Goal: Information Seeking & Learning: Learn about a topic

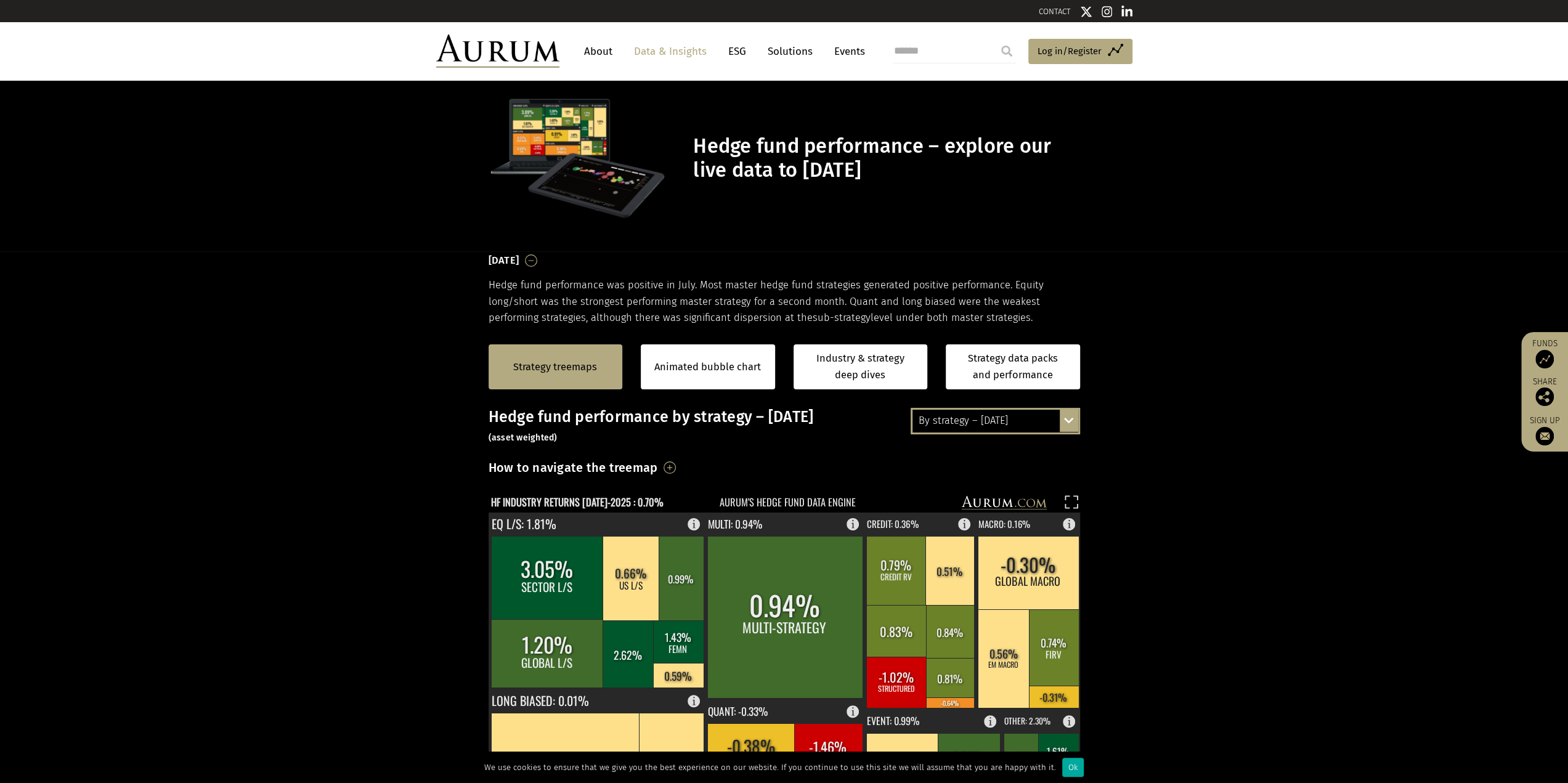
click at [391, 326] on div "Strategy treemaps Animated bubble chart Industry & strategy deep dives Strategy…" at bounding box center [784, 368] width 1568 height 82
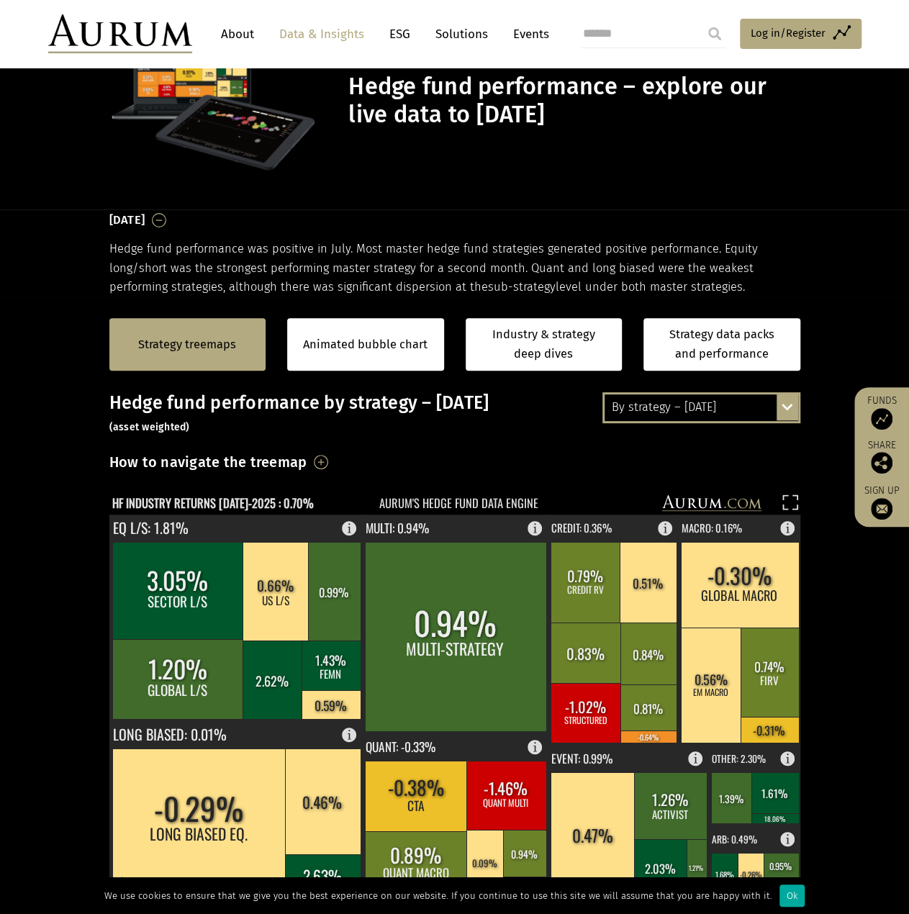
scroll to position [191, 0]
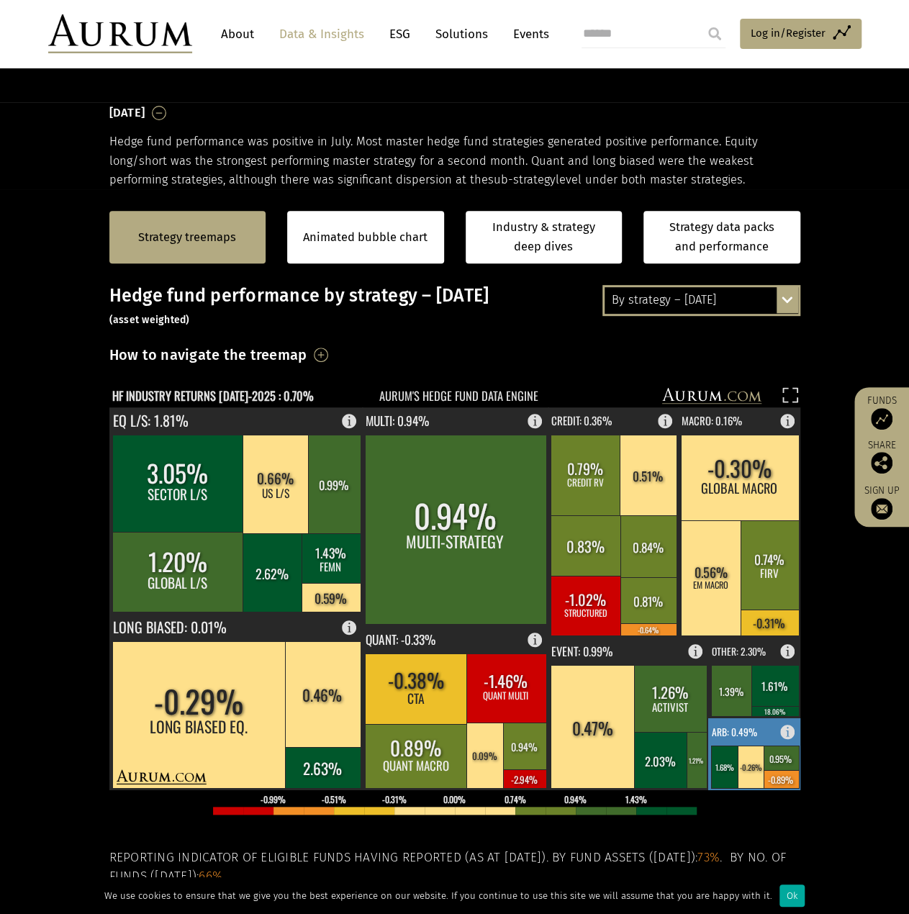
click at [791, 727] on rect at bounding box center [791, 728] width 17 height 20
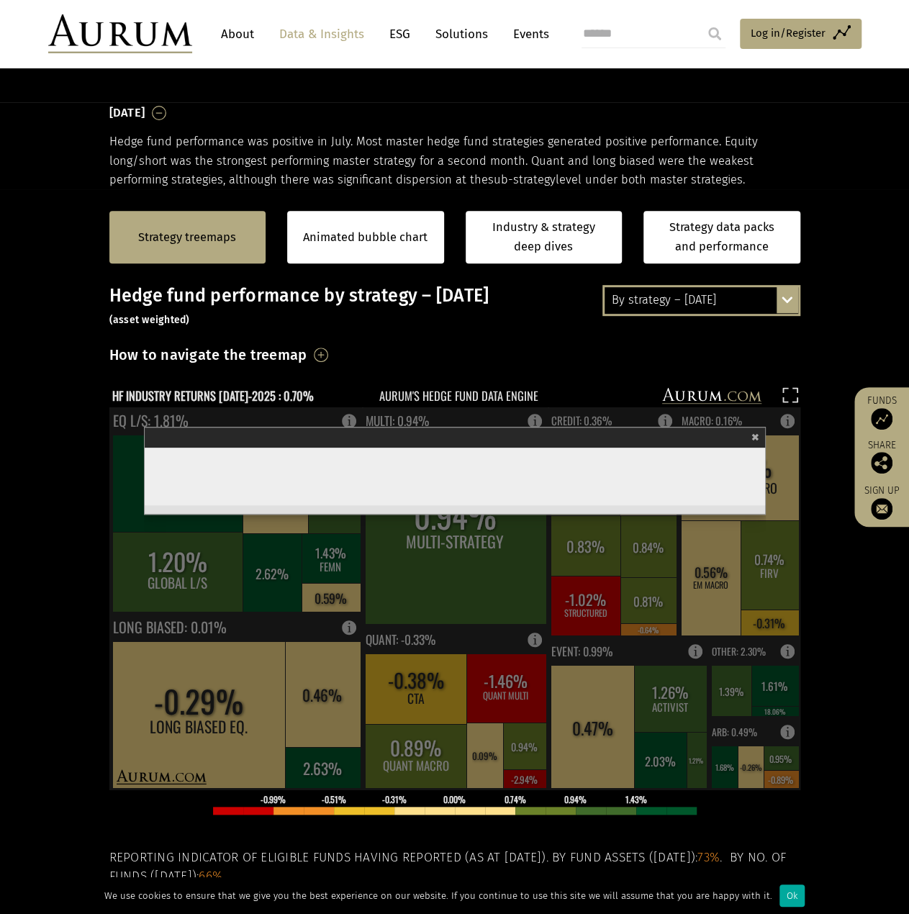
click at [781, 729] on rect at bounding box center [454, 598] width 691 height 383
click at [824, 701] on section "Strategy treemaps Animated bubble chart Industry & strategy deep dives Strategy…" at bounding box center [454, 638] width 909 height 899
click at [760, 435] on div "× Arb" at bounding box center [455, 437] width 620 height 20
click at [757, 431] on span "×" at bounding box center [755, 435] width 8 height 17
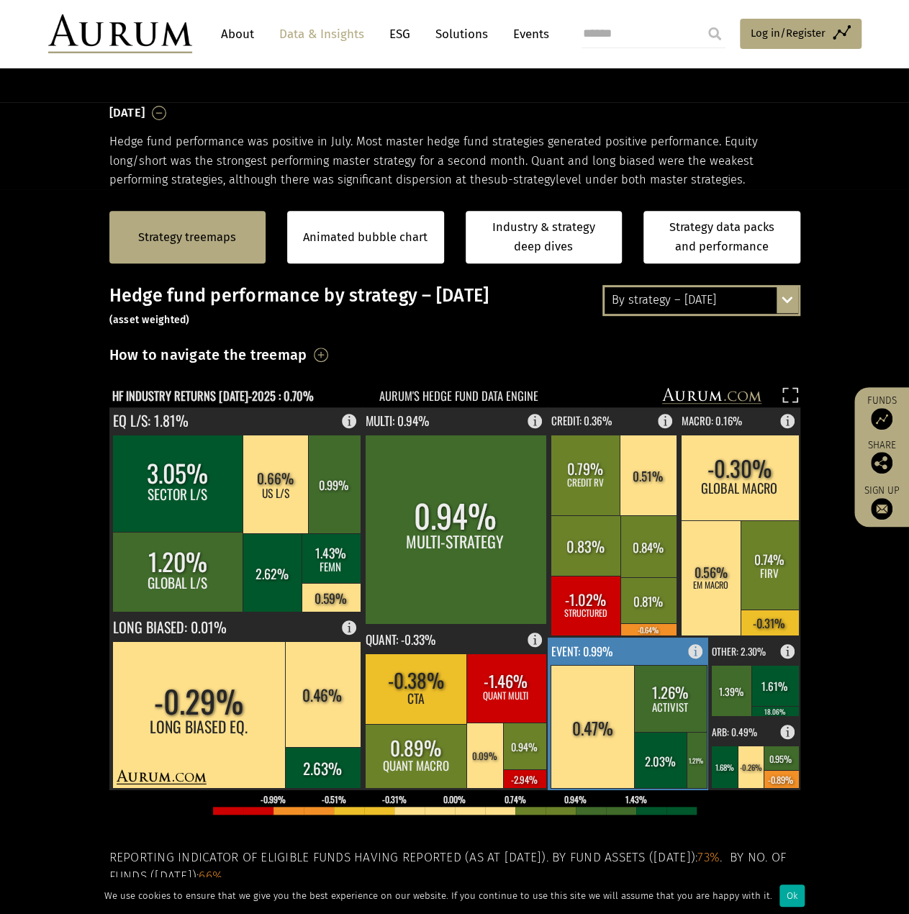
click at [697, 650] on rect at bounding box center [699, 647] width 17 height 20
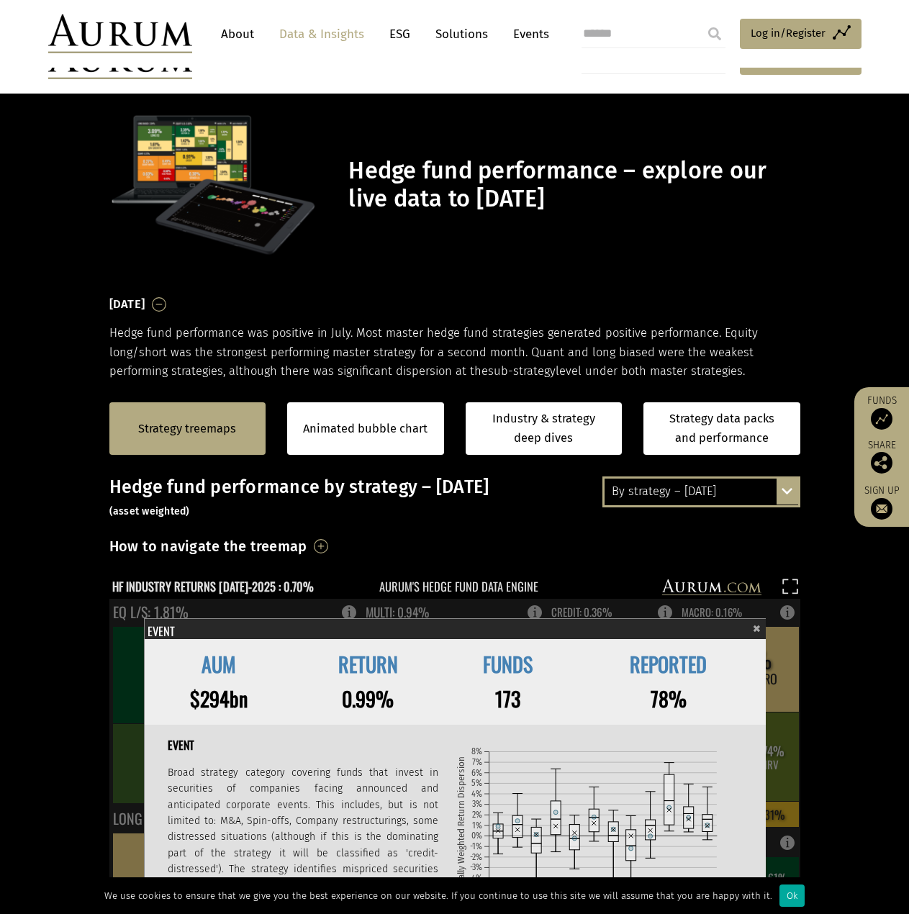
scroll to position [191, 0]
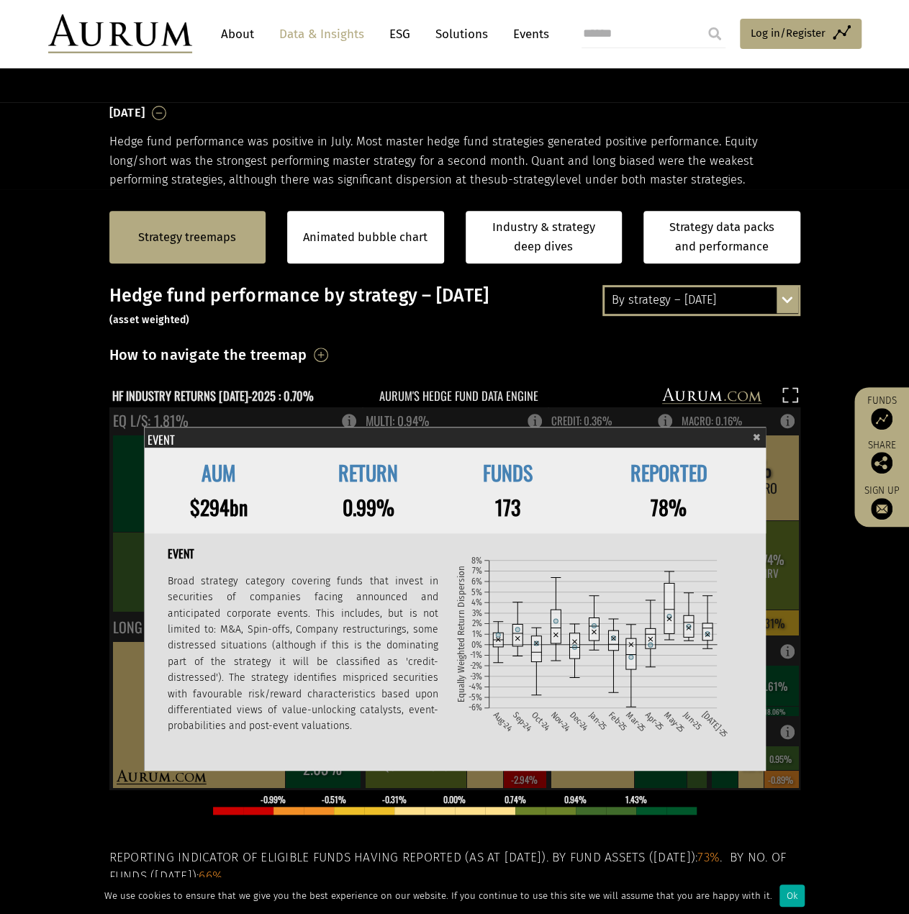
click at [753, 433] on span "×" at bounding box center [757, 435] width 8 height 17
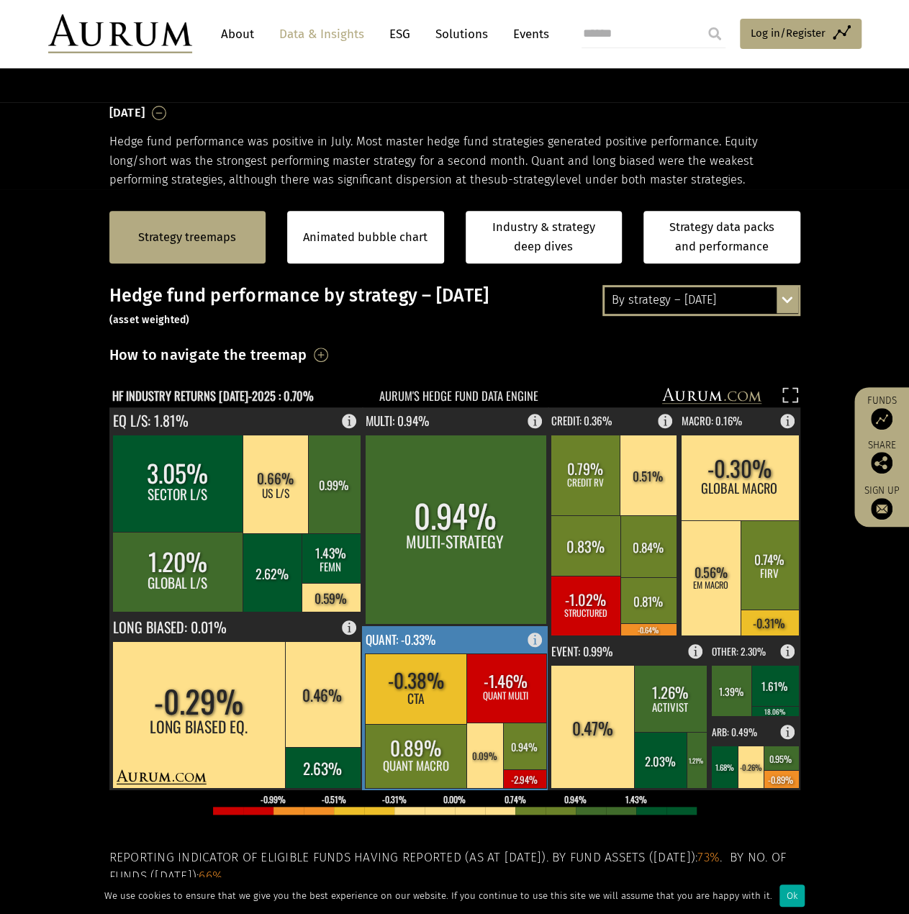
click at [531, 638] on rect at bounding box center [538, 636] width 17 height 20
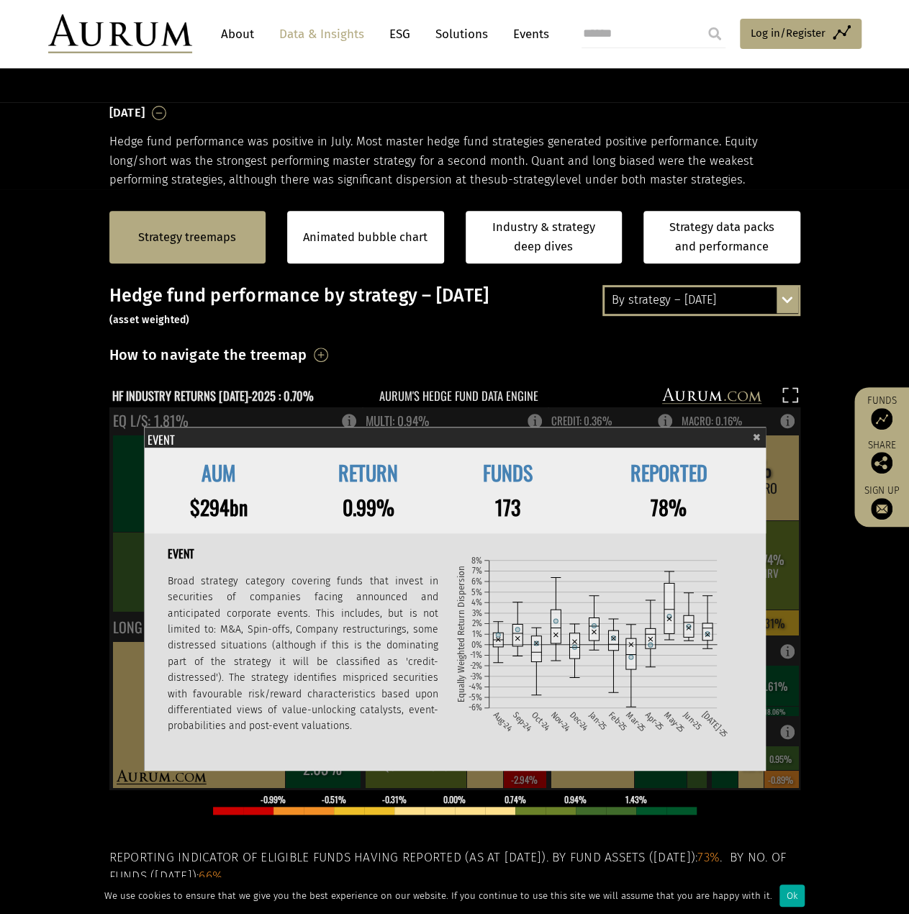
click at [755, 437] on span "×" at bounding box center [757, 435] width 8 height 17
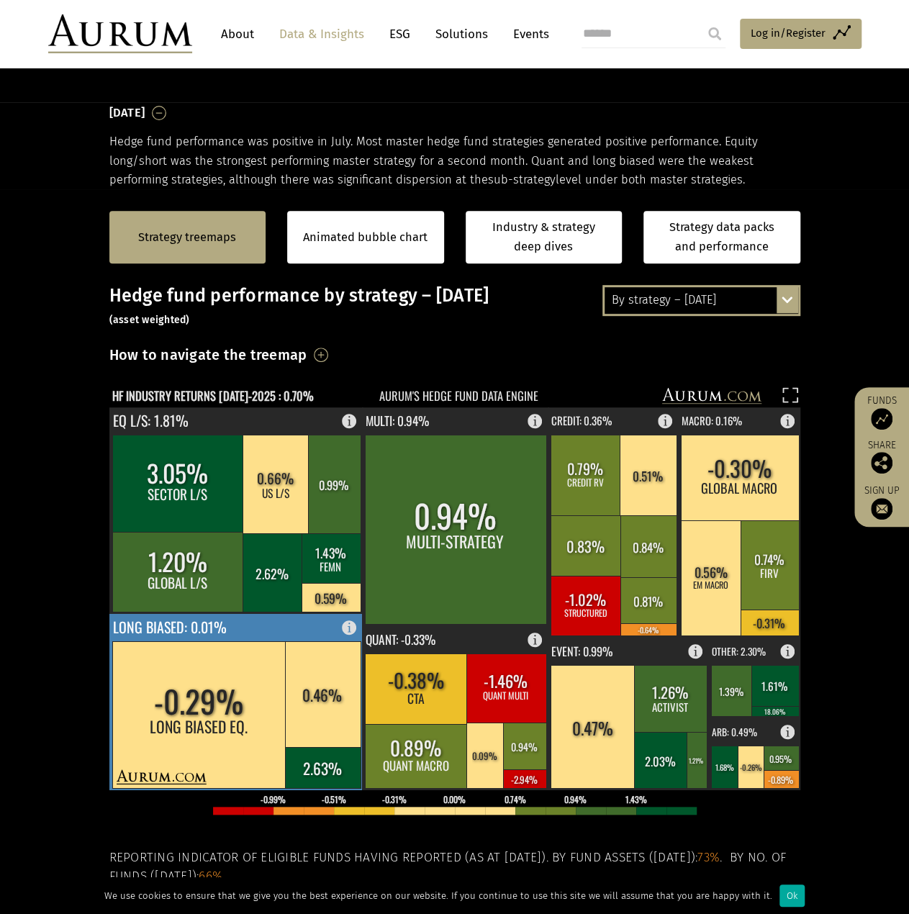
click at [351, 632] on rect at bounding box center [353, 624] width 17 height 20
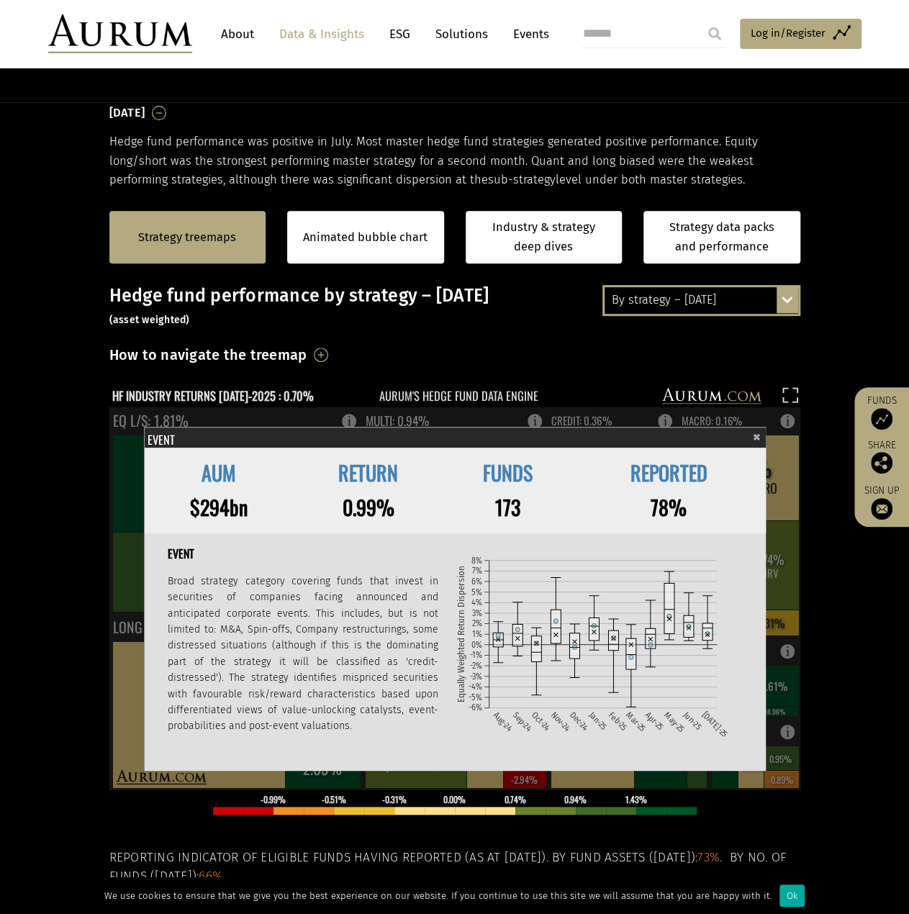
click at [750, 434] on div "Long Biased" at bounding box center [453, 437] width 613 height 20
click at [758, 435] on span "×" at bounding box center [757, 435] width 8 height 17
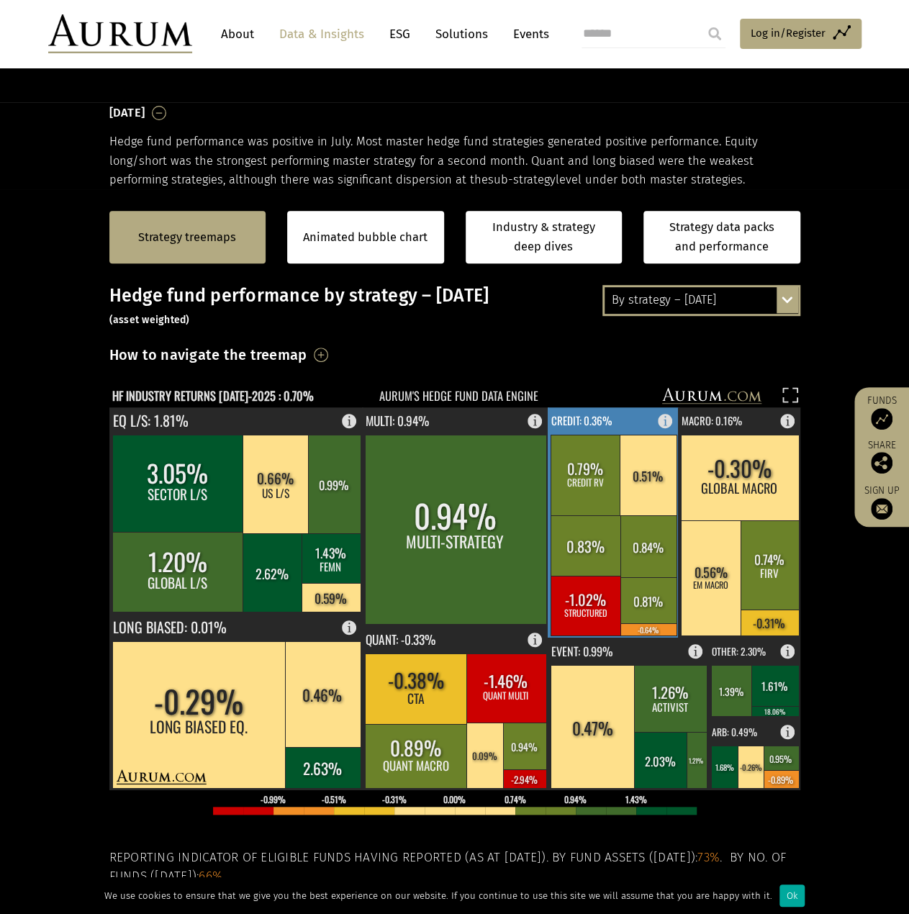
click at [663, 417] on rect at bounding box center [668, 417] width 17 height 20
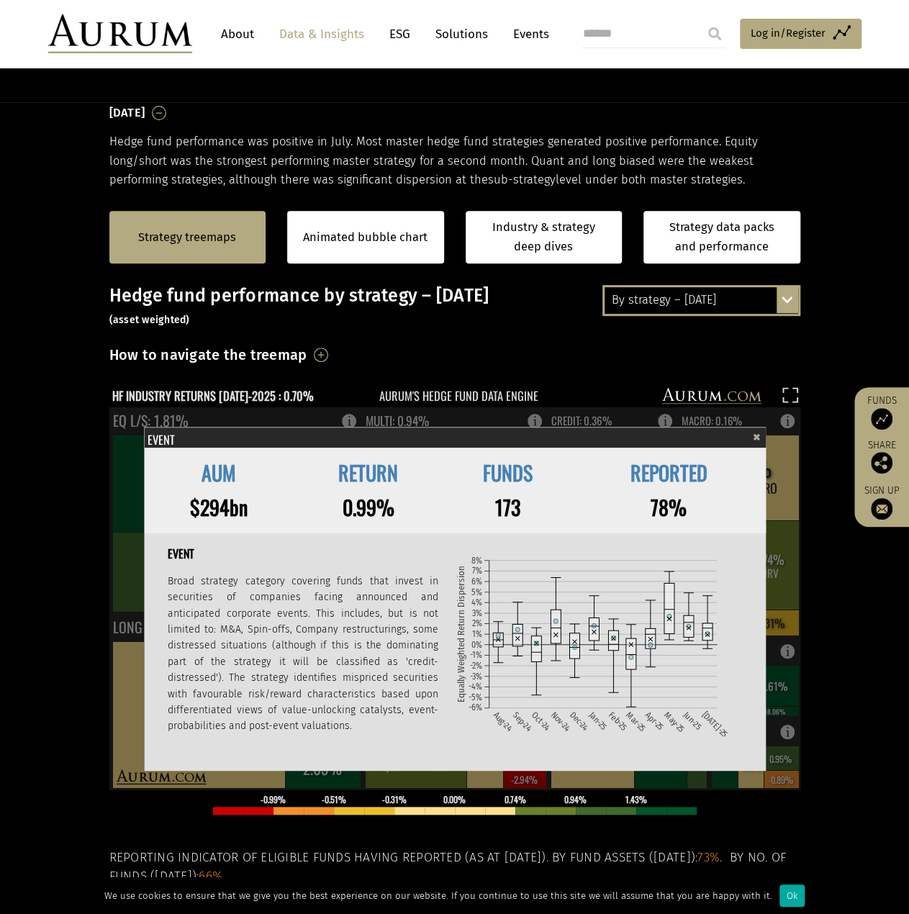
click at [758, 434] on span "×" at bounding box center [757, 435] width 8 height 17
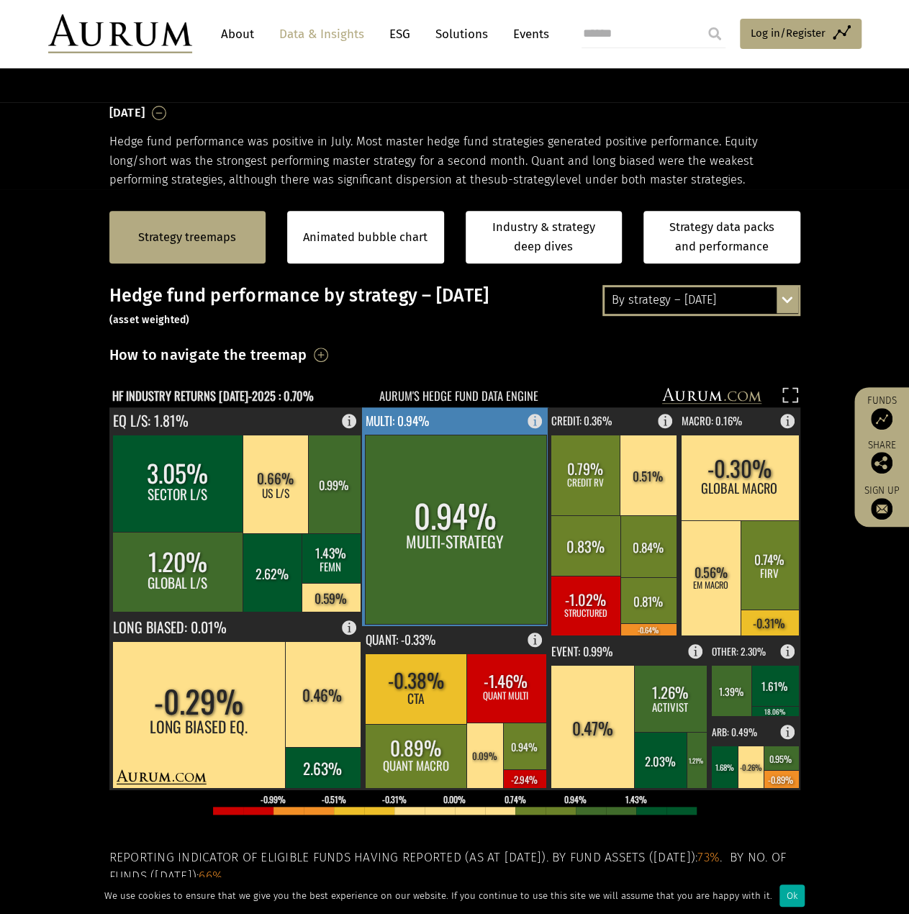
click at [535, 417] on rect at bounding box center [538, 417] width 17 height 20
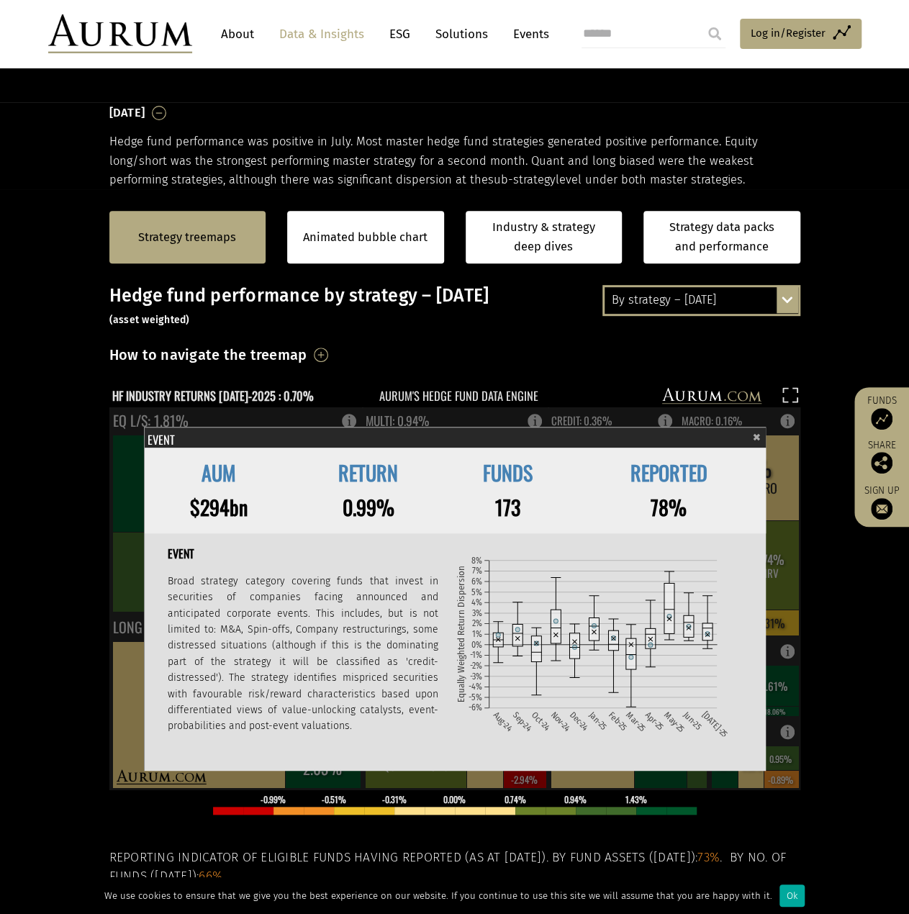
click at [755, 437] on span "×" at bounding box center [757, 435] width 8 height 17
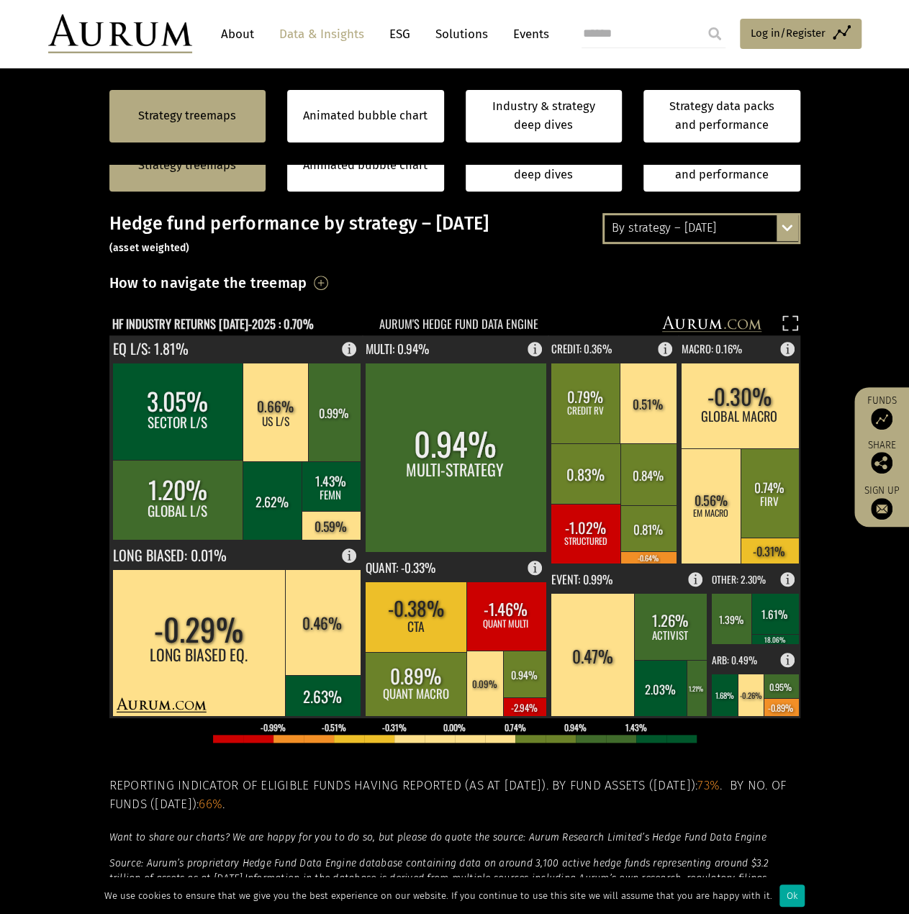
scroll to position [383, 0]
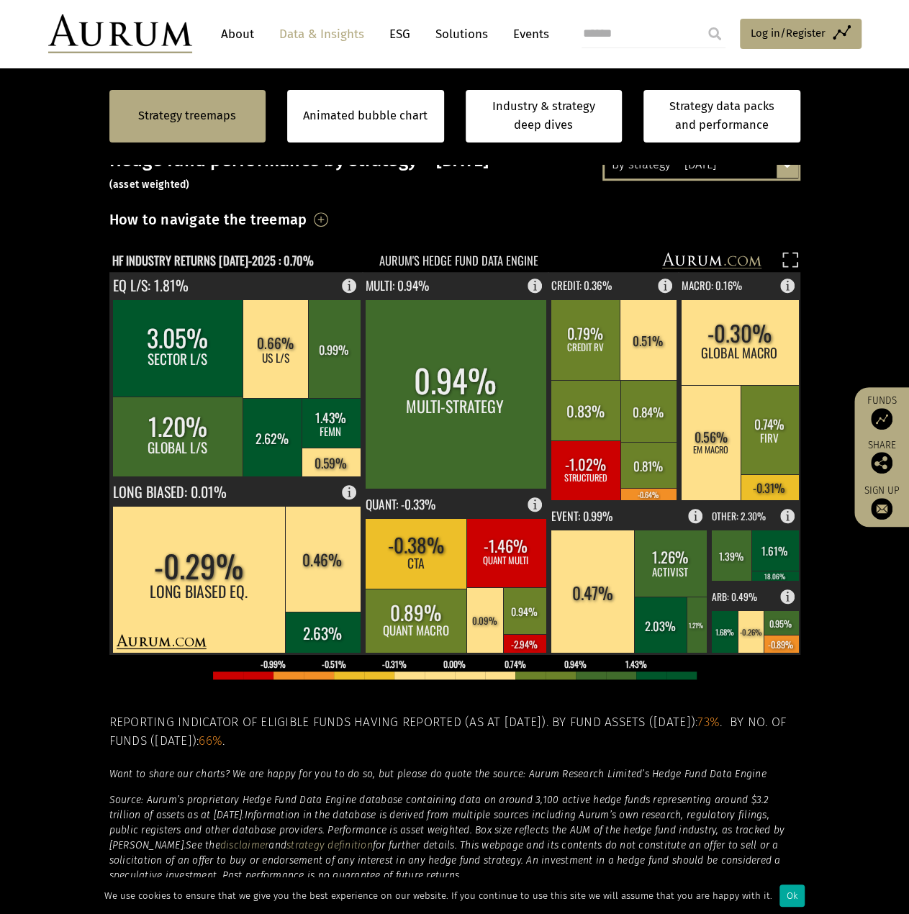
scroll to position [288, 0]
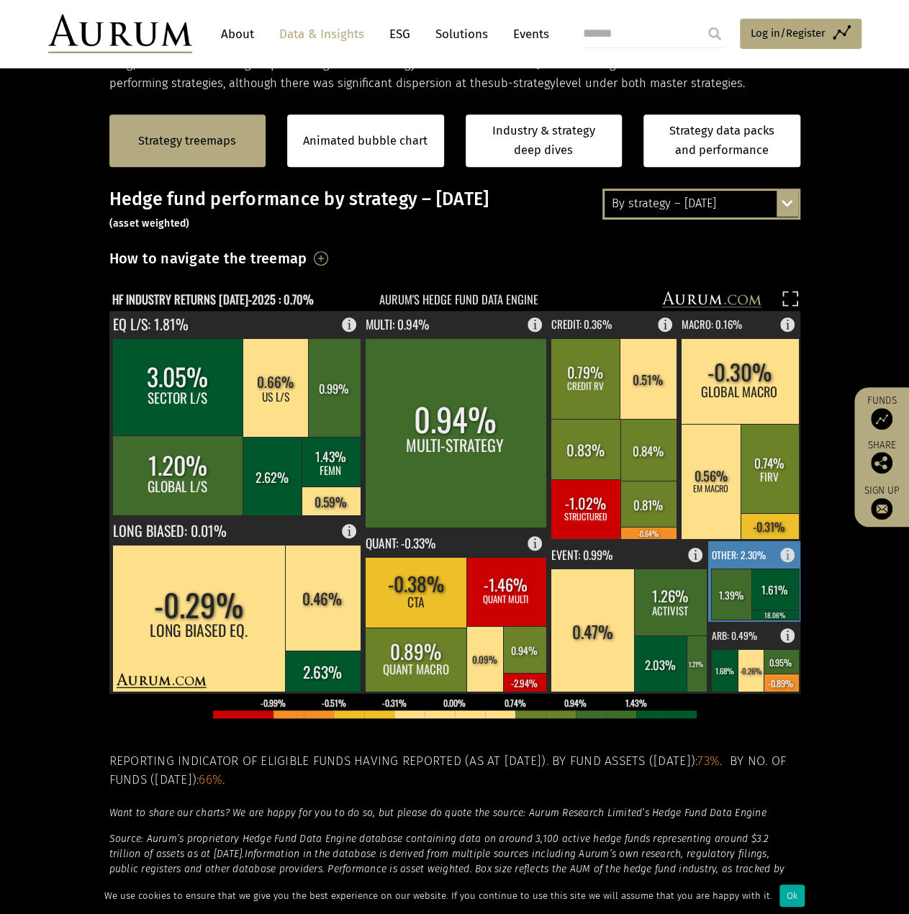
click at [783, 557] on rect at bounding box center [791, 551] width 17 height 20
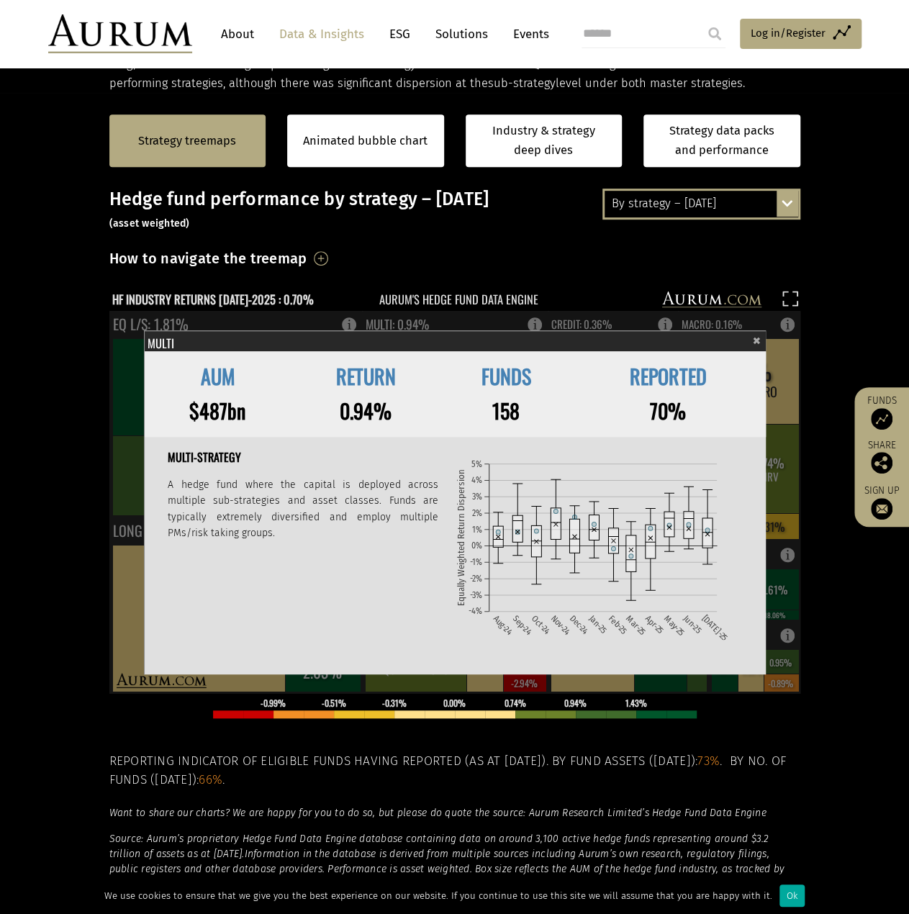
click at [755, 337] on span "×" at bounding box center [757, 338] width 8 height 17
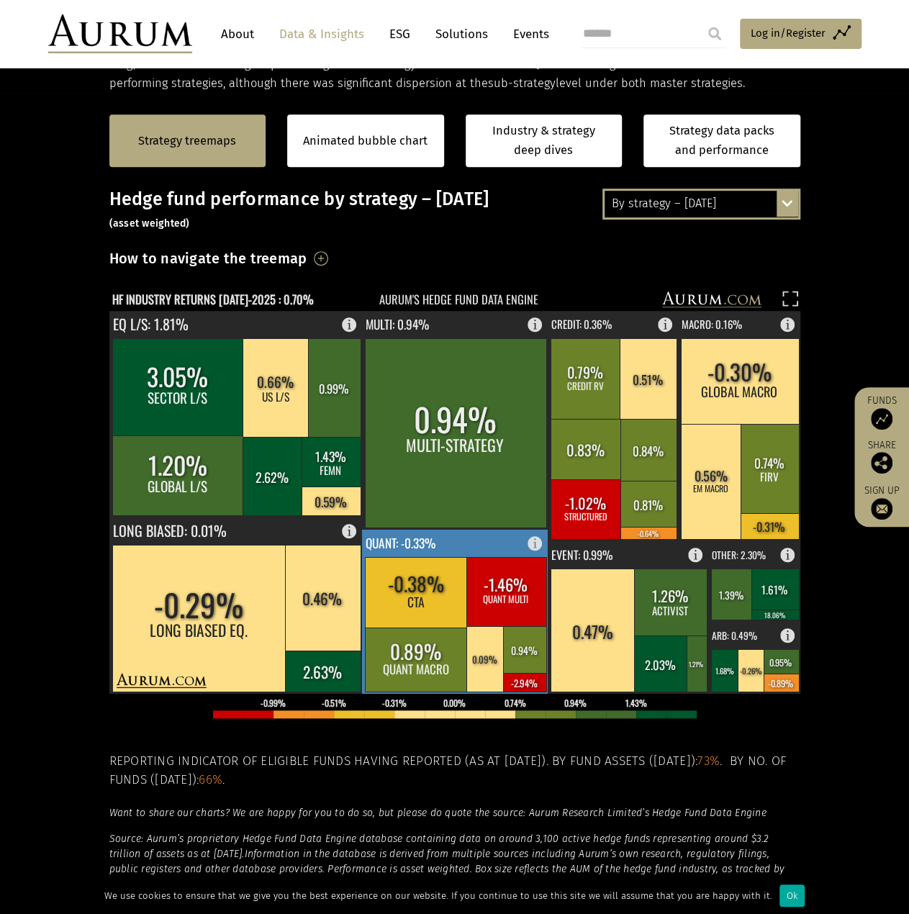
click at [534, 544] on rect at bounding box center [538, 540] width 17 height 20
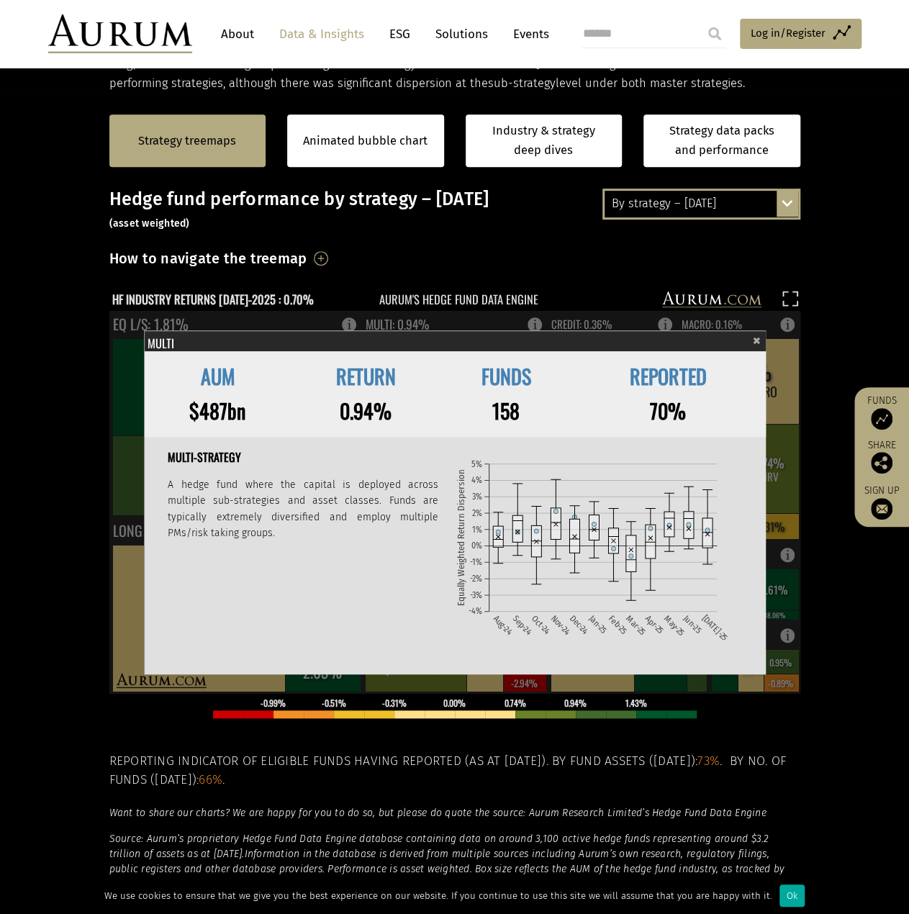
click at [759, 336] on span "×" at bounding box center [757, 338] width 8 height 17
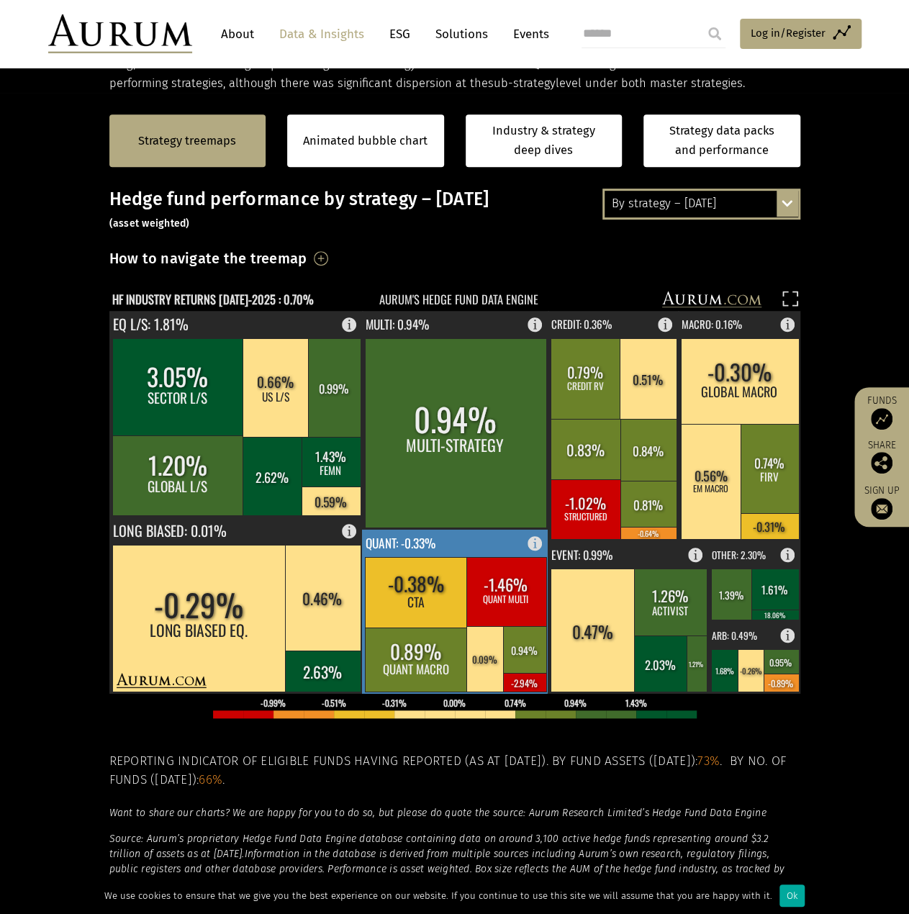
click at [526, 544] on rect at bounding box center [455, 612] width 187 height 164
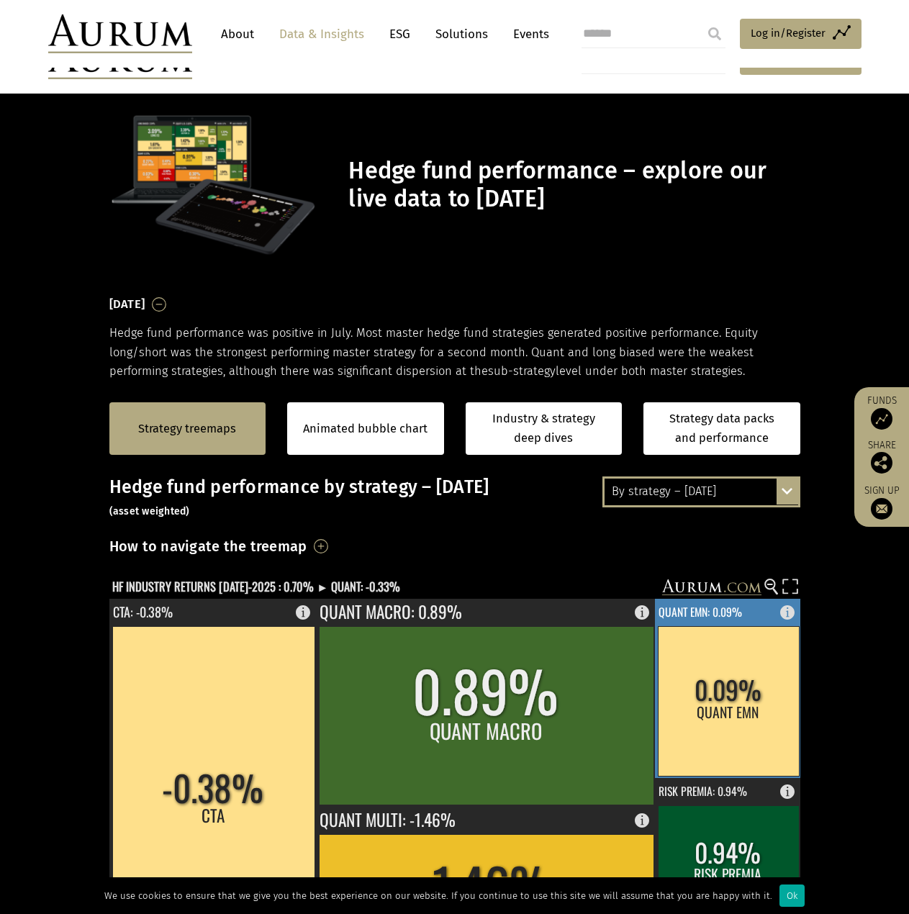
scroll to position [288, 0]
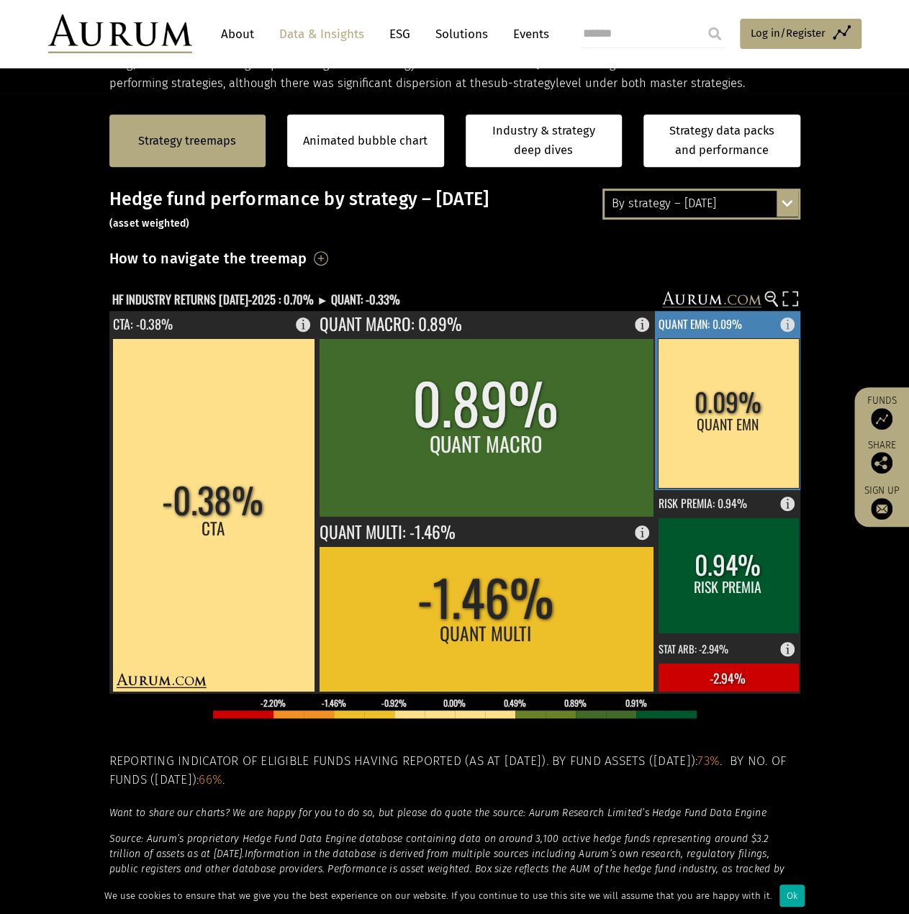
click at [793, 326] on rect at bounding box center [791, 321] width 17 height 20
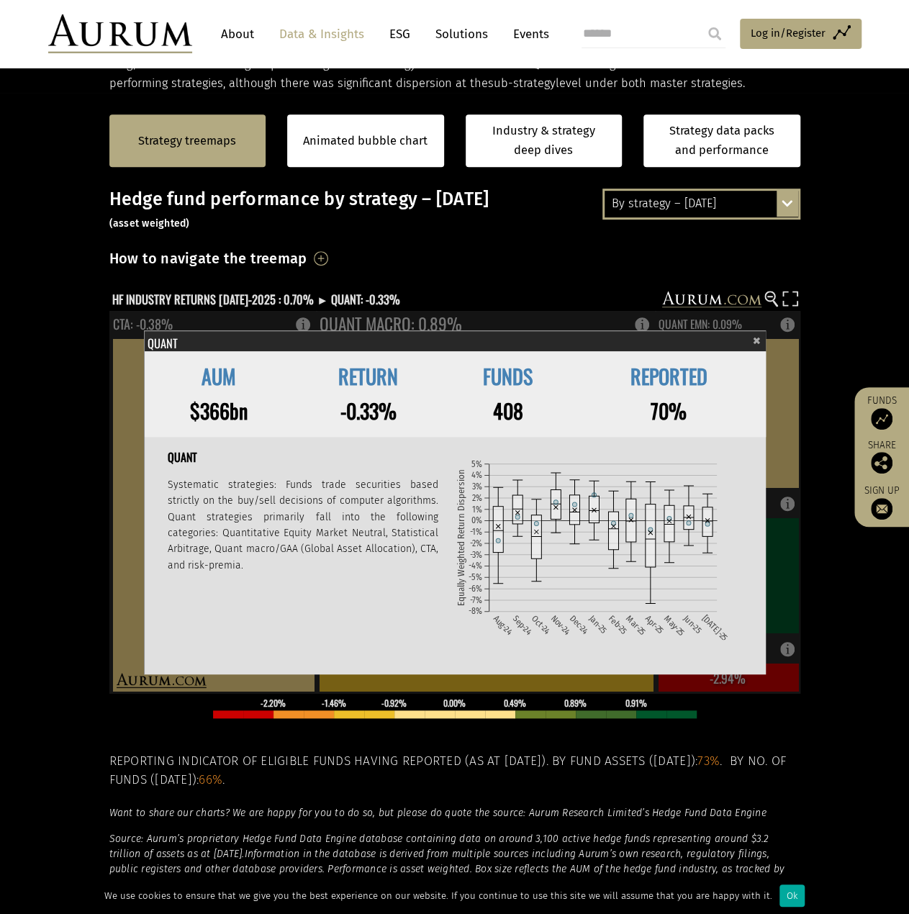
click at [757, 337] on span "×" at bounding box center [757, 338] width 8 height 17
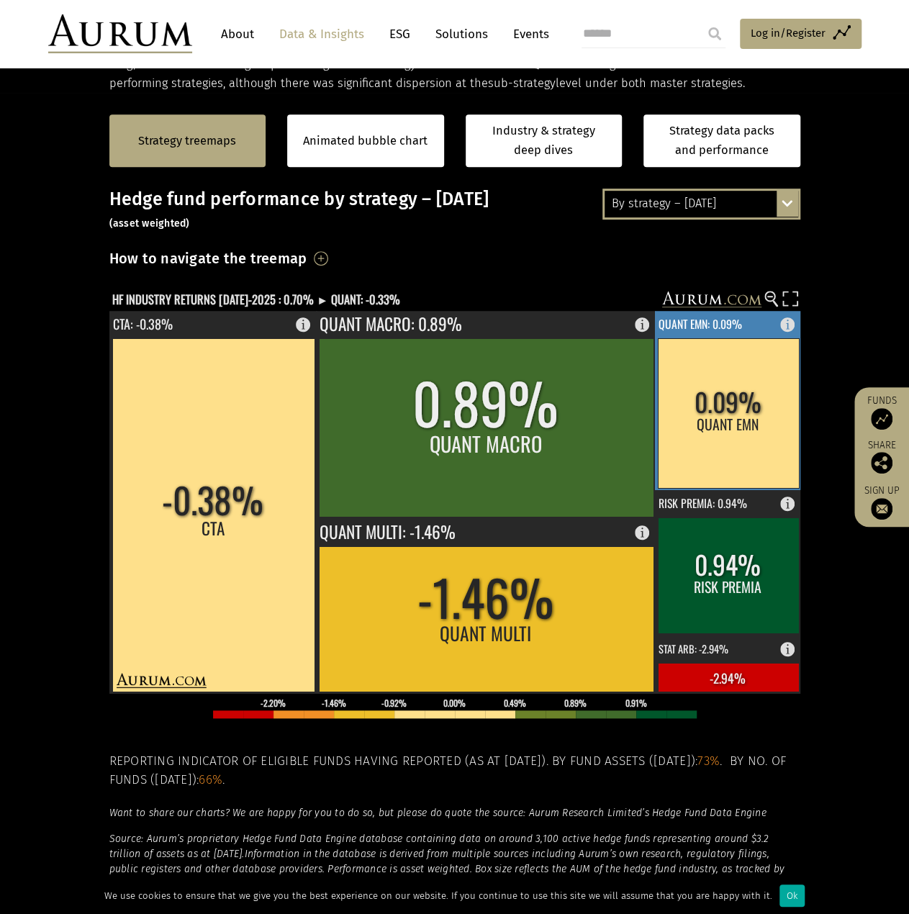
click at [793, 324] on rect at bounding box center [791, 321] width 17 height 20
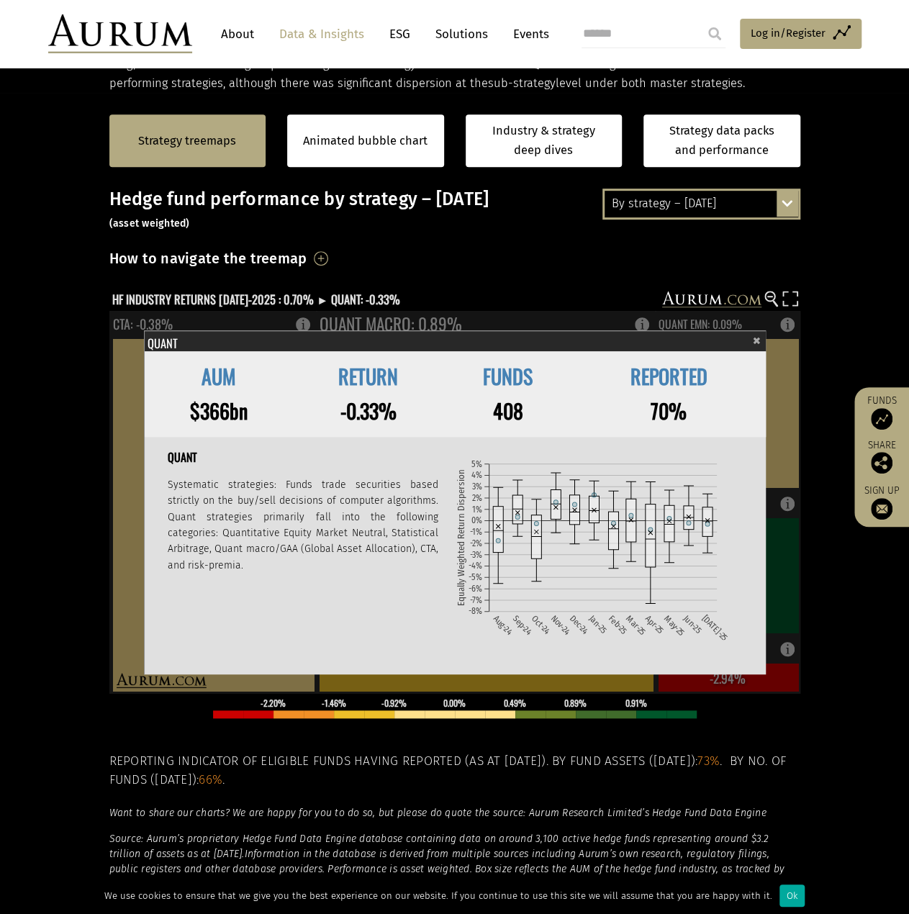
click at [755, 337] on span "×" at bounding box center [757, 338] width 8 height 17
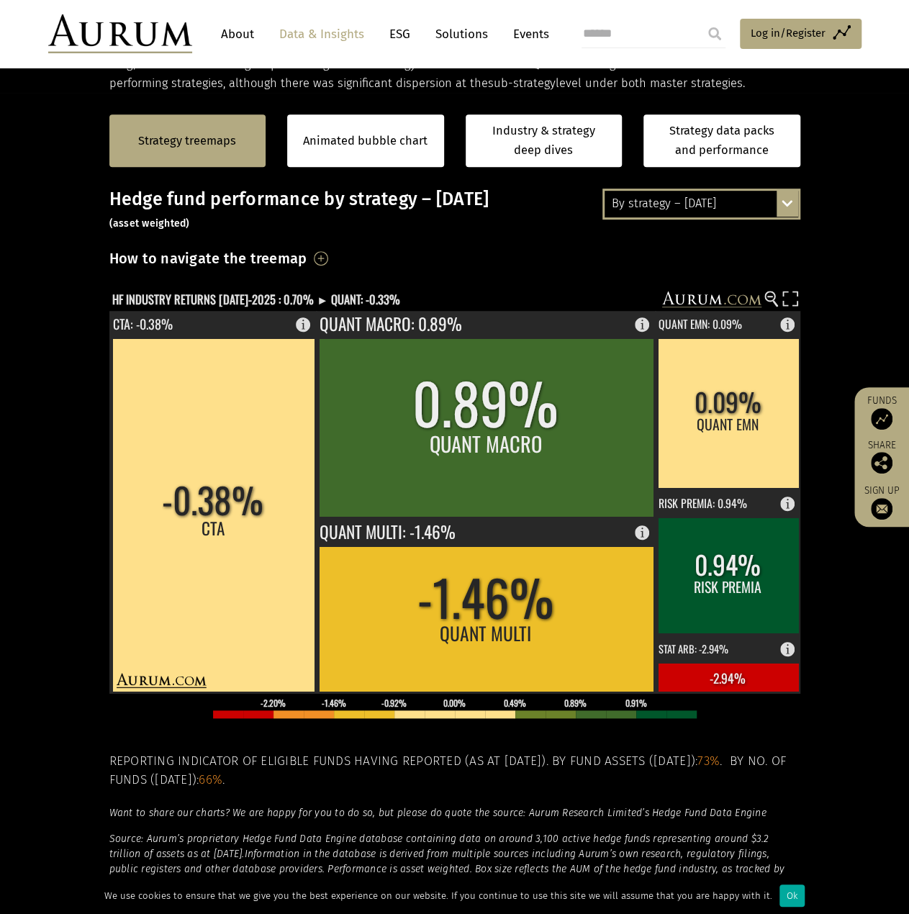
click at [237, 265] on h3 "How to navigate the treemap" at bounding box center [208, 258] width 198 height 24
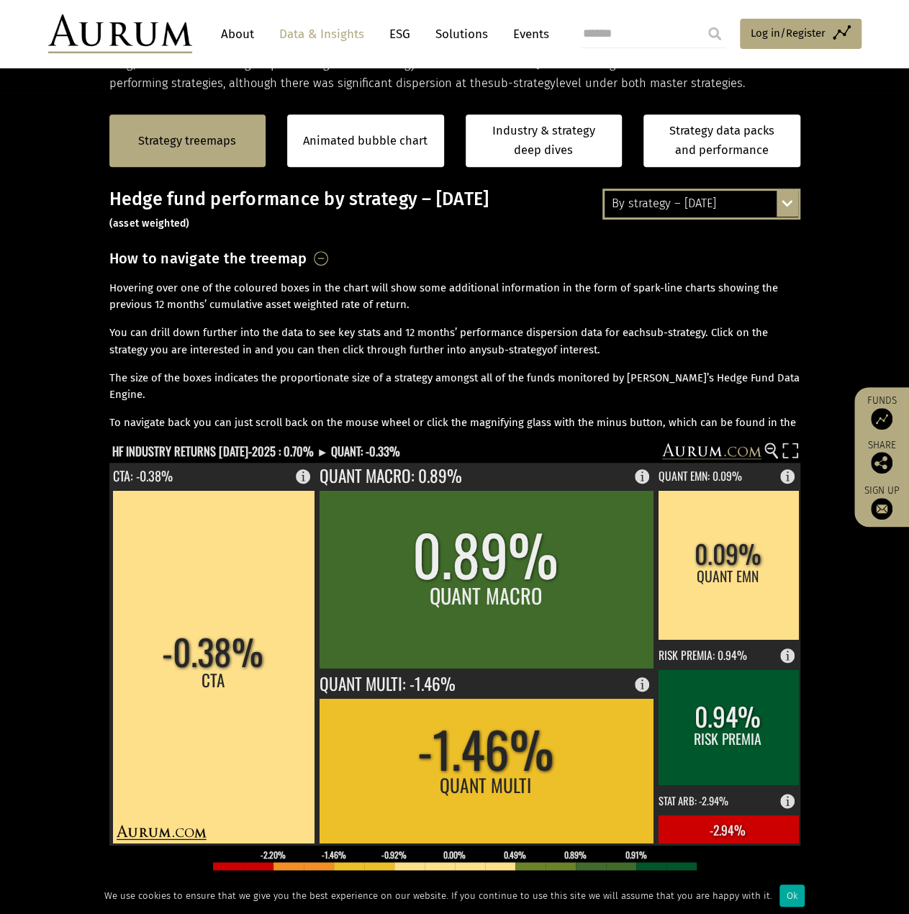
click at [243, 263] on h3 "How to navigate the treemap" at bounding box center [208, 258] width 198 height 24
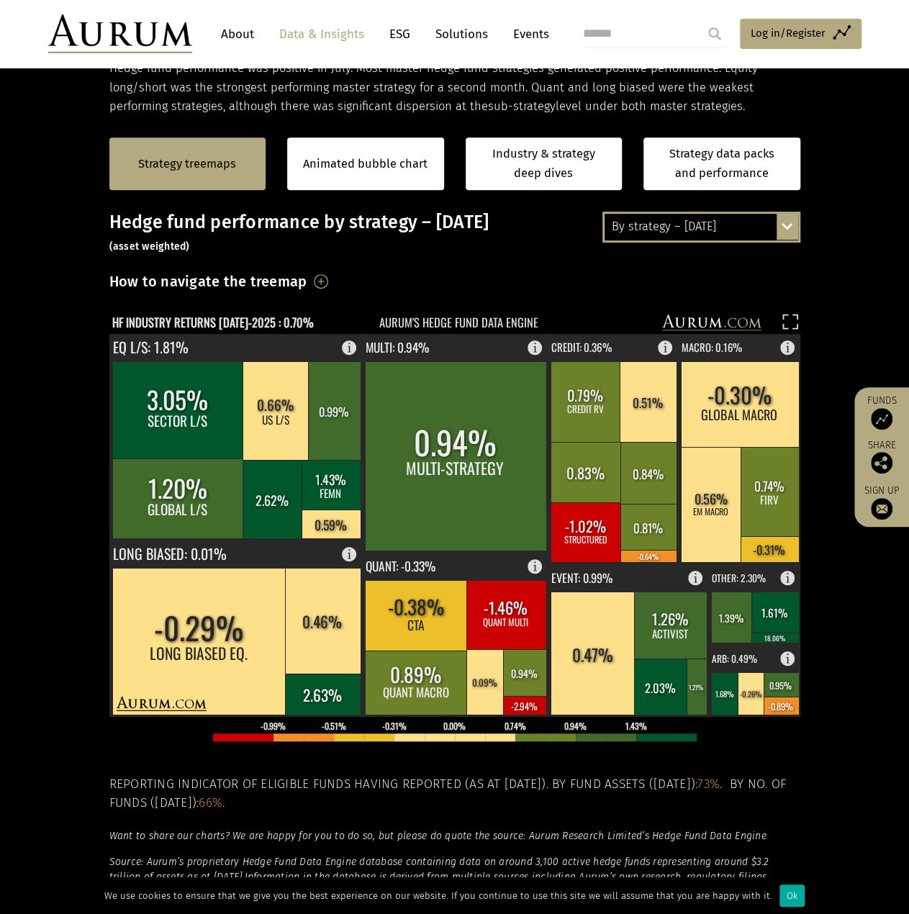
scroll to position [288, 0]
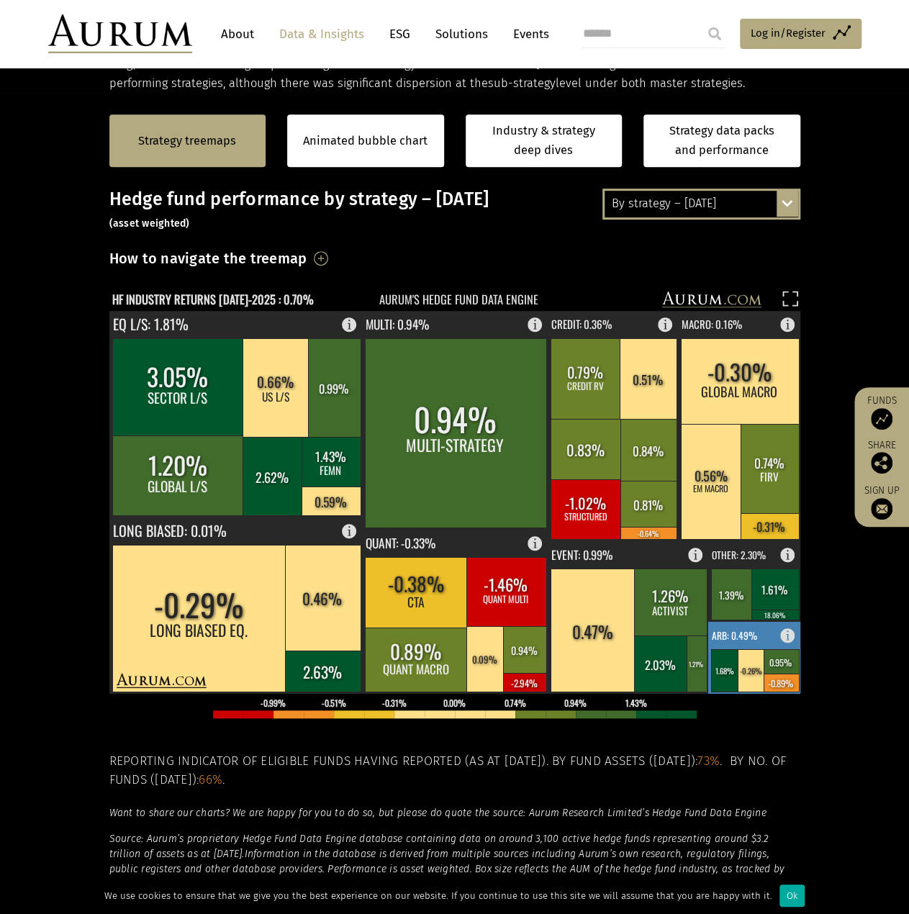
click at [787, 634] on rect at bounding box center [791, 632] width 17 height 20
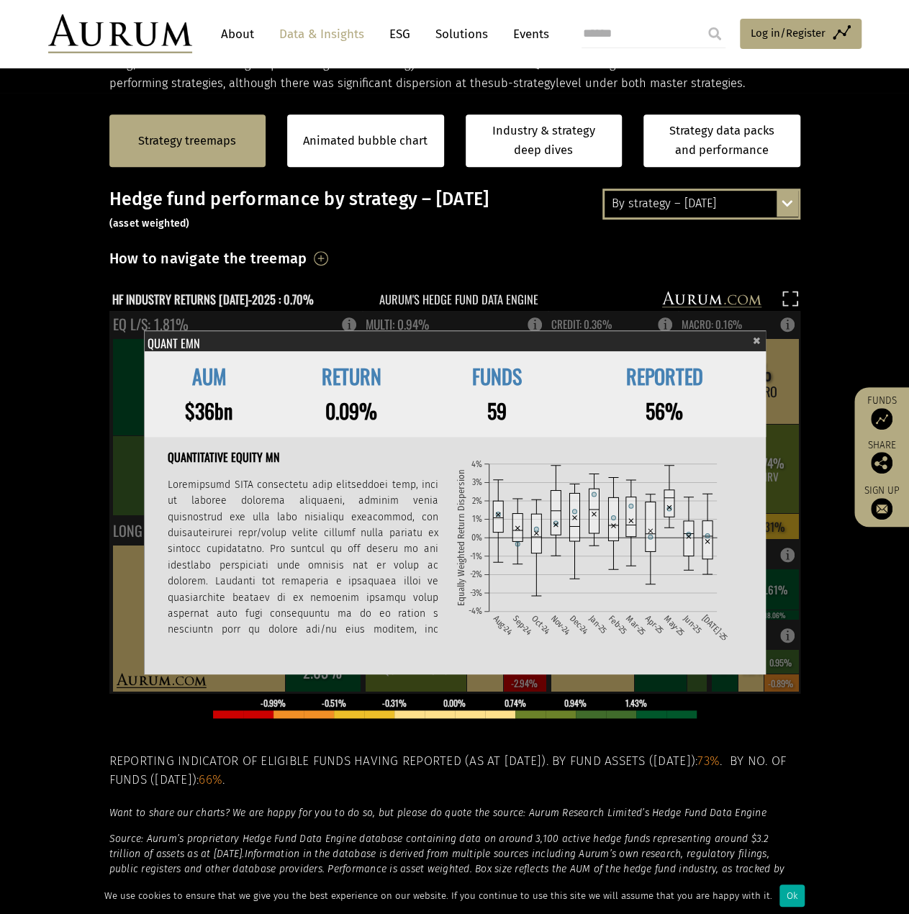
click at [815, 634] on section "Strategy treemaps Animated bubble chart Industry & strategy deep dives Strategy…" at bounding box center [454, 542] width 909 height 899
click at [799, 630] on rect at bounding box center [454, 502] width 691 height 383
click at [754, 337] on span "×" at bounding box center [757, 338] width 8 height 17
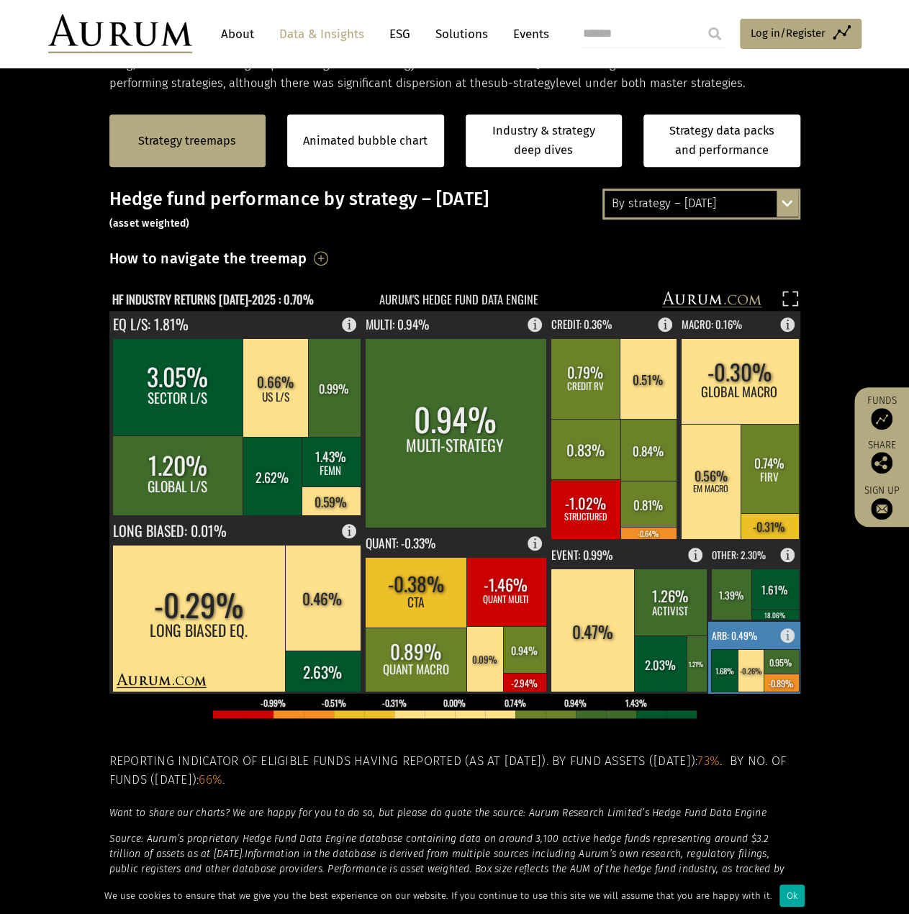
click at [746, 626] on rect at bounding box center [755, 658] width 94 height 72
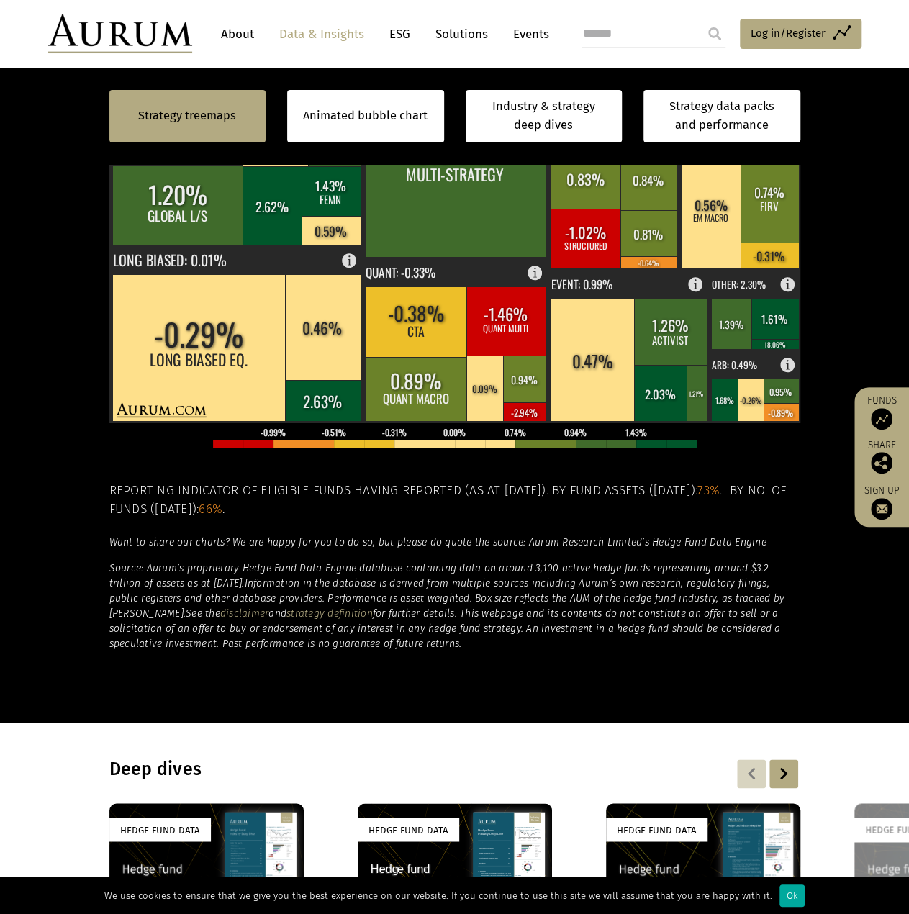
scroll to position [479, 0]
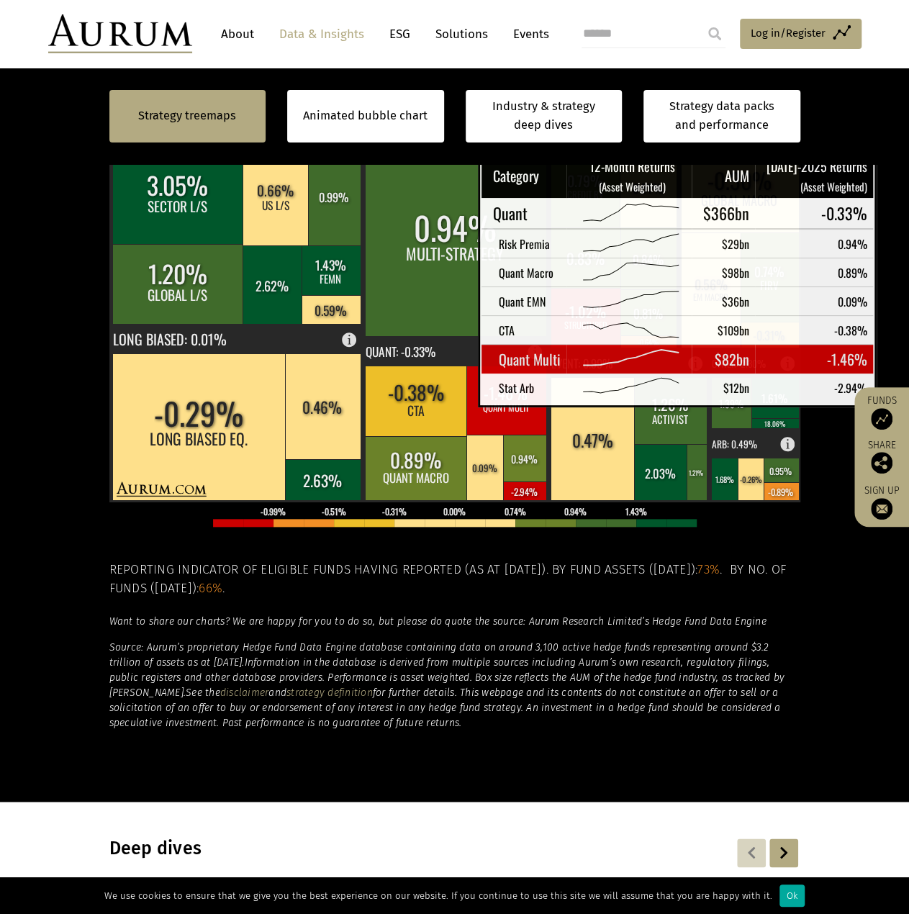
click at [778, 681] on em "Information in the database is derived from multiple sources including Aurum’s …" at bounding box center [446, 677] width 675 height 42
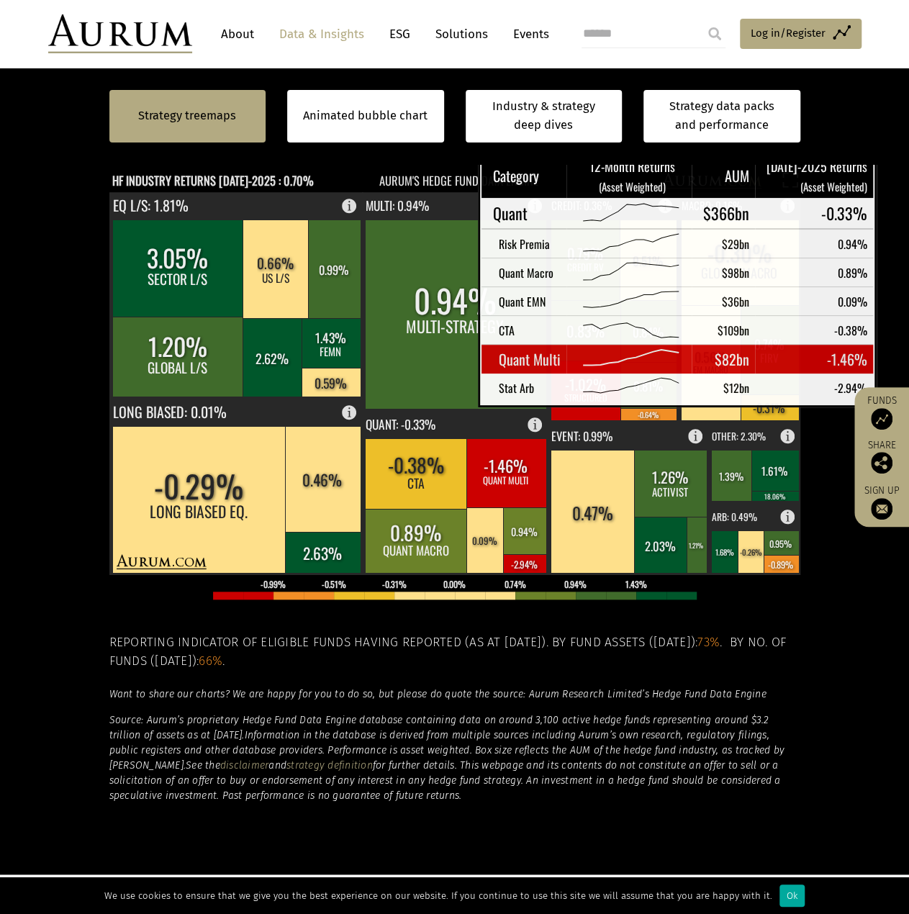
scroll to position [383, 0]
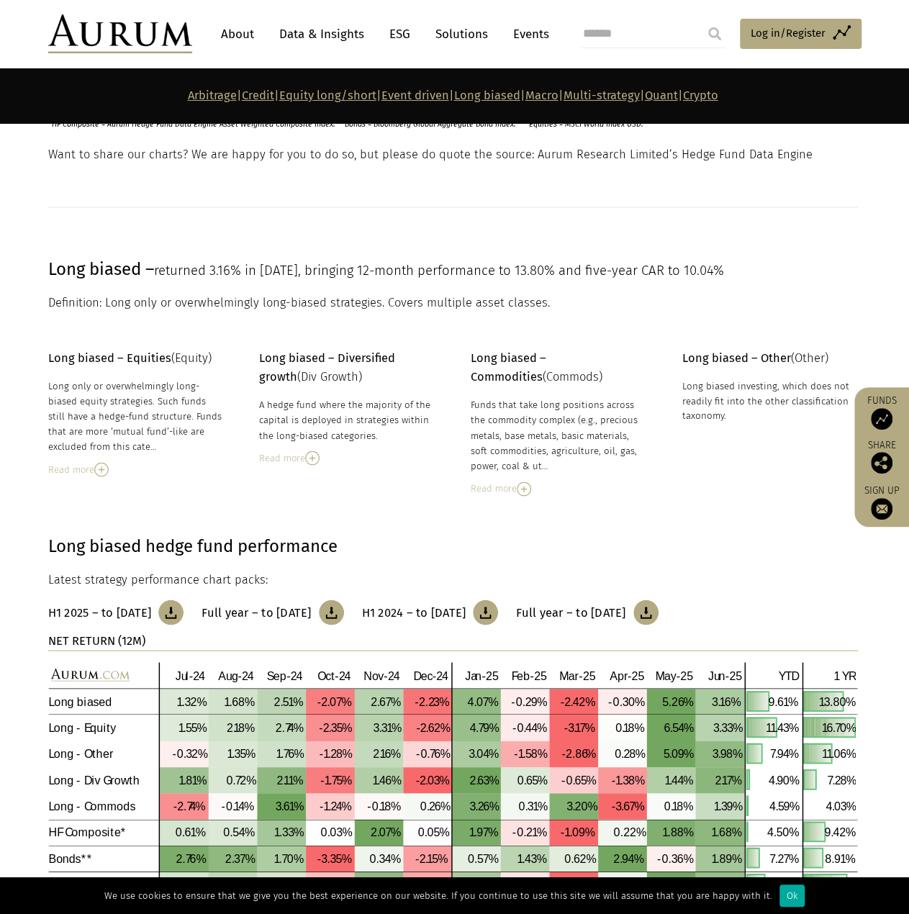
scroll to position [3933, 0]
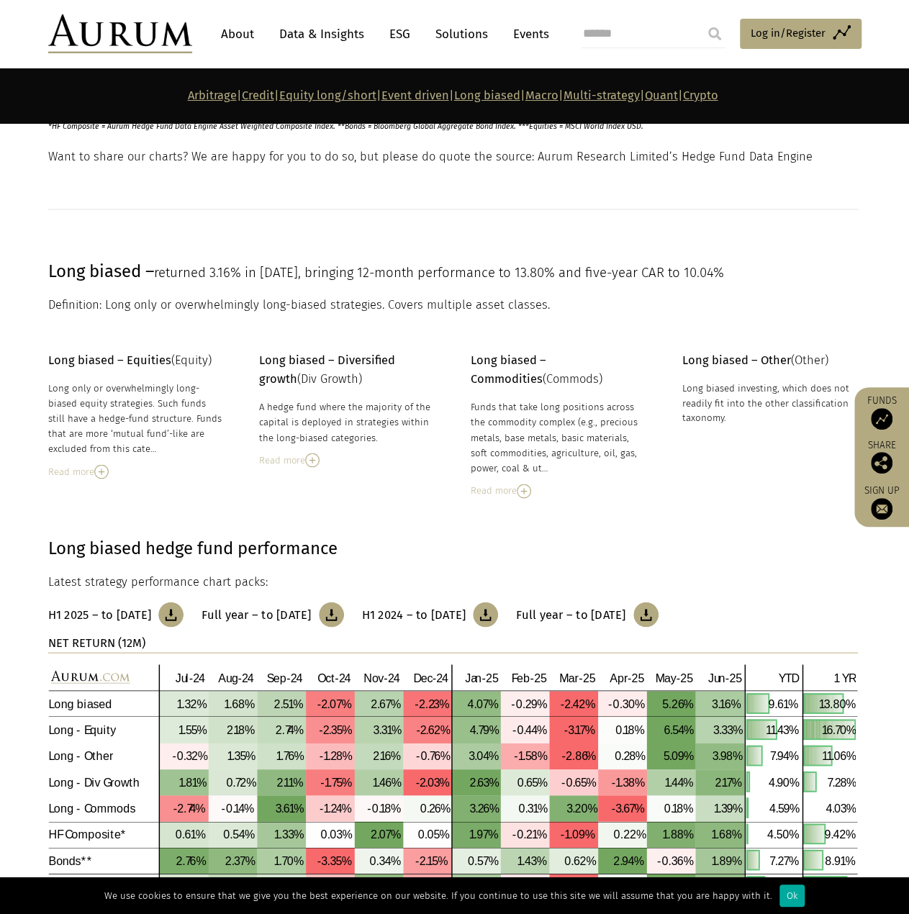
click at [80, 470] on div "Read more" at bounding box center [136, 471] width 176 height 16
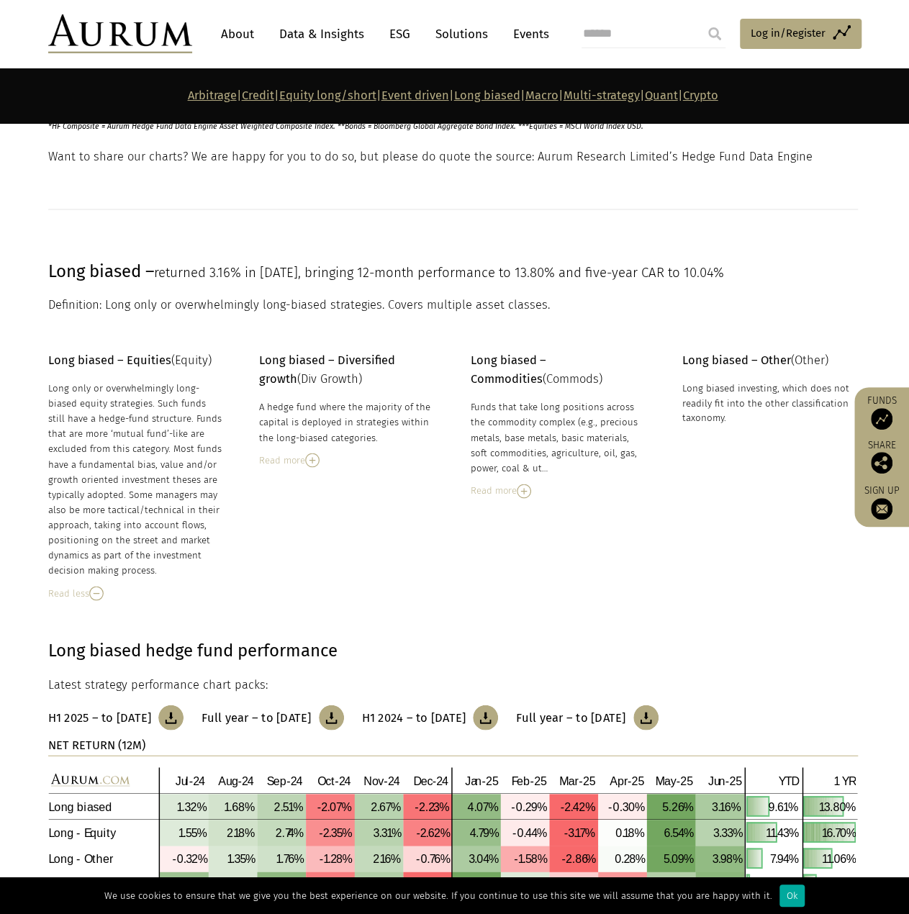
click at [554, 491] on div "Read more" at bounding box center [559, 490] width 176 height 16
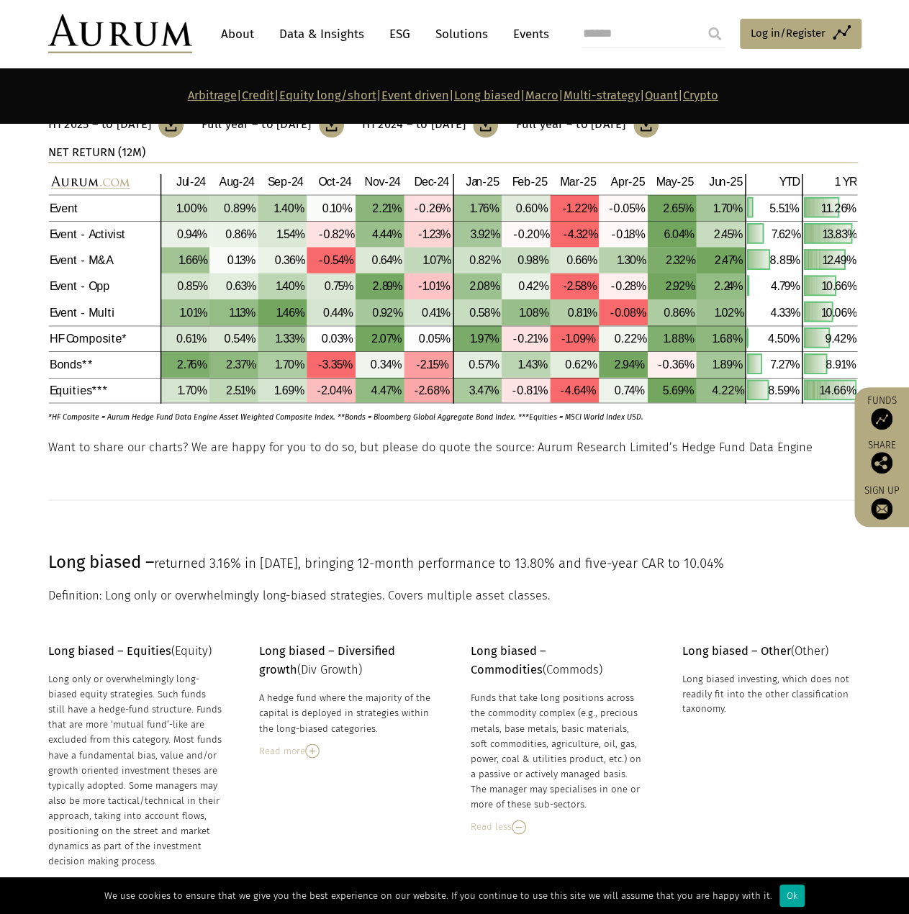
scroll to position [3453, 0]
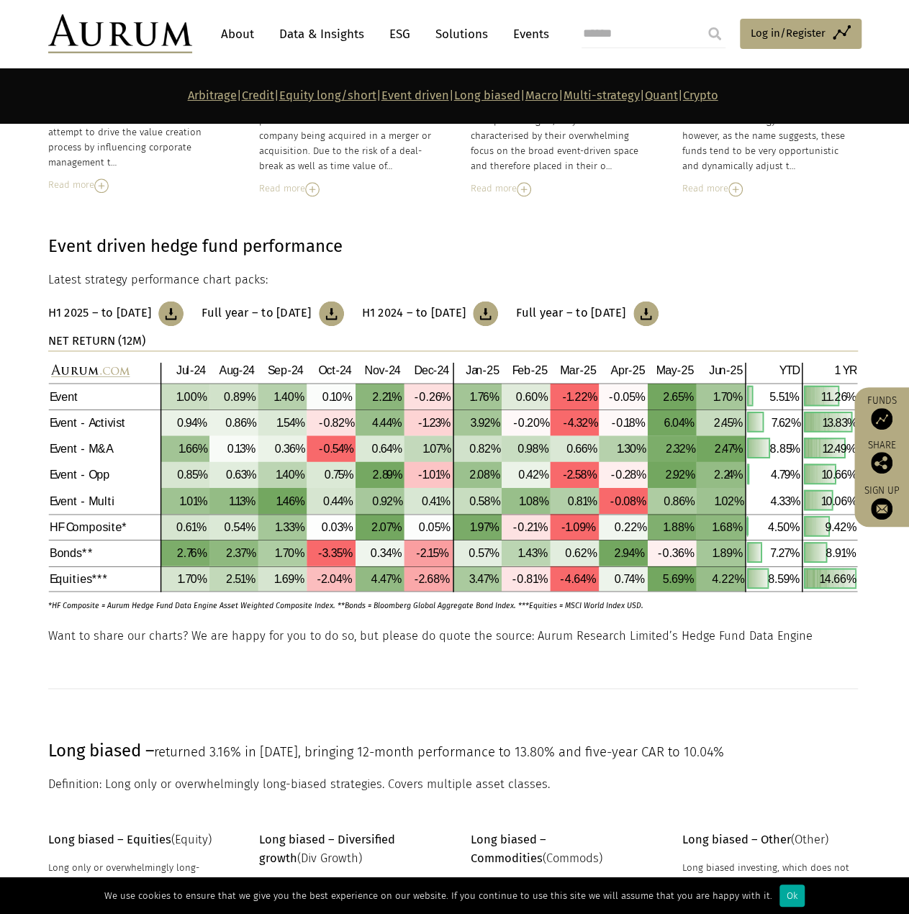
click at [777, 201] on section "Event driven hedge fund performance Latest strategy performance chart packs: H1…" at bounding box center [454, 411] width 909 height 430
click at [314, 35] on link "Data & Insights" at bounding box center [321, 34] width 99 height 27
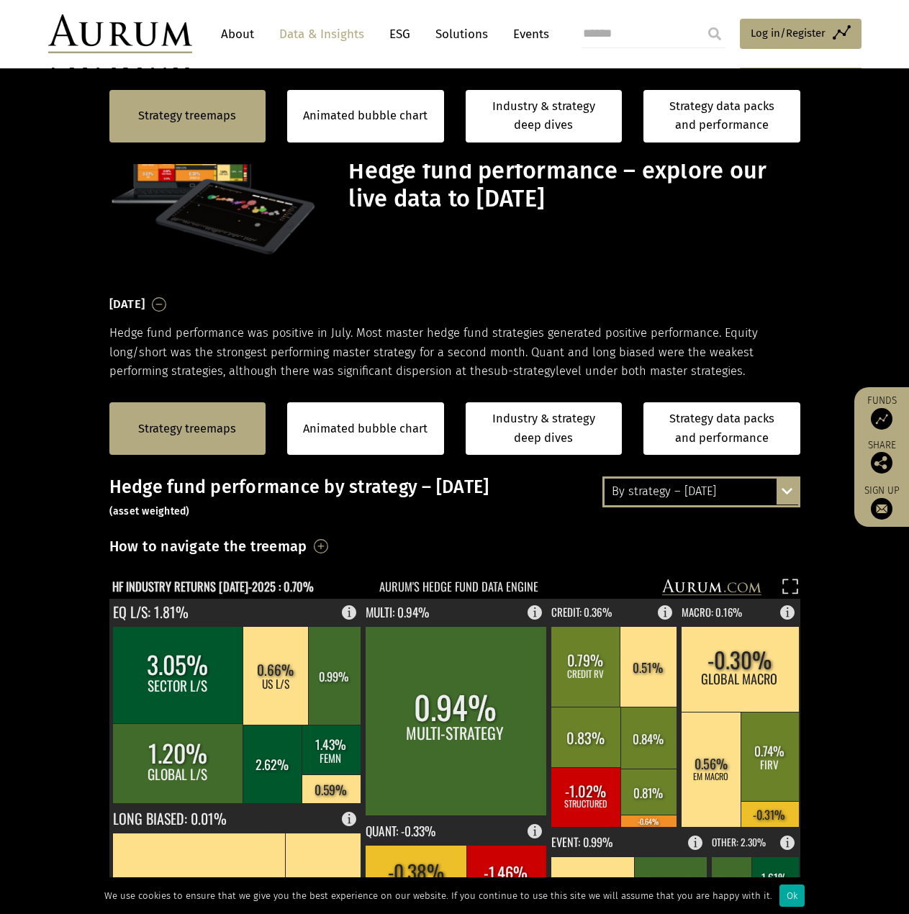
scroll to position [383, 0]
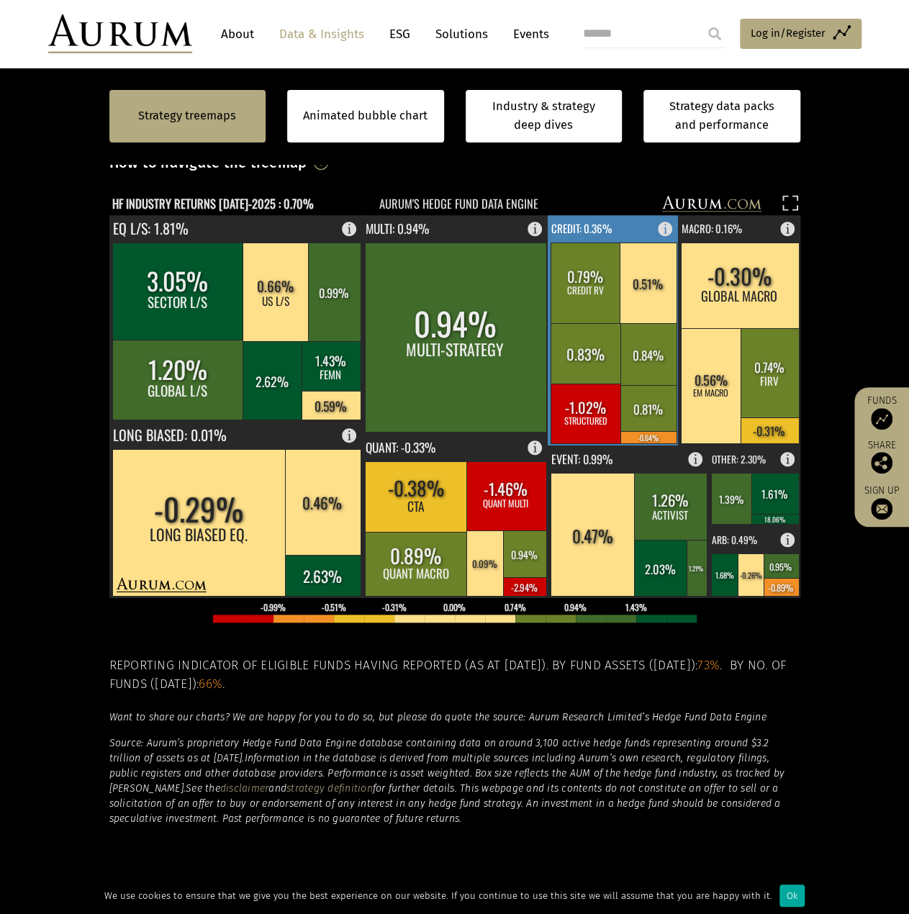
click at [667, 227] on rect at bounding box center [668, 225] width 17 height 20
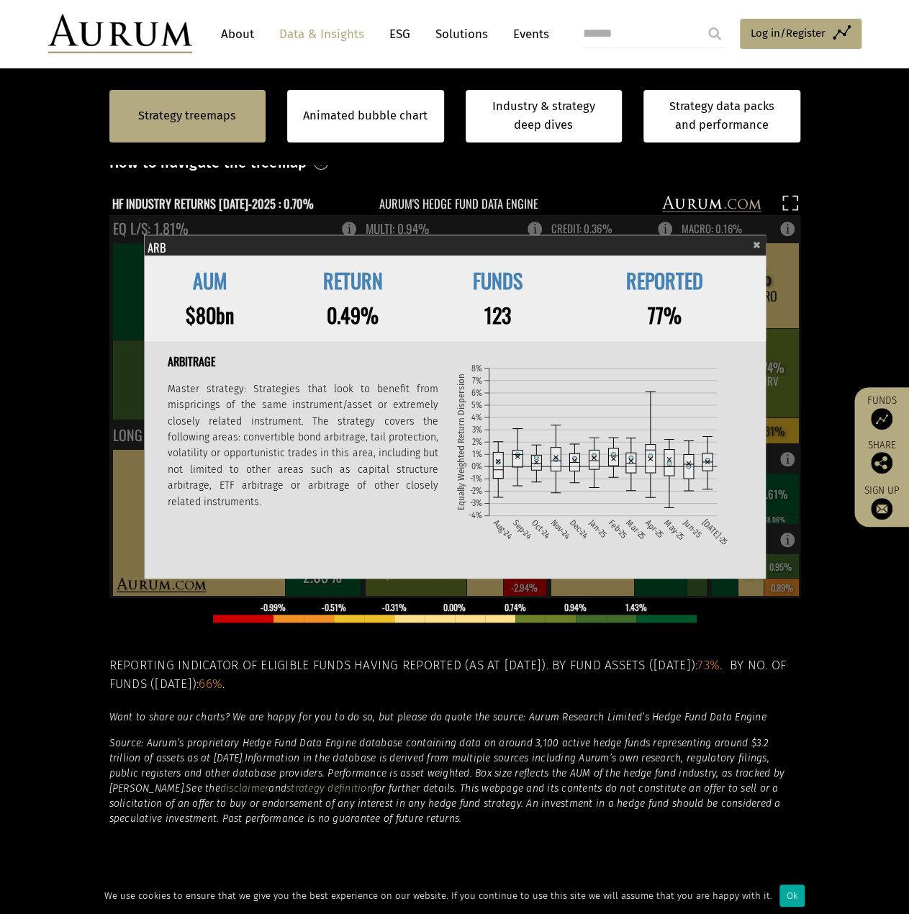
click at [648, 212] on rect at bounding box center [444, 205] width 671 height 20
click at [629, 192] on div "Hedge fund performance by strategy – July 2025 (asset weighted) How to navigate…" at bounding box center [454, 459] width 691 height 732
click at [759, 244] on span "×" at bounding box center [757, 243] width 8 height 17
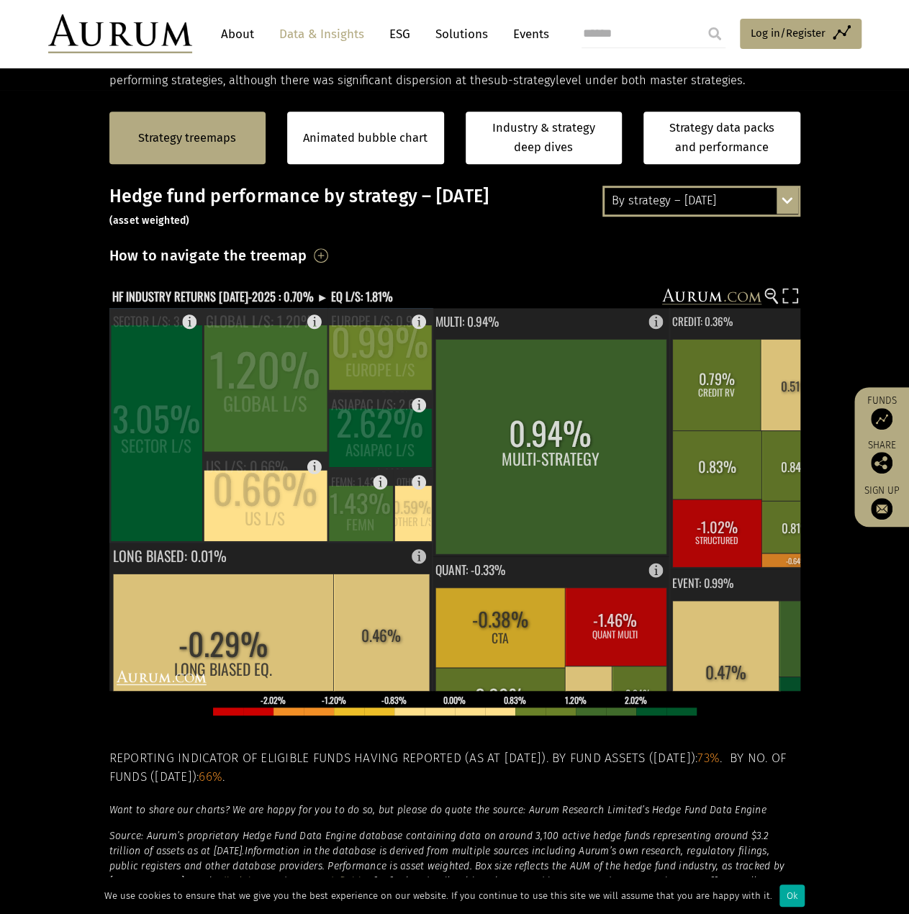
scroll to position [288, 0]
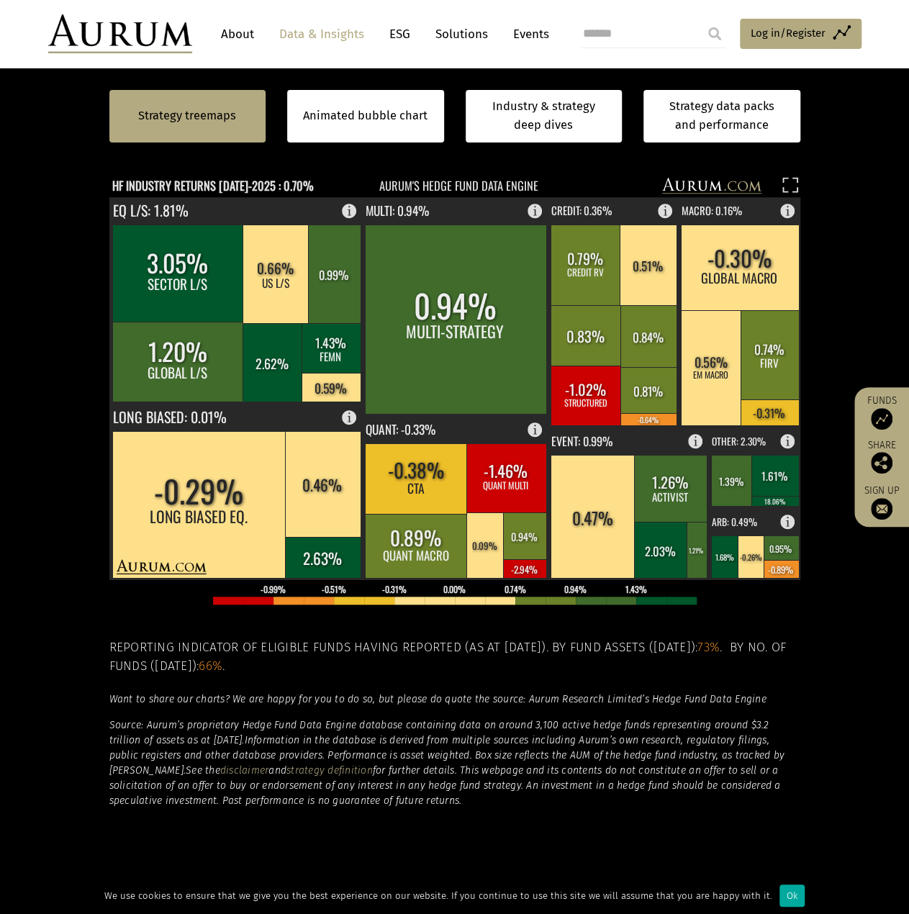
scroll to position [383, 0]
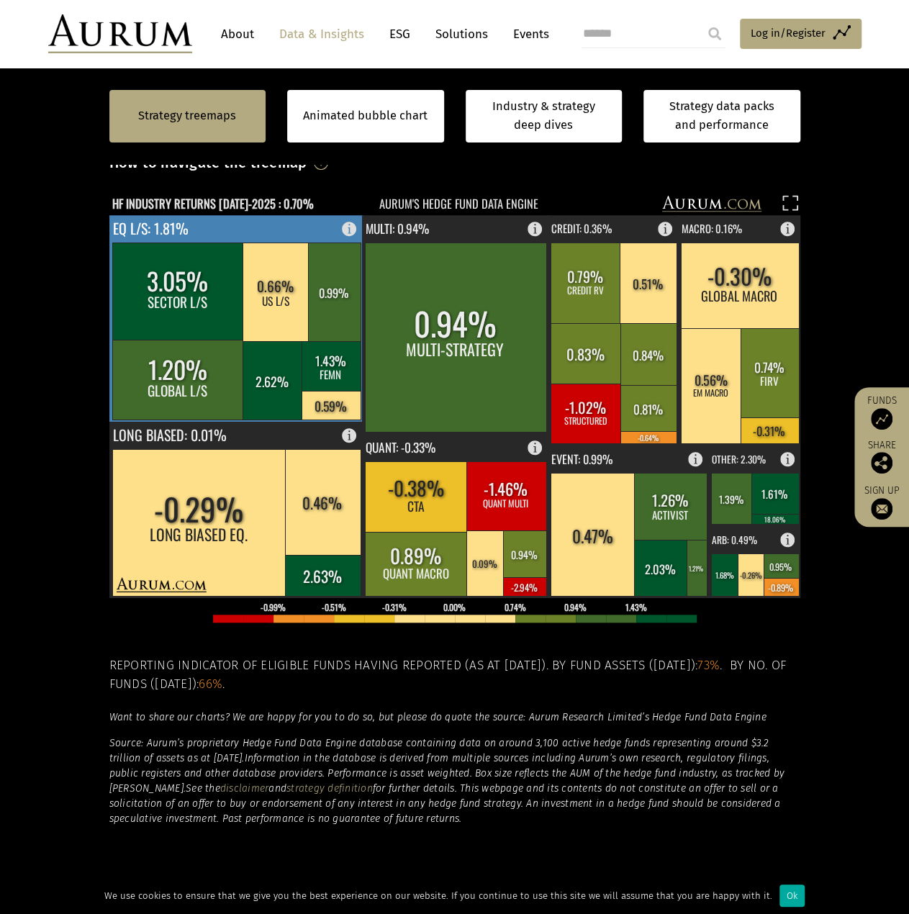
click at [309, 232] on rect at bounding box center [236, 318] width 254 height 206
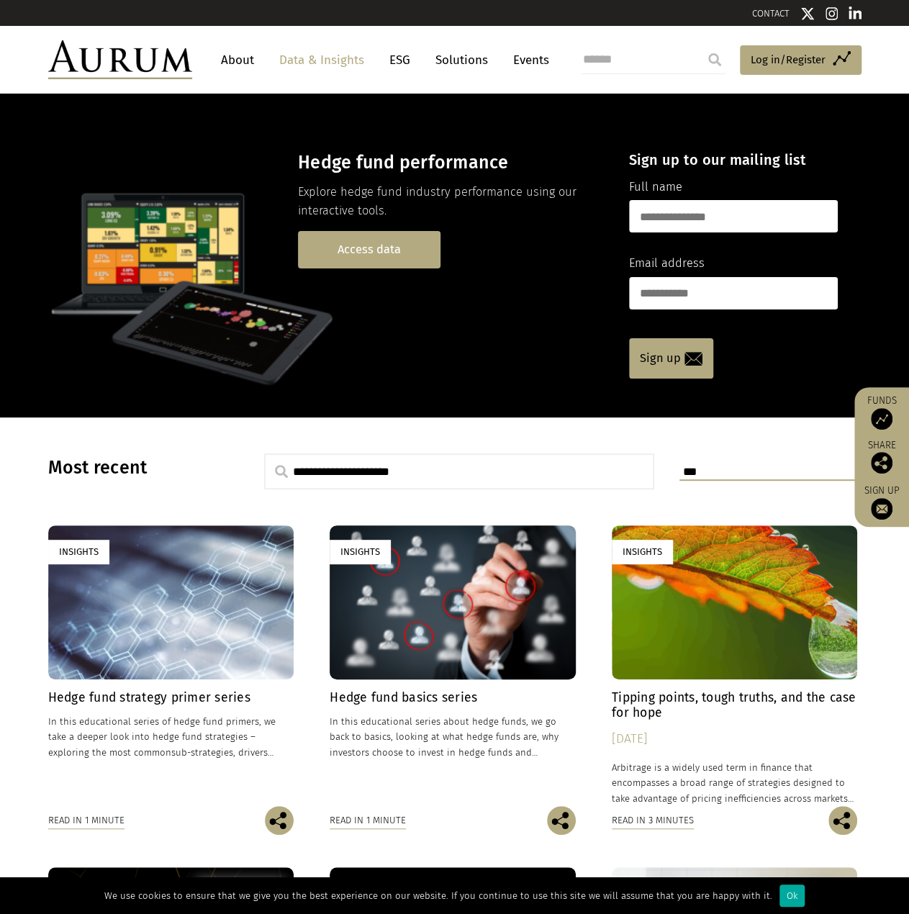
click at [358, 242] on link "Access data" at bounding box center [369, 249] width 142 height 37
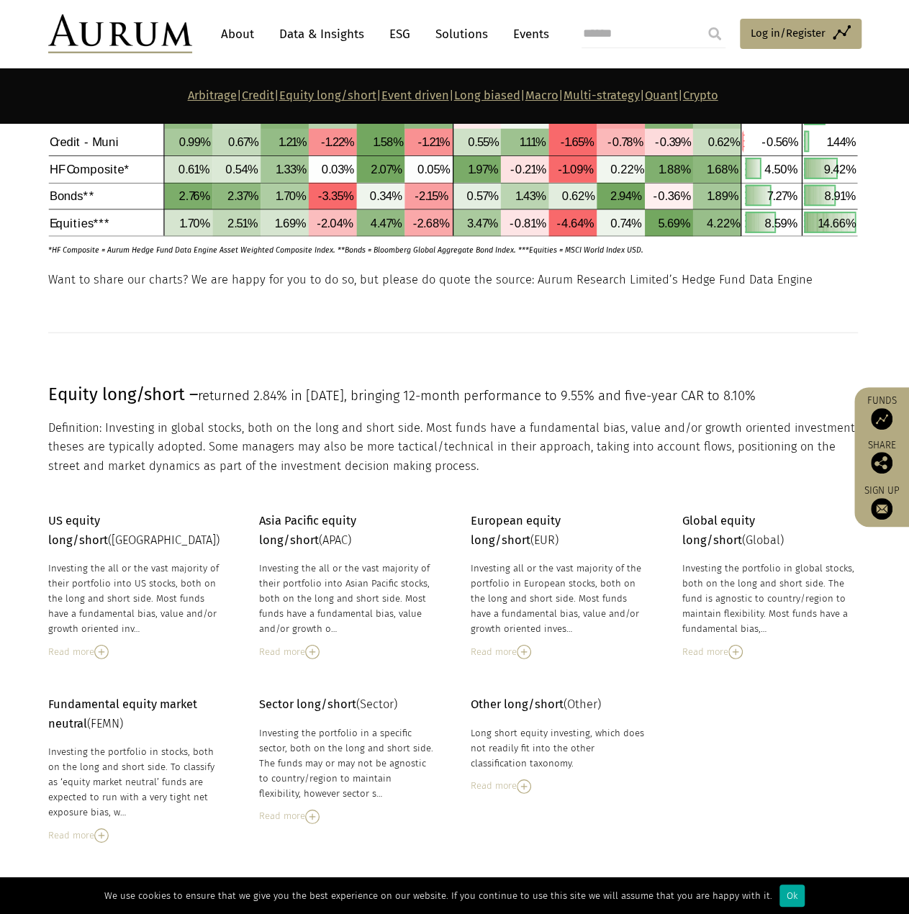
scroll to position [1892, 0]
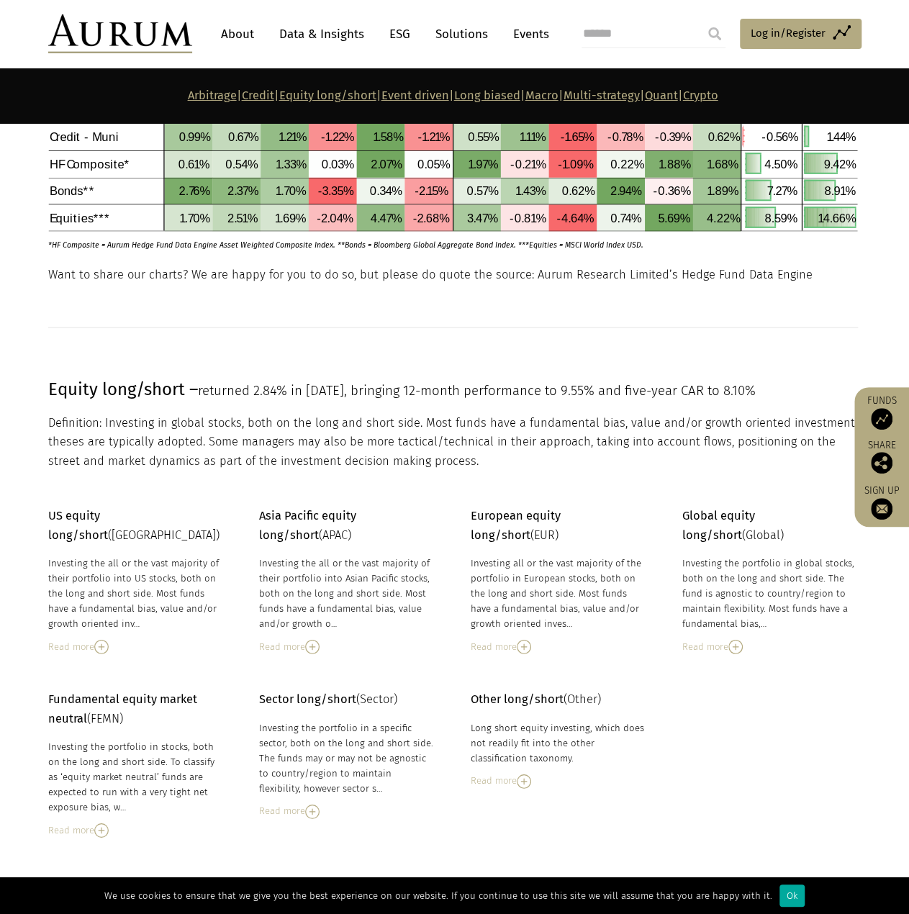
click at [522, 383] on span "returned 2.84% in June 25, bringing 12-month performance to 9.55% and five-year…" at bounding box center [477, 391] width 558 height 16
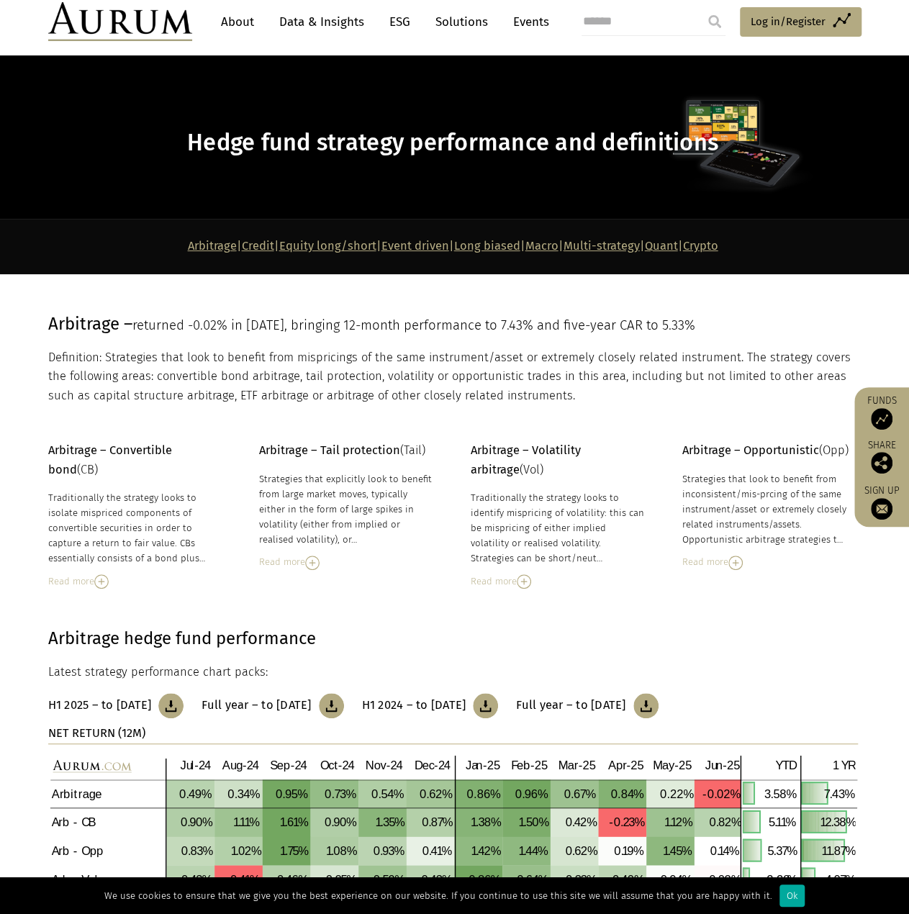
scroll to position [0, 0]
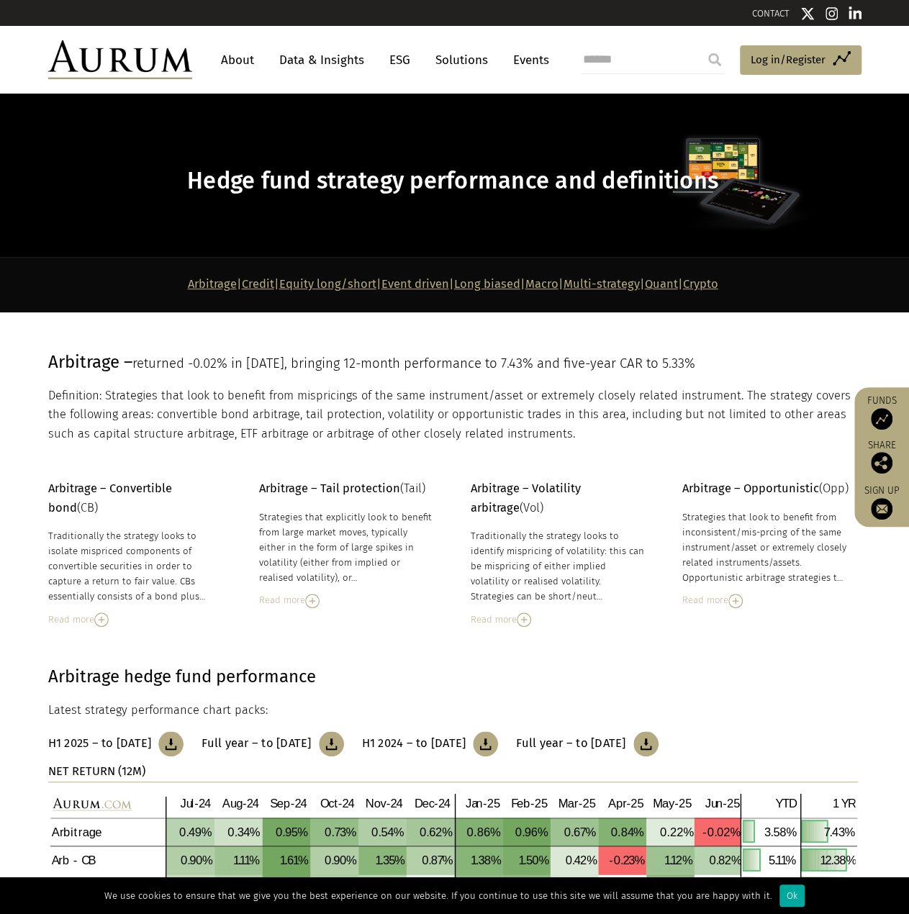
click at [327, 58] on link "Data & Insights" at bounding box center [321, 60] width 99 height 27
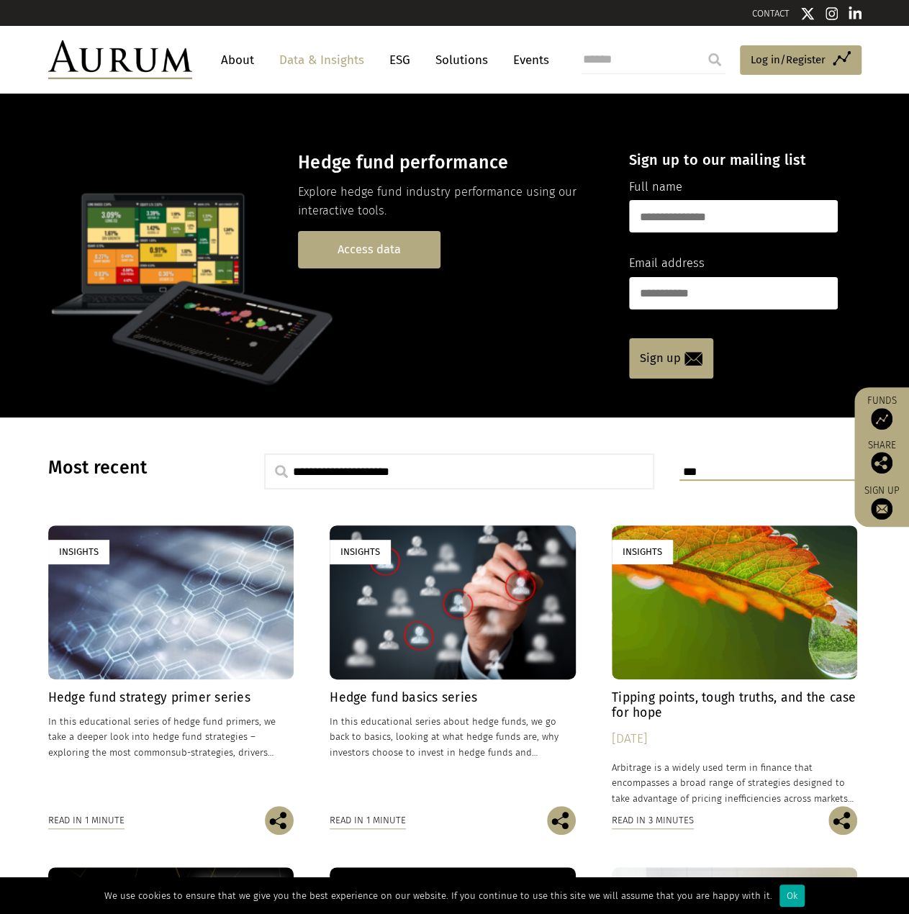
click at [374, 265] on link "Access data" at bounding box center [369, 249] width 142 height 37
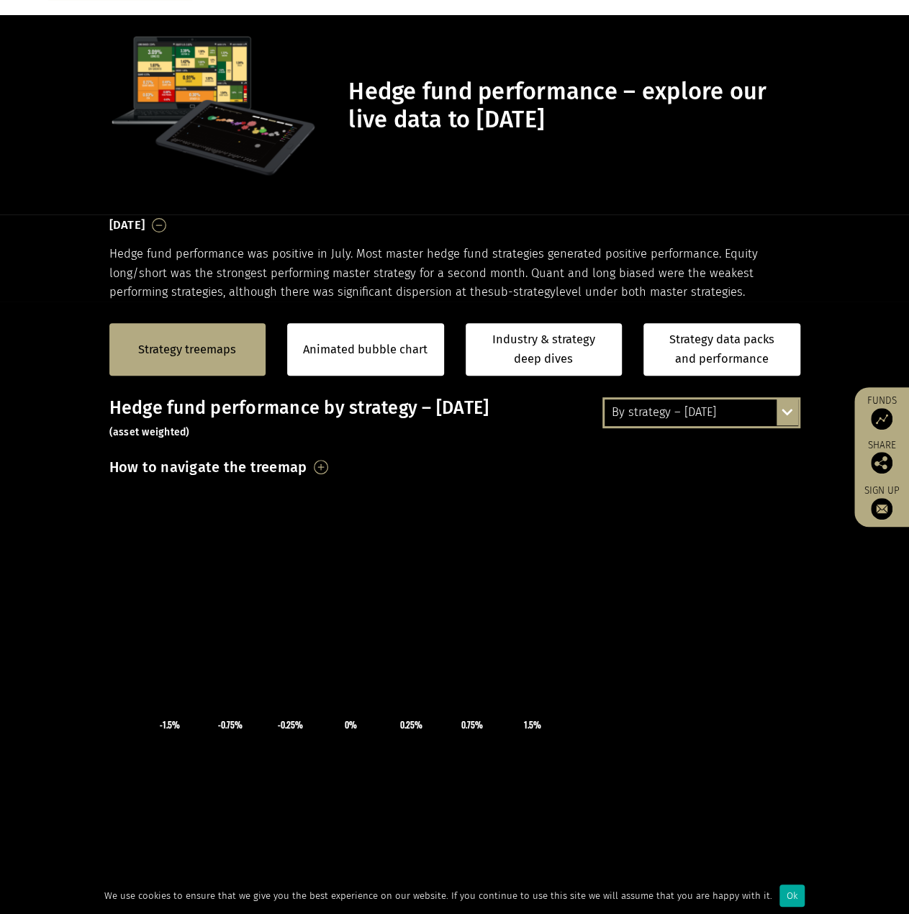
scroll to position [191, 0]
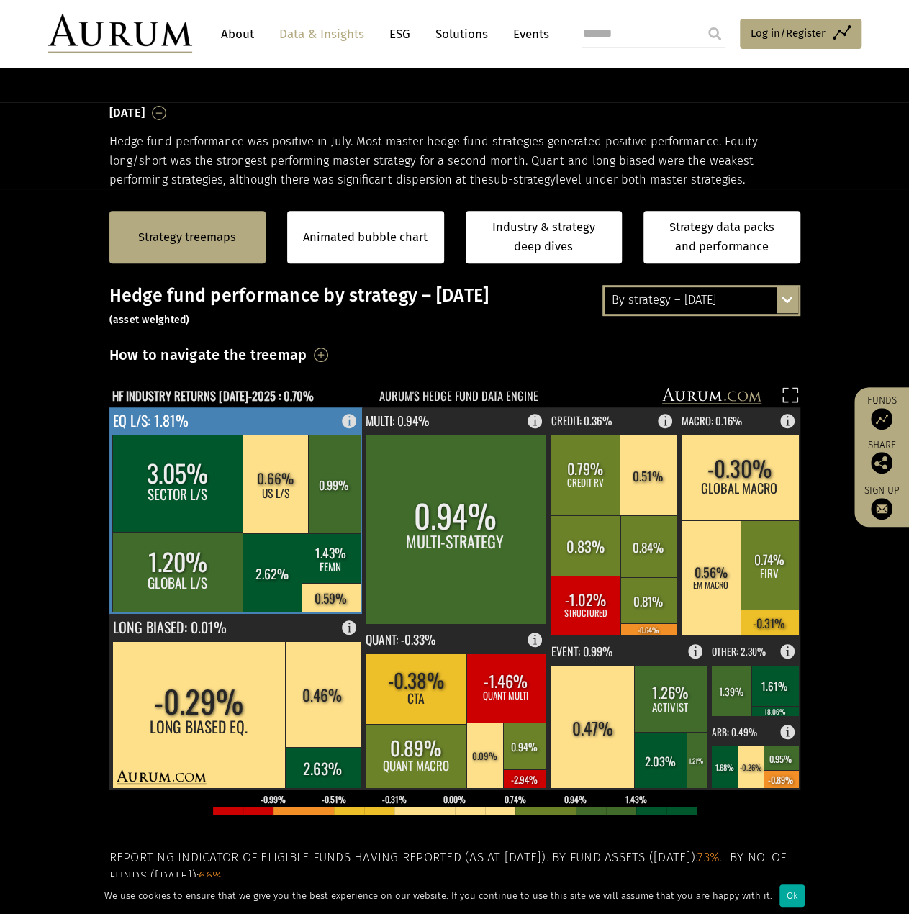
click at [335, 424] on rect at bounding box center [236, 510] width 254 height 206
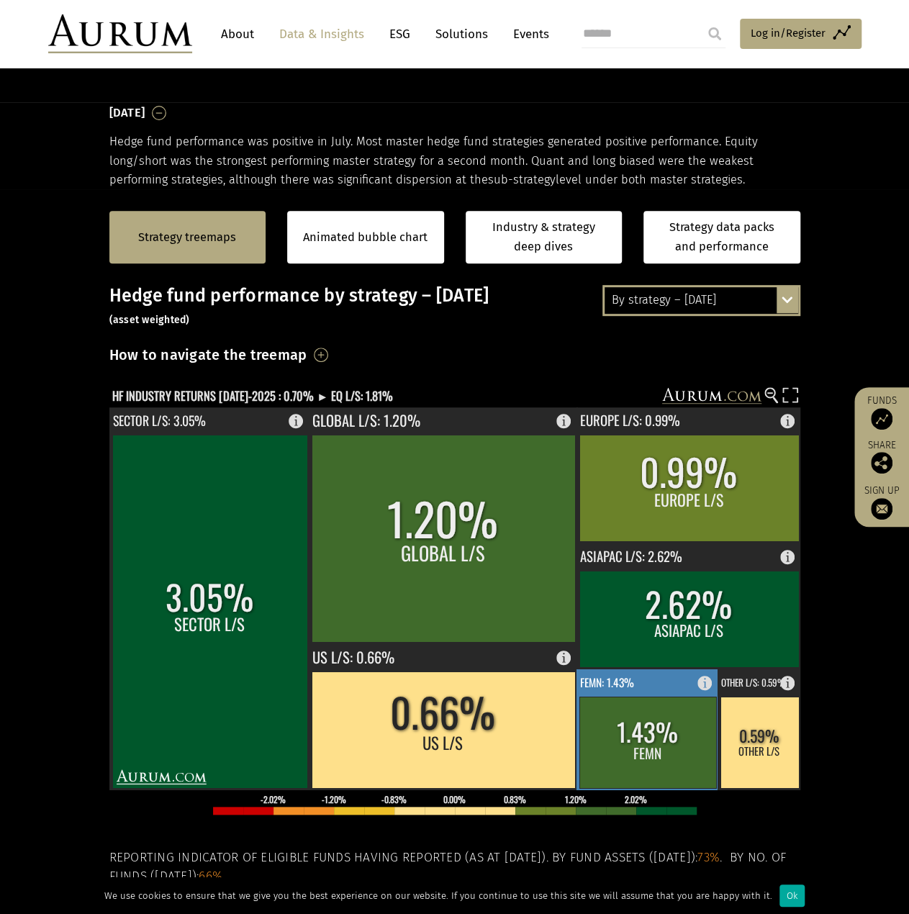
click at [702, 683] on rect at bounding box center [708, 679] width 17 height 20
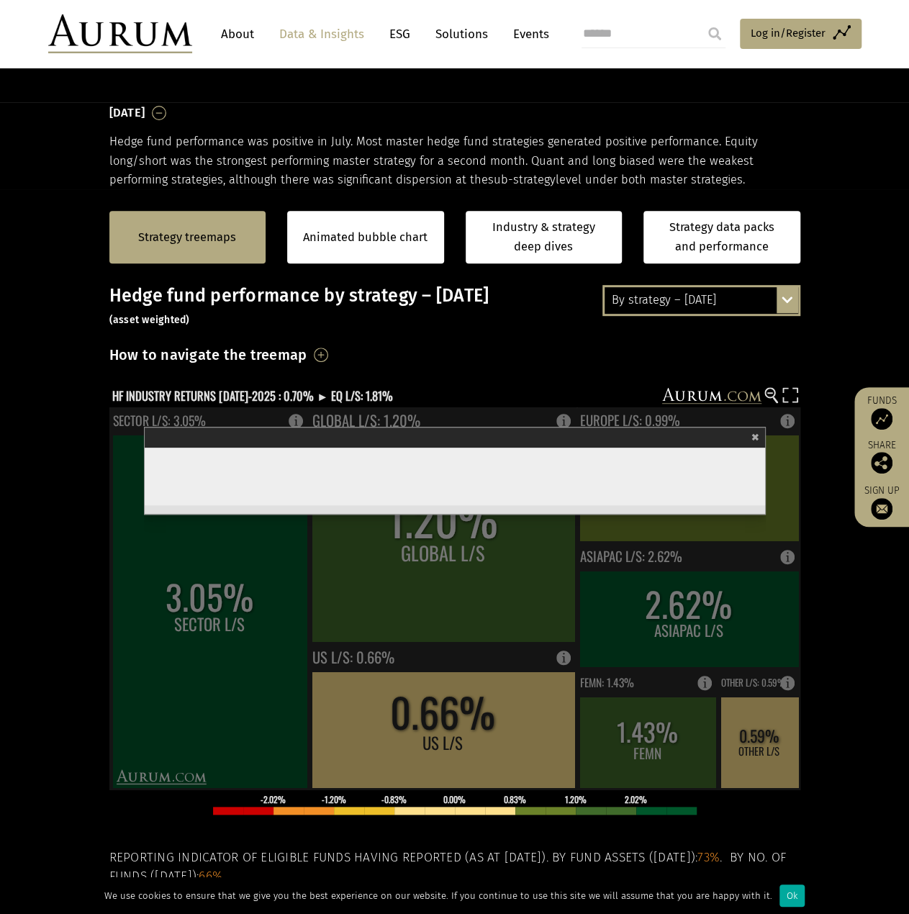
click at [841, 361] on section "Strategy treemaps Animated bubble chart Industry & strategy deep dives Strategy…" at bounding box center [454, 638] width 909 height 899
click at [754, 435] on span "×" at bounding box center [755, 435] width 8 height 17
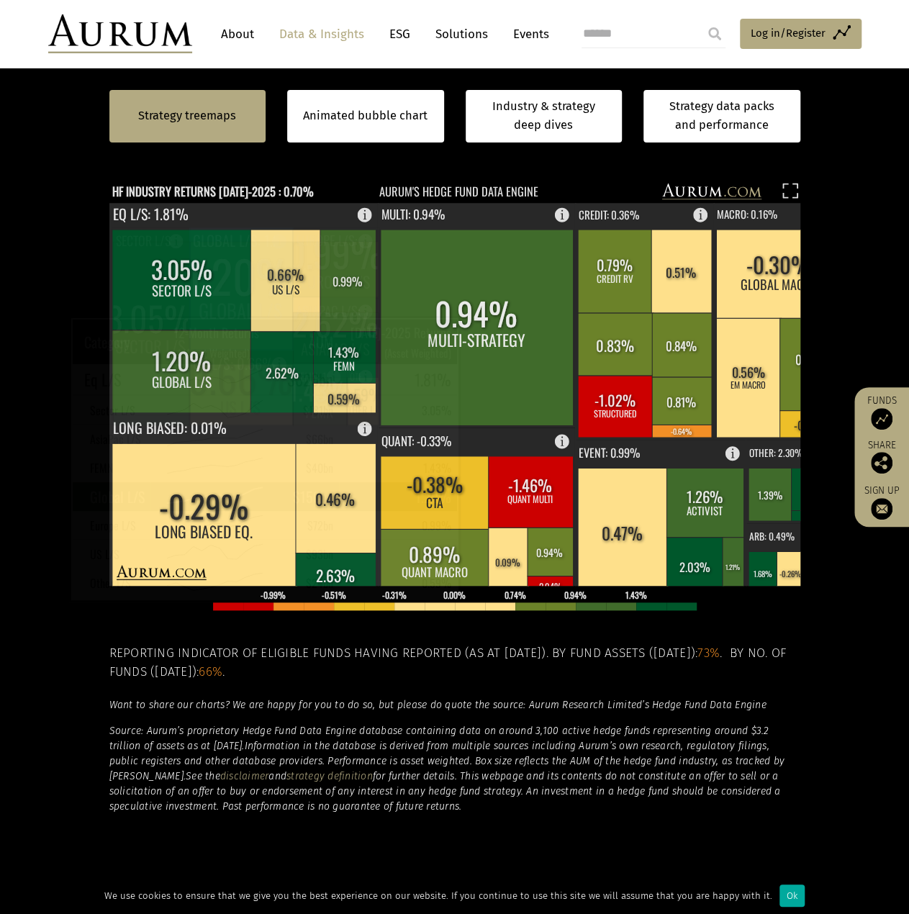
scroll to position [383, 0]
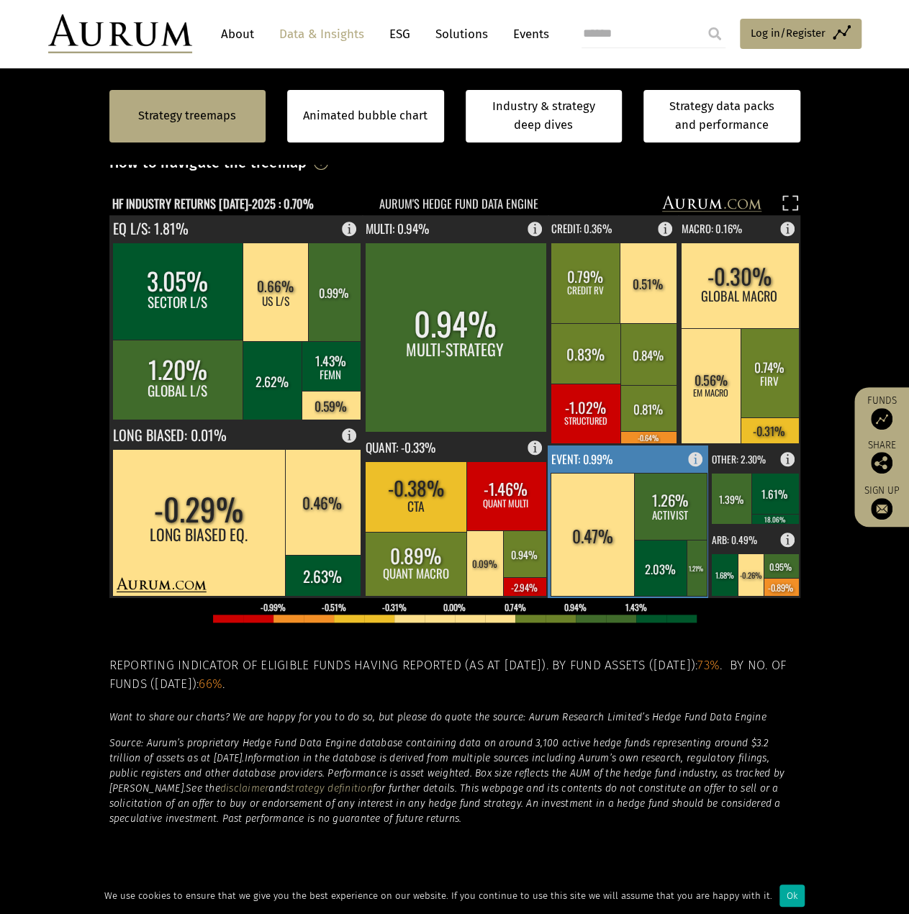
click at [654, 458] on rect at bounding box center [629, 521] width 162 height 153
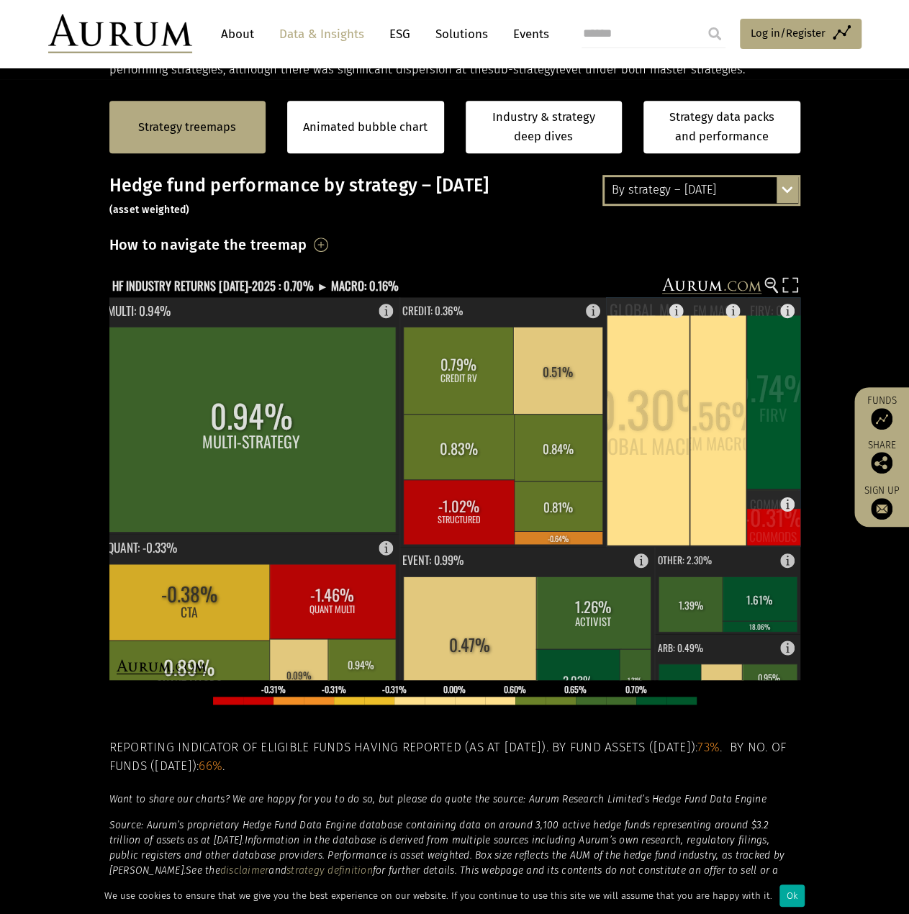
scroll to position [288, 0]
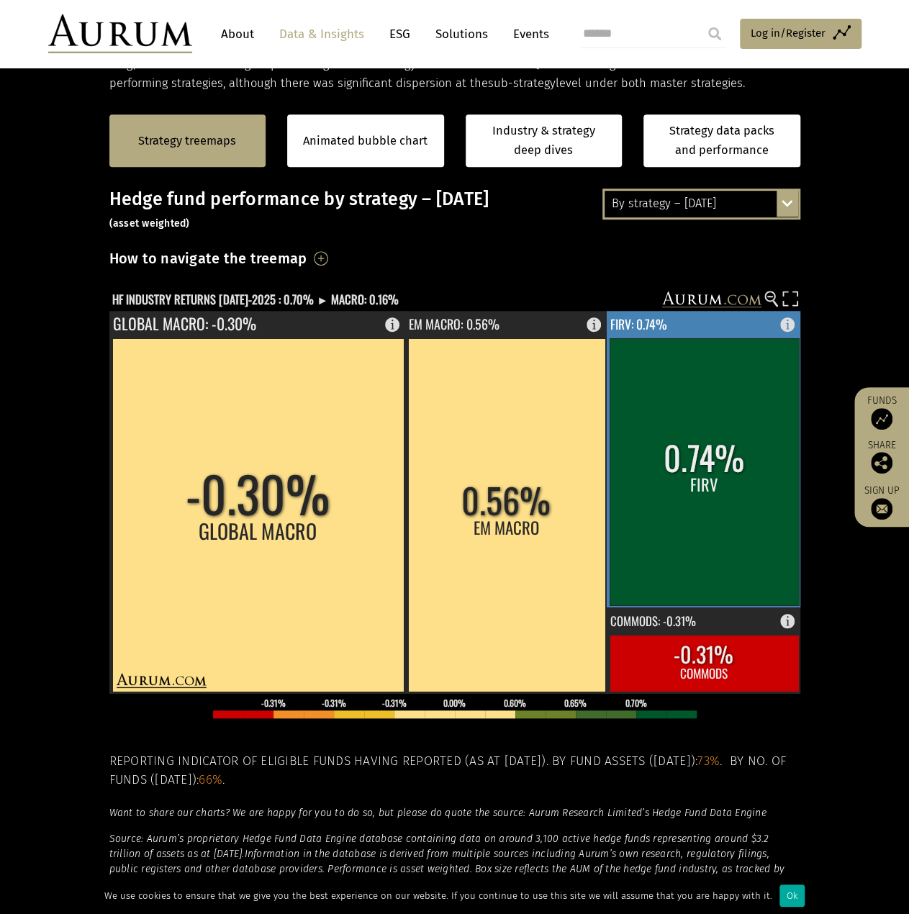
click at [789, 323] on rect at bounding box center [791, 321] width 17 height 20
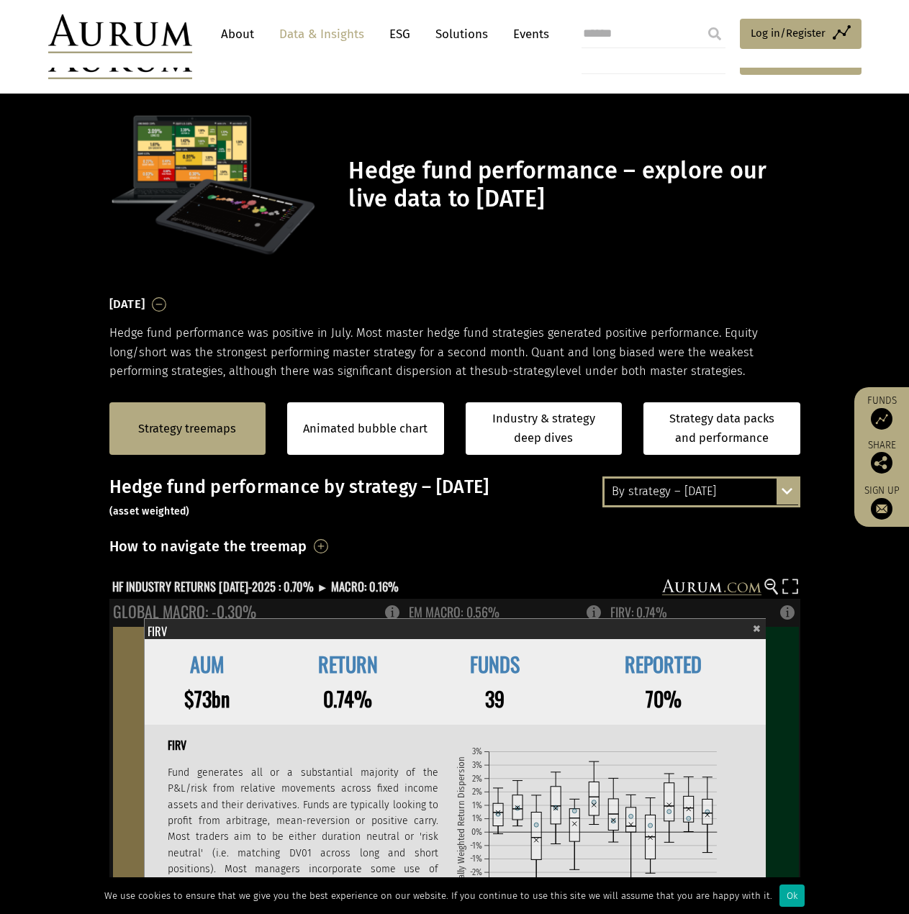
scroll to position [288, 0]
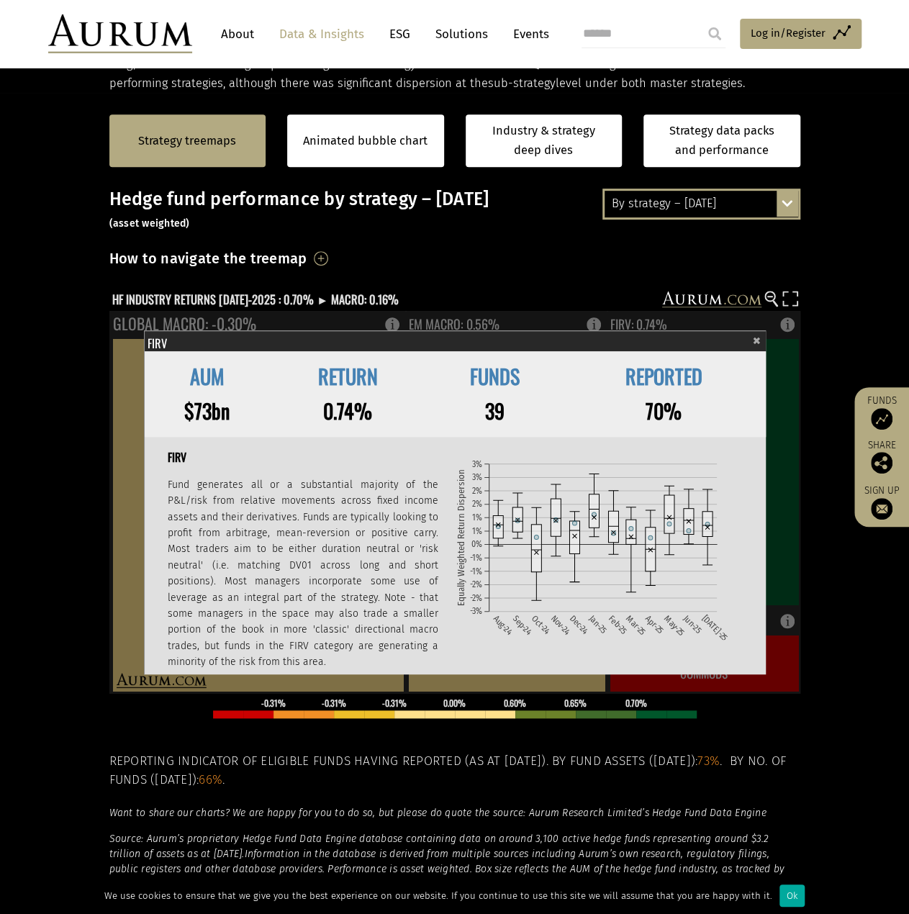
click at [754, 336] on span "×" at bounding box center [757, 338] width 8 height 17
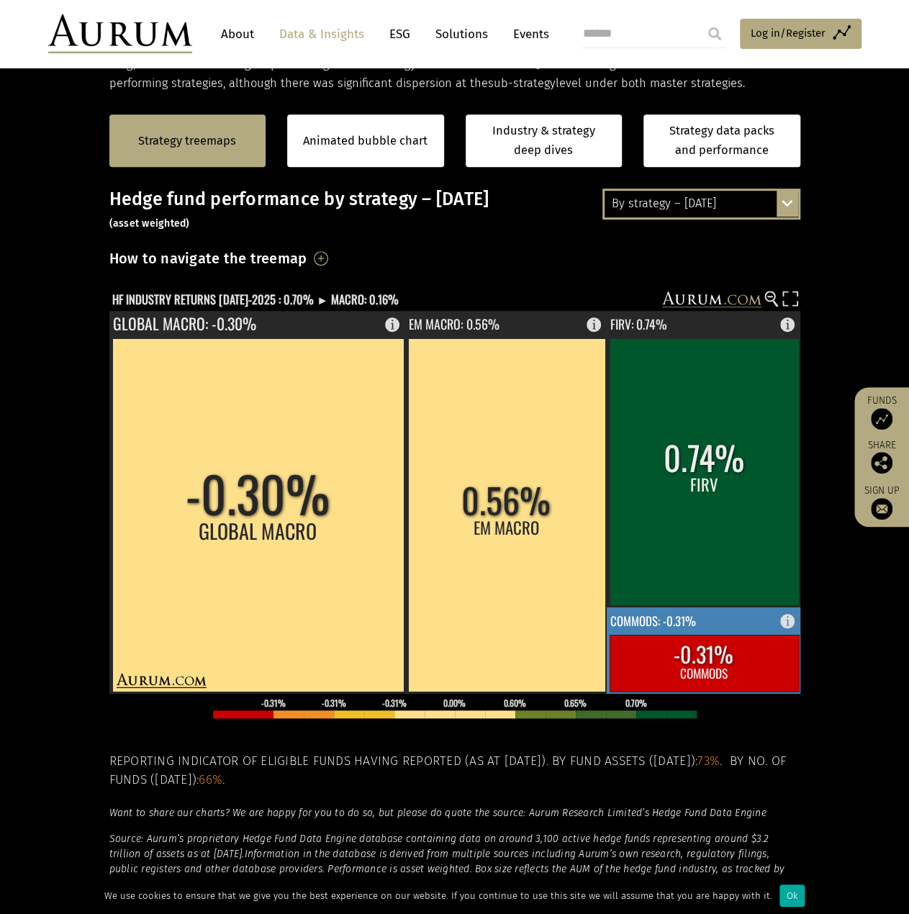
click at [784, 622] on rect at bounding box center [791, 617] width 17 height 20
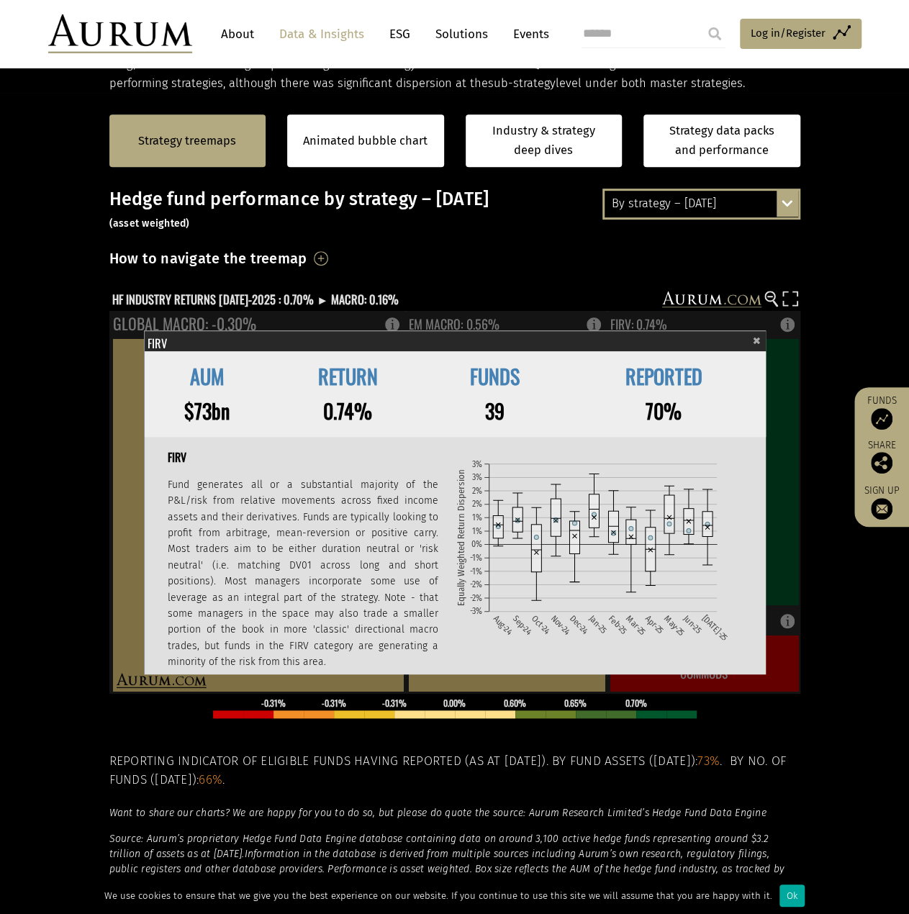
click at [758, 336] on span "×" at bounding box center [757, 338] width 8 height 17
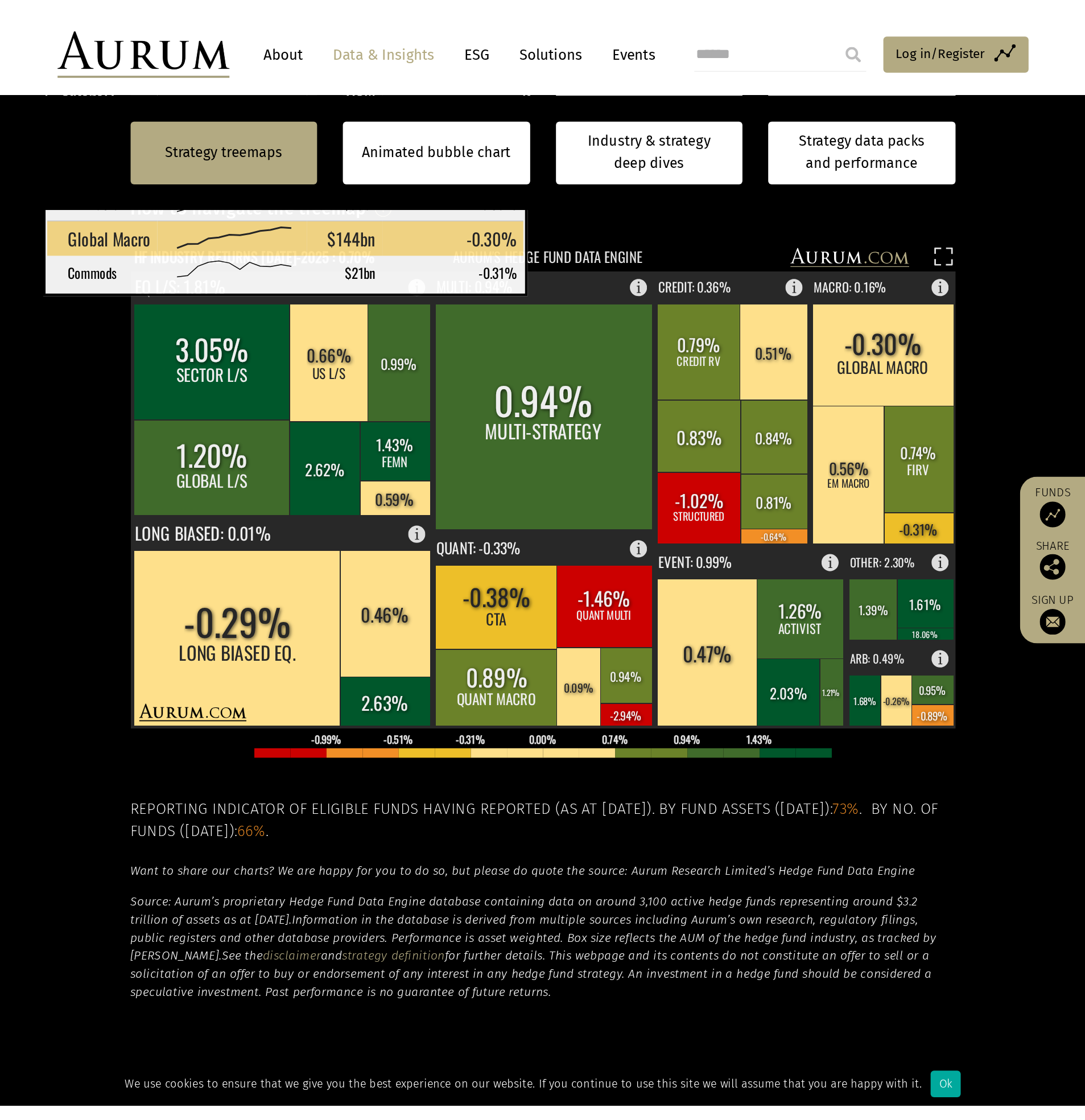
scroll to position [303, 0]
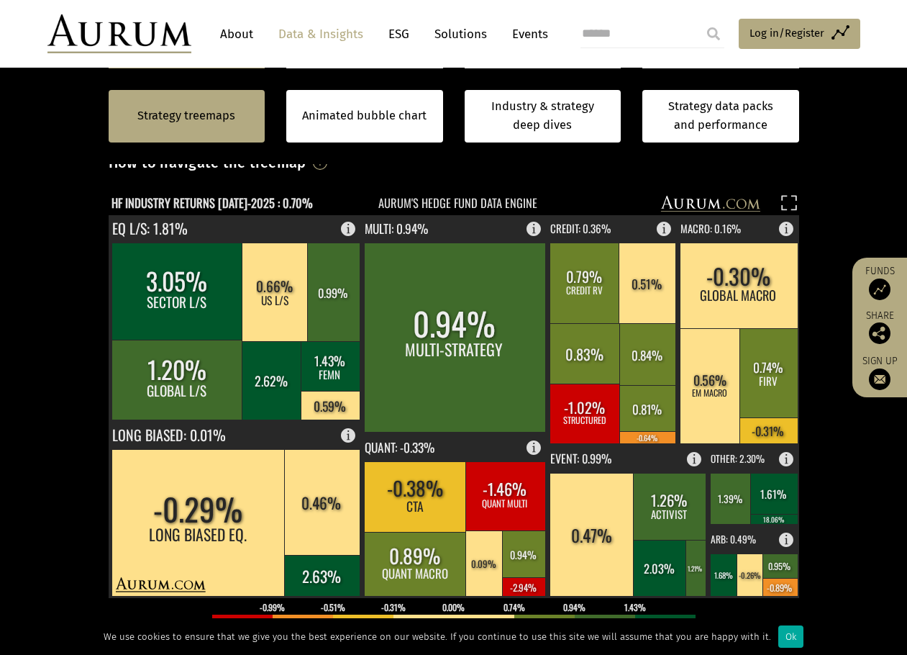
scroll to position [383, 0]
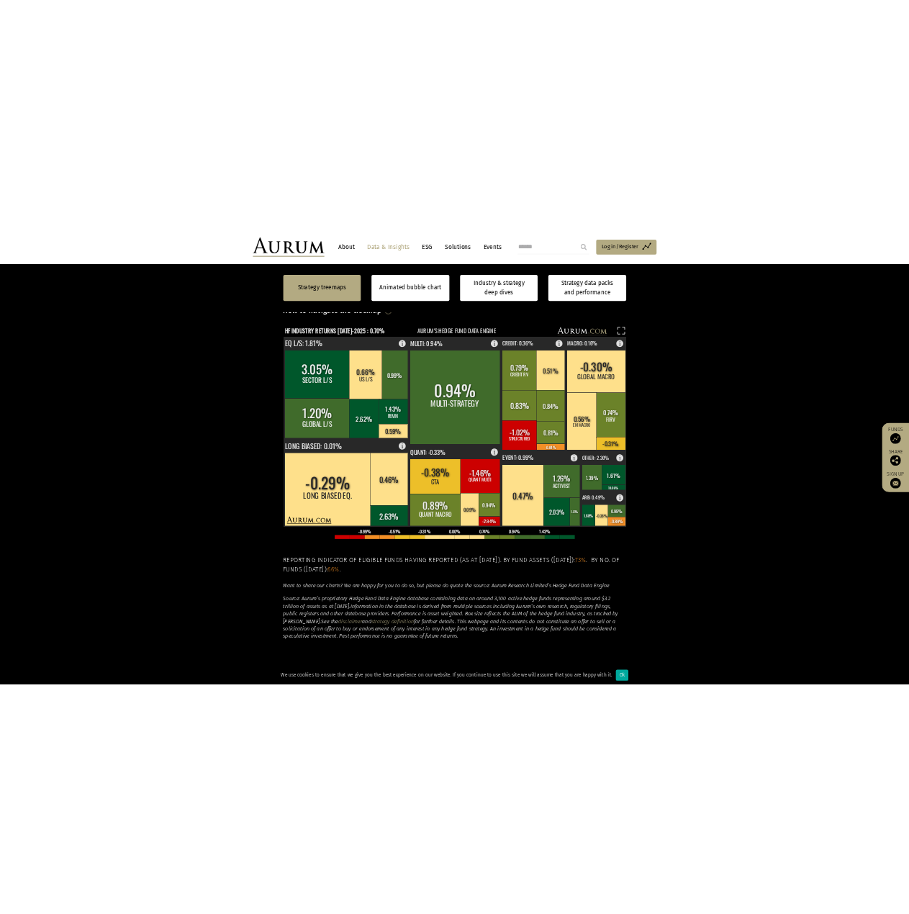
scroll to position [383, 0]
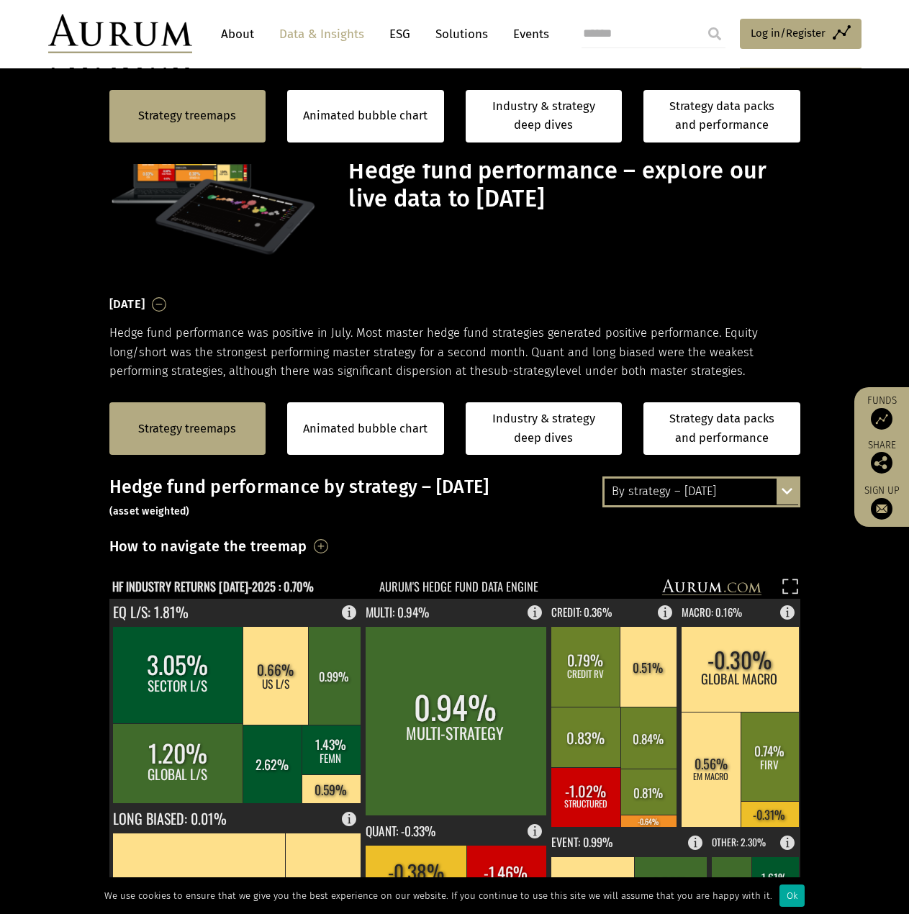
scroll to position [383, 0]
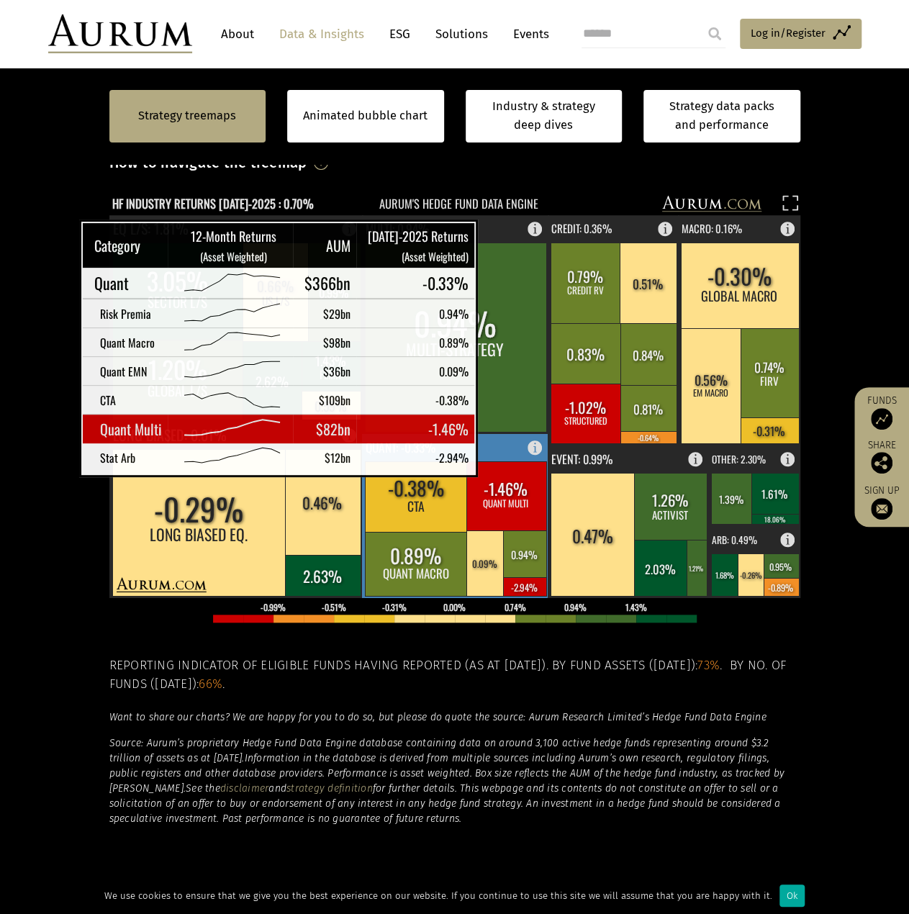
click at [495, 454] on rect at bounding box center [455, 516] width 187 height 164
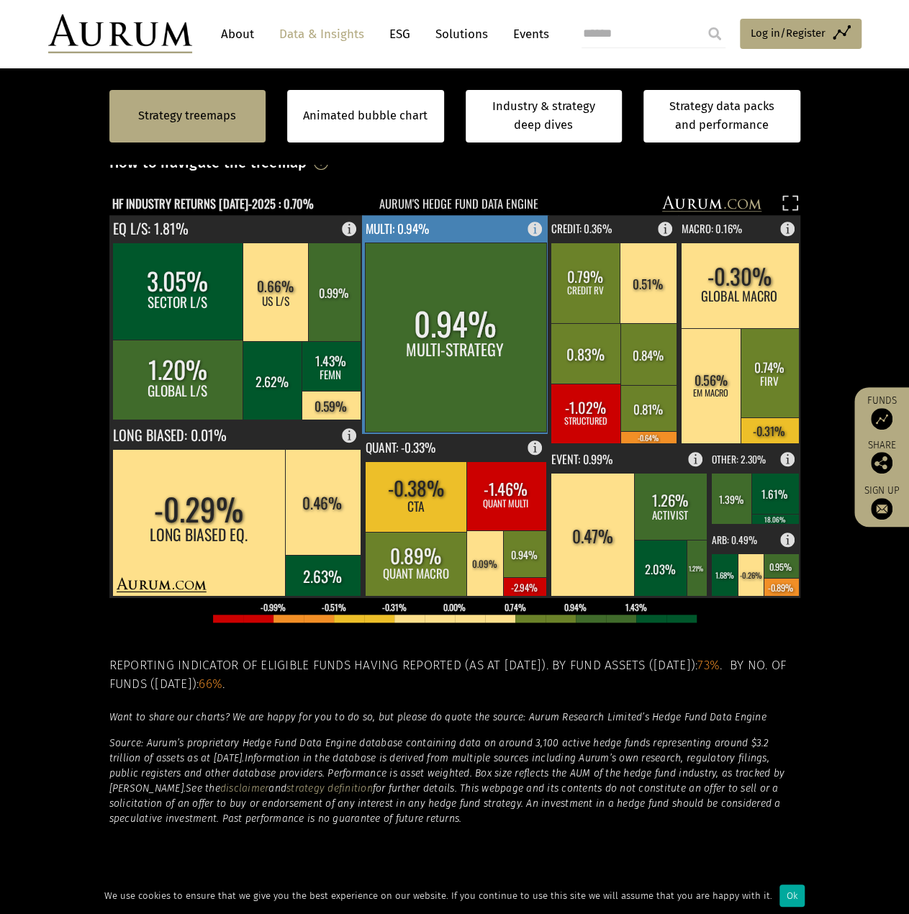
click at [497, 322] on rect at bounding box center [455, 336] width 181 height 189
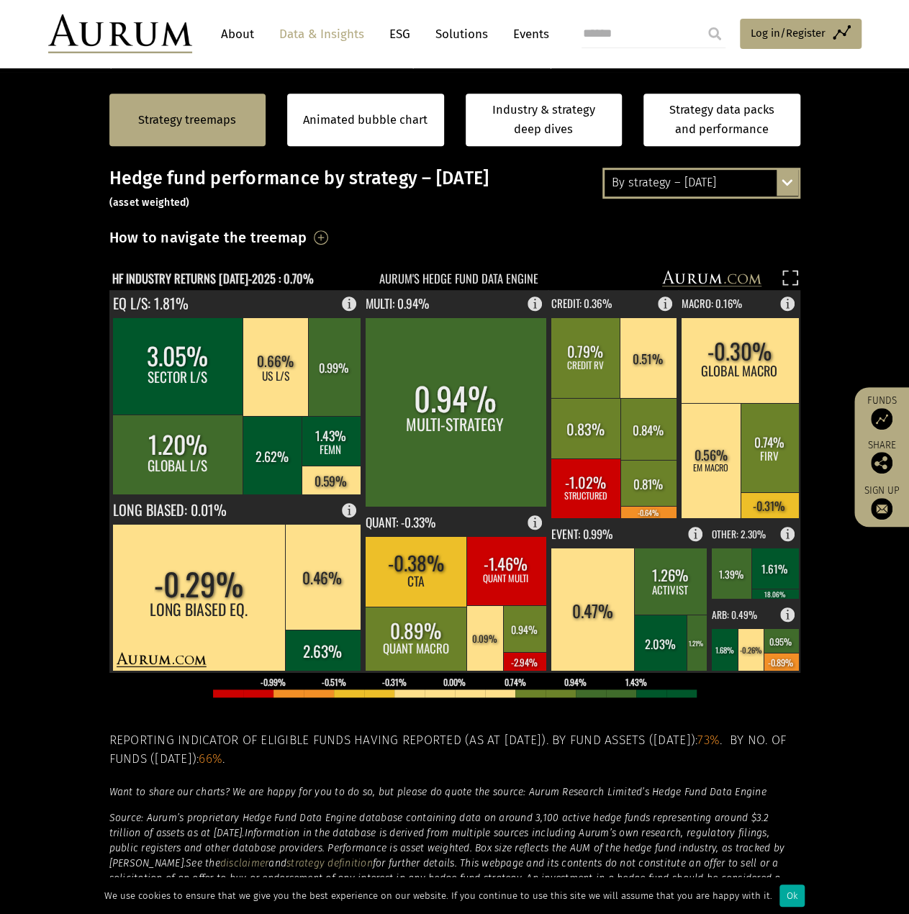
scroll to position [288, 0]
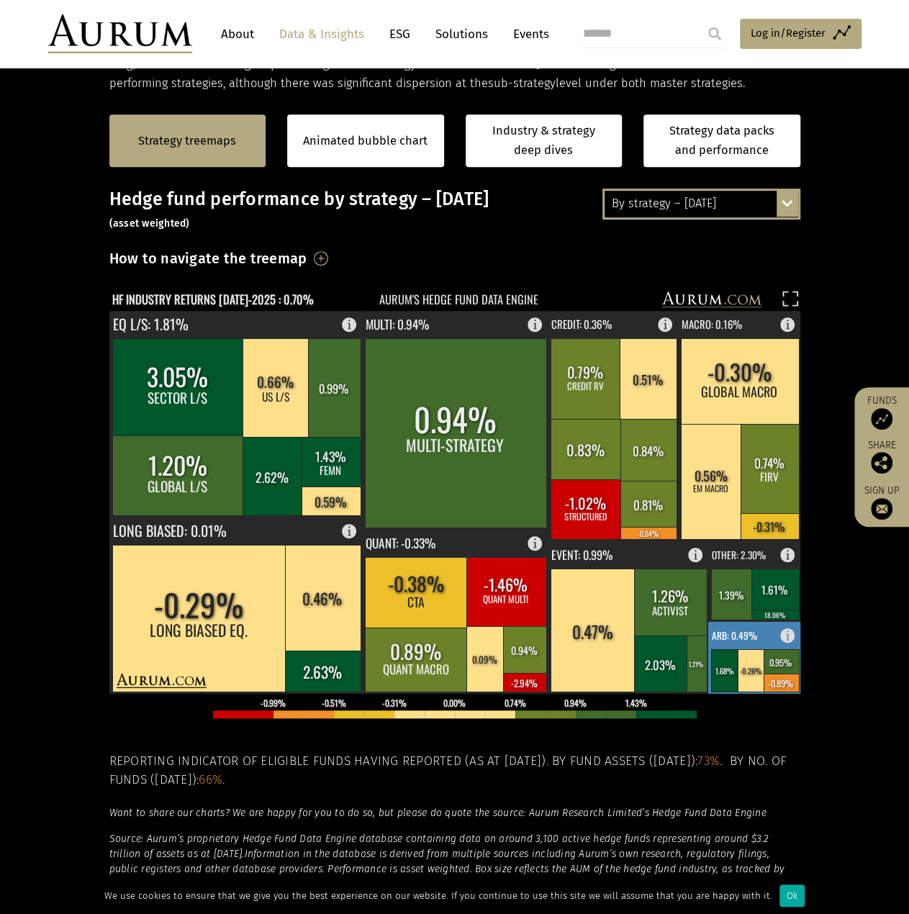
click at [761, 632] on rect at bounding box center [755, 658] width 94 height 72
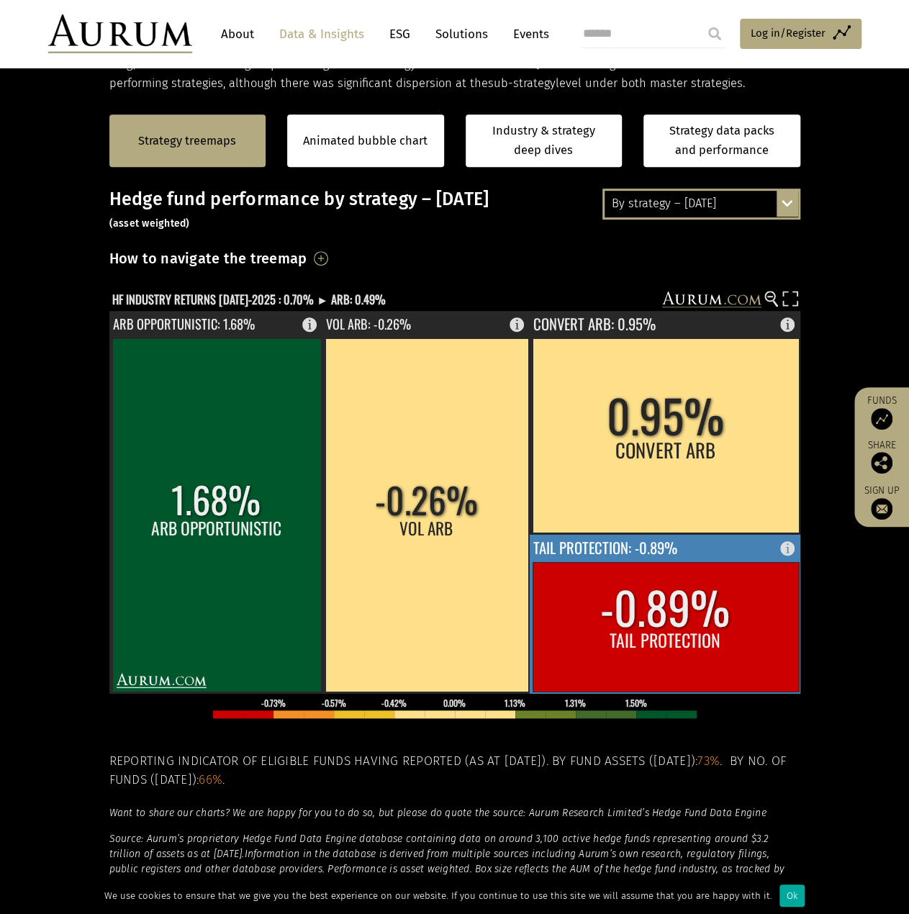
click at [783, 546] on rect at bounding box center [791, 545] width 17 height 20
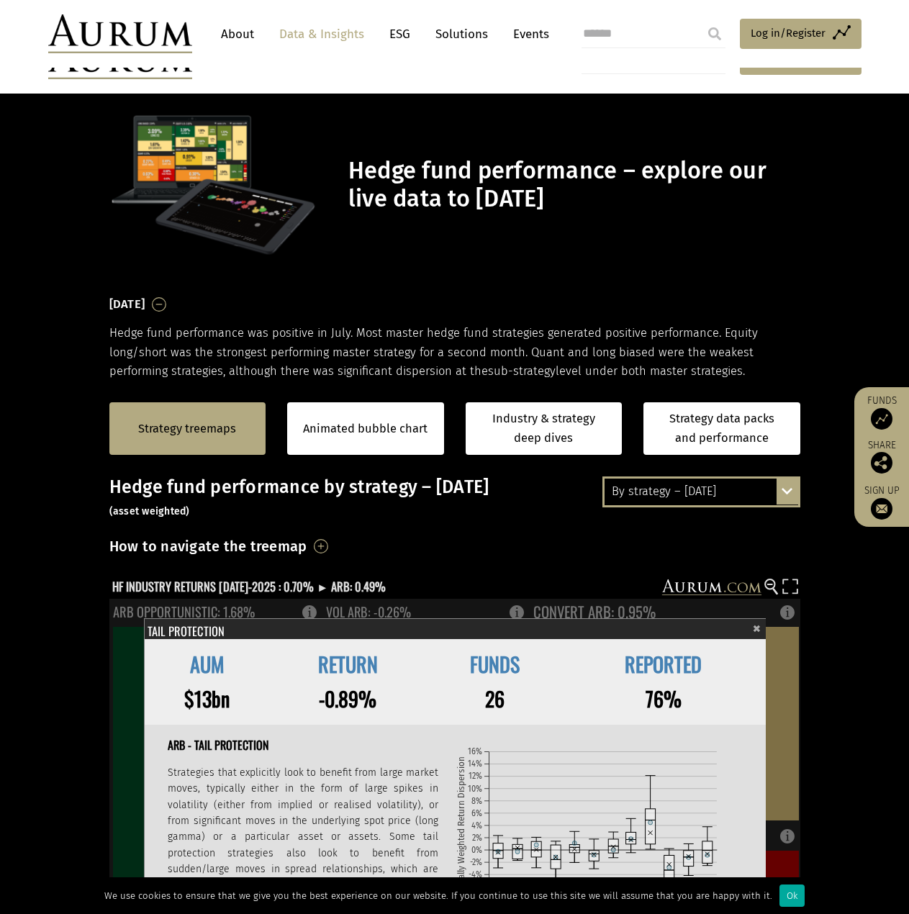
scroll to position [288, 0]
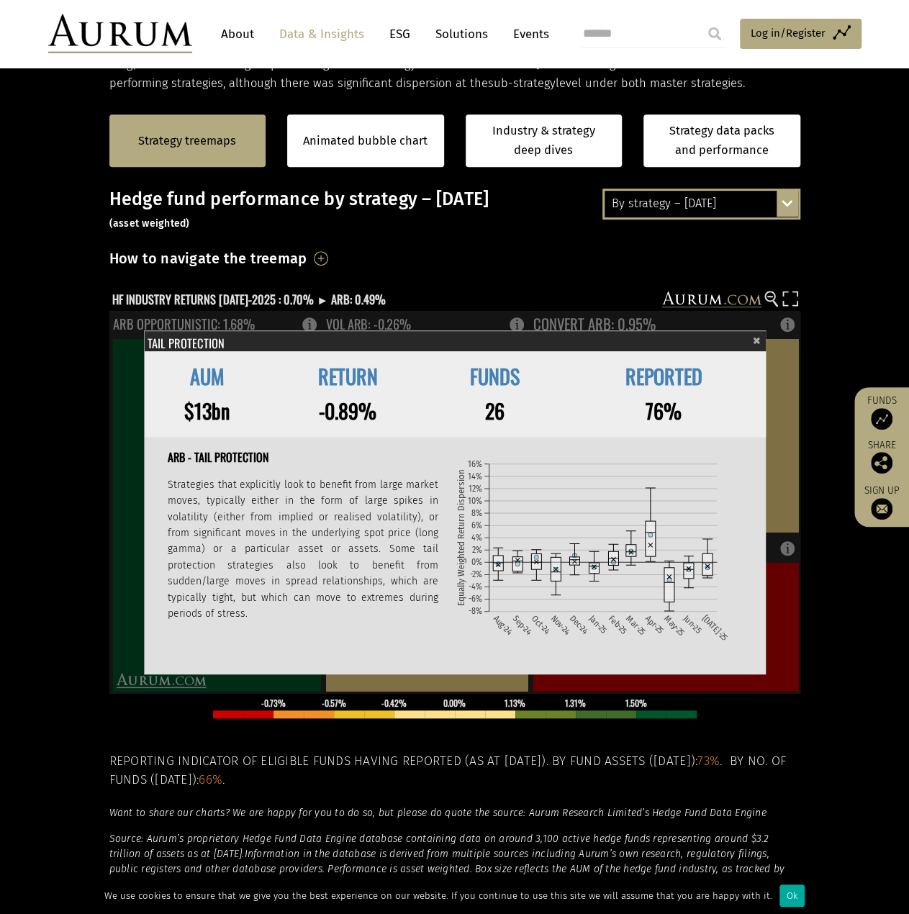
click at [760, 340] on div "× Tail Protection" at bounding box center [456, 340] width 622 height 20
click at [757, 340] on span "×" at bounding box center [757, 338] width 8 height 17
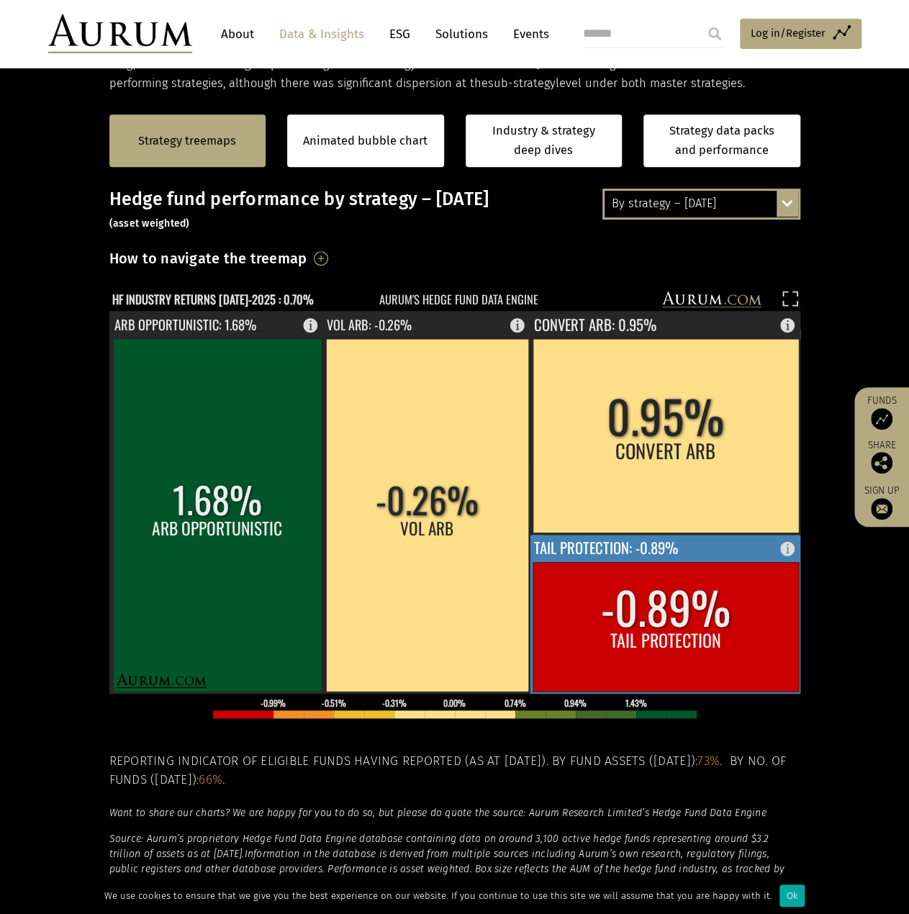
scroll to position [383, 0]
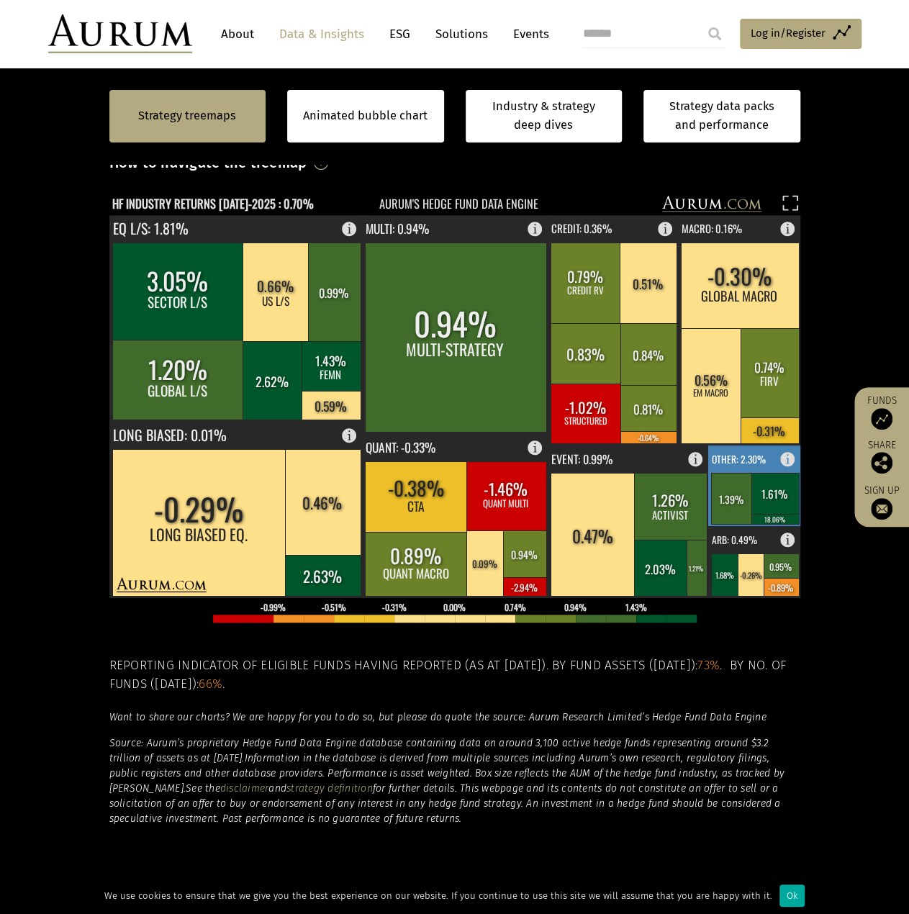
click at [750, 463] on text "OTHER: 2.30%" at bounding box center [739, 458] width 54 height 14
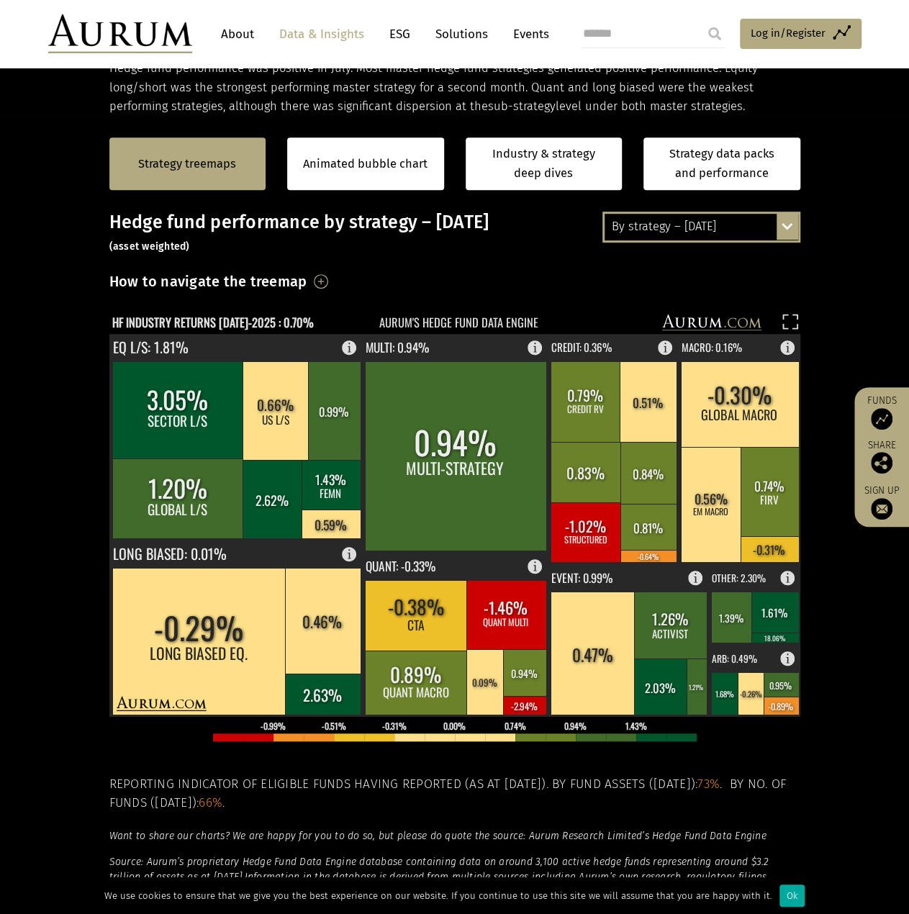
scroll to position [288, 0]
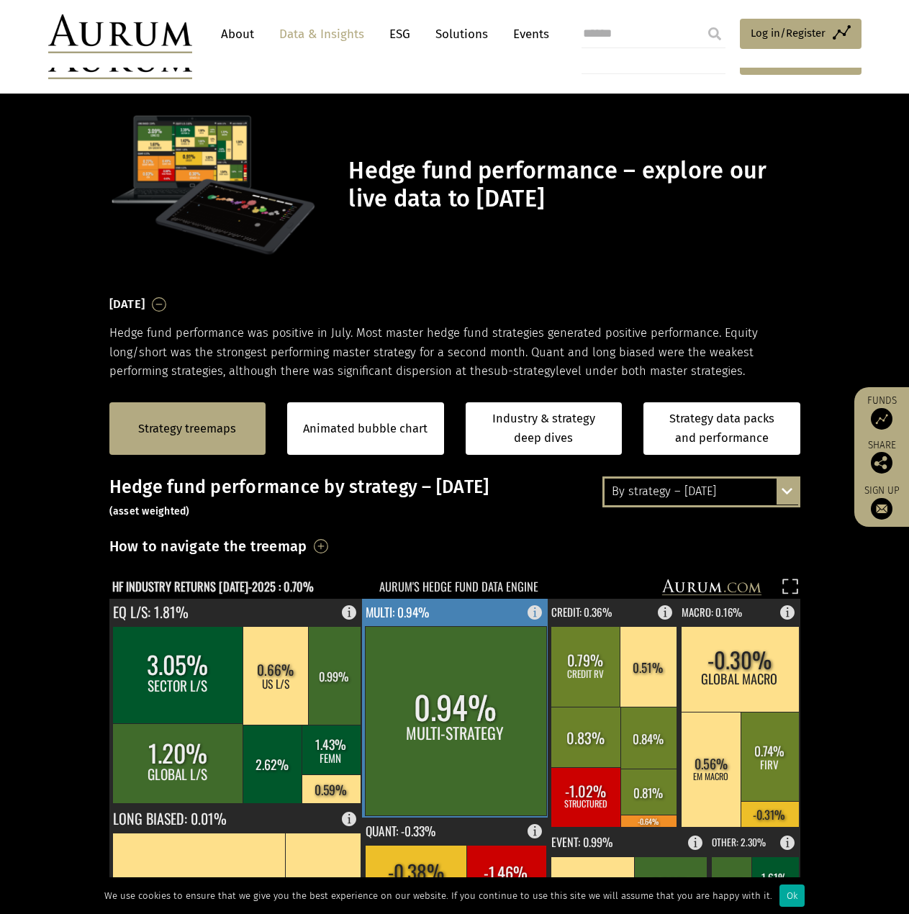
scroll to position [288, 0]
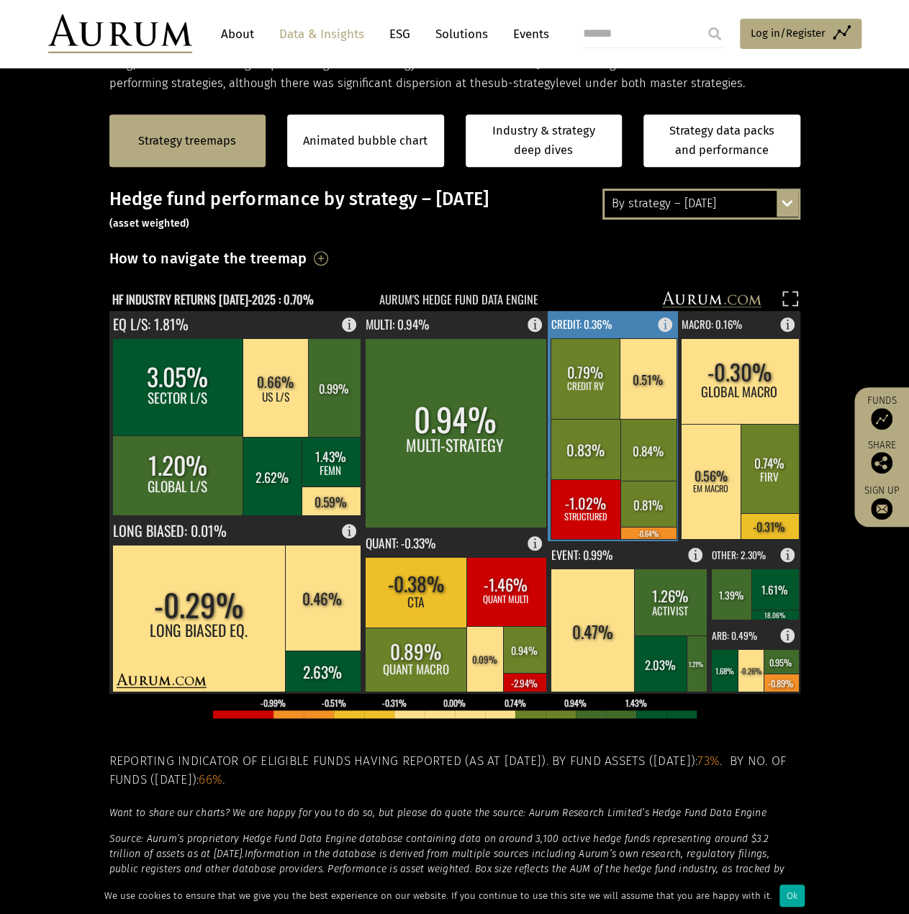
click at [632, 384] on rect at bounding box center [647, 378] width 57 height 81
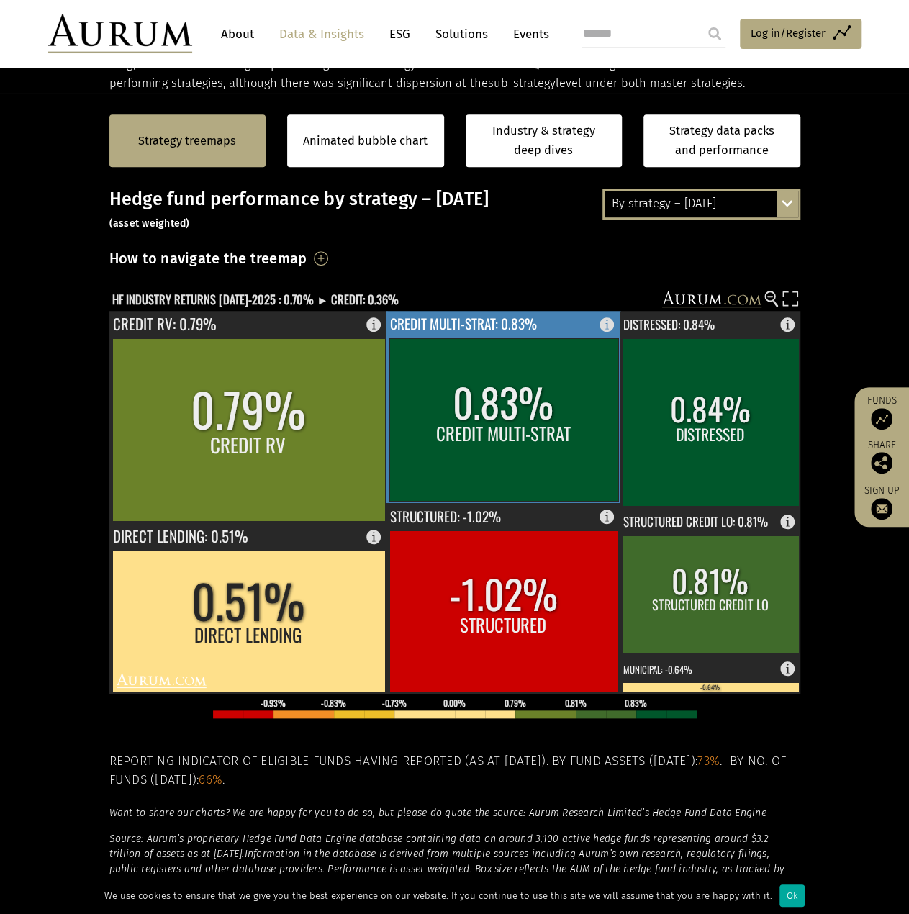
click at [606, 327] on rect at bounding box center [610, 321] width 17 height 20
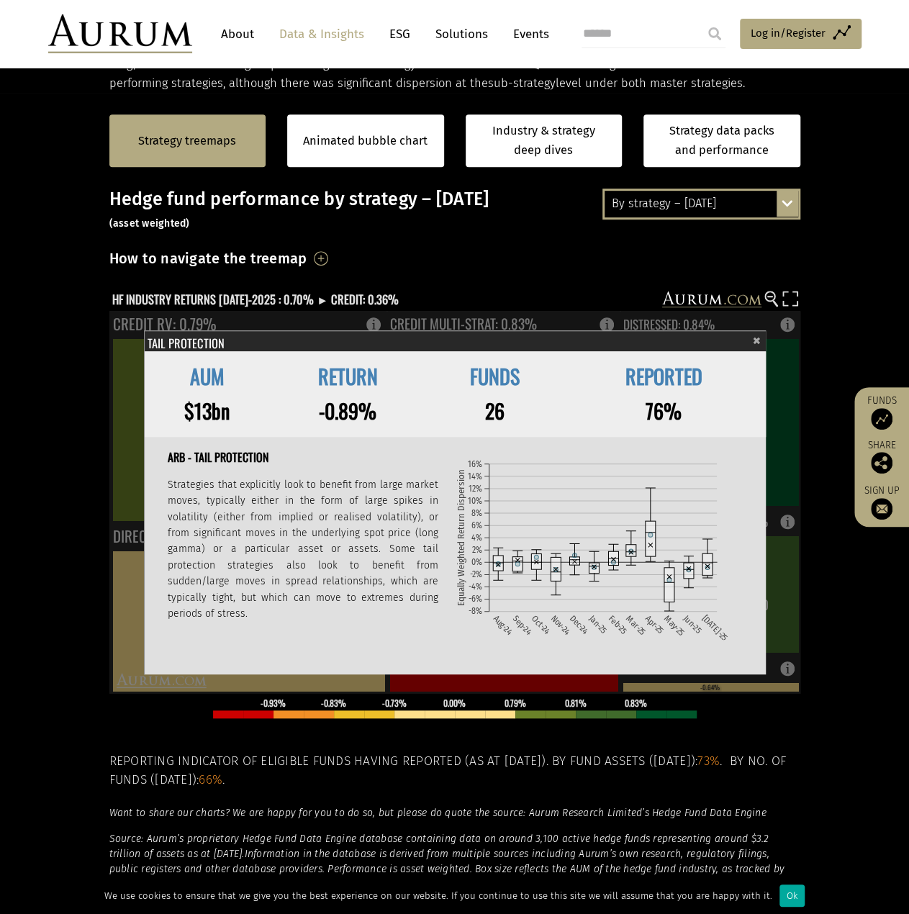
drag, startPoint x: 813, startPoint y: 692, endPoint x: 796, endPoint y: 645, distance: 49.9
click at [813, 692] on div "By strategy – July 2025 By strategy – July 2025 By strategy – year to date 2016…" at bounding box center [454, 573] width 719 height 768
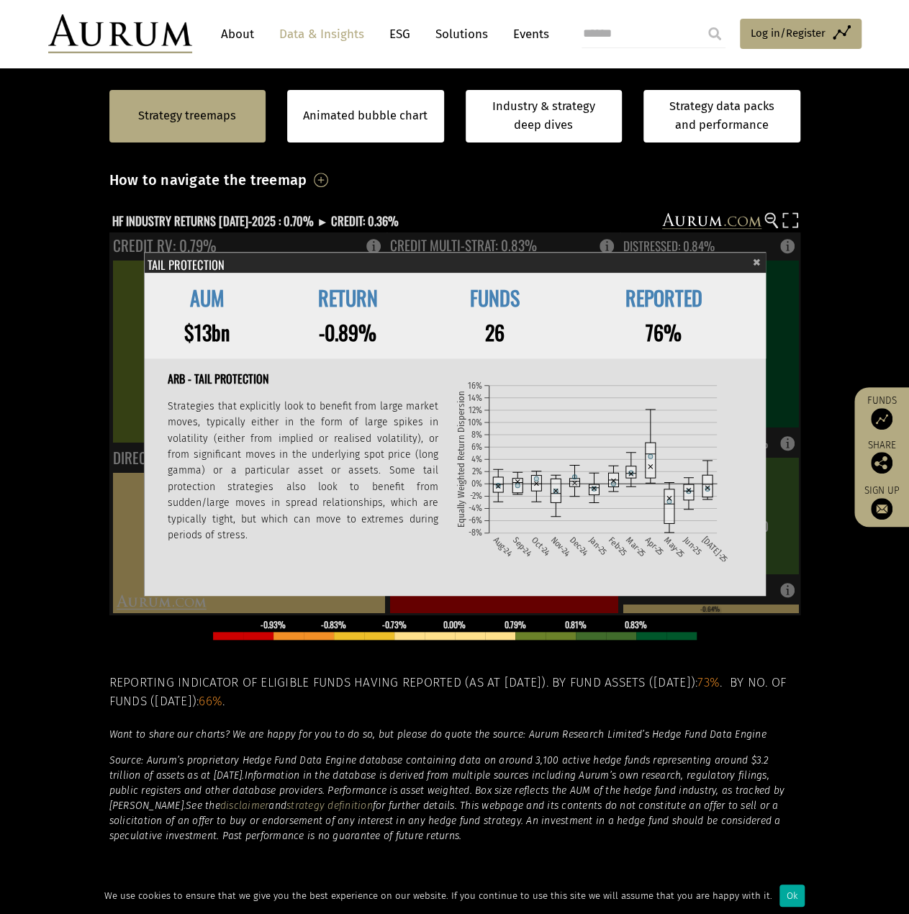
scroll to position [383, 0]
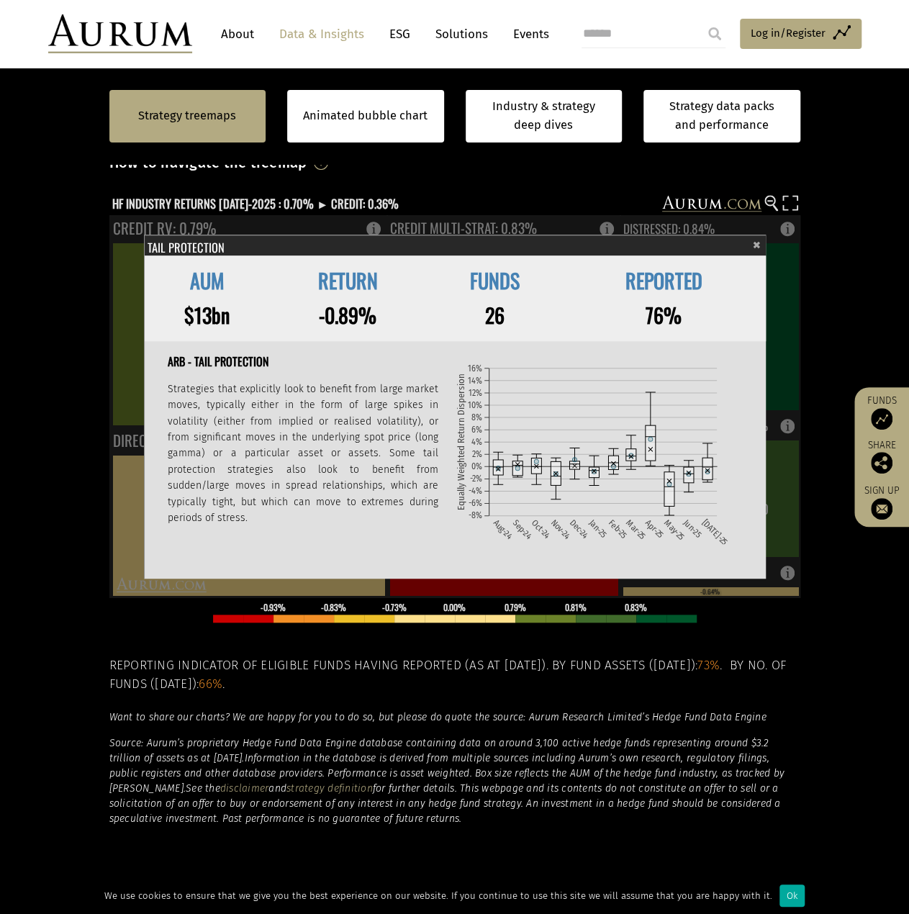
click at [758, 241] on span "×" at bounding box center [757, 243] width 8 height 17
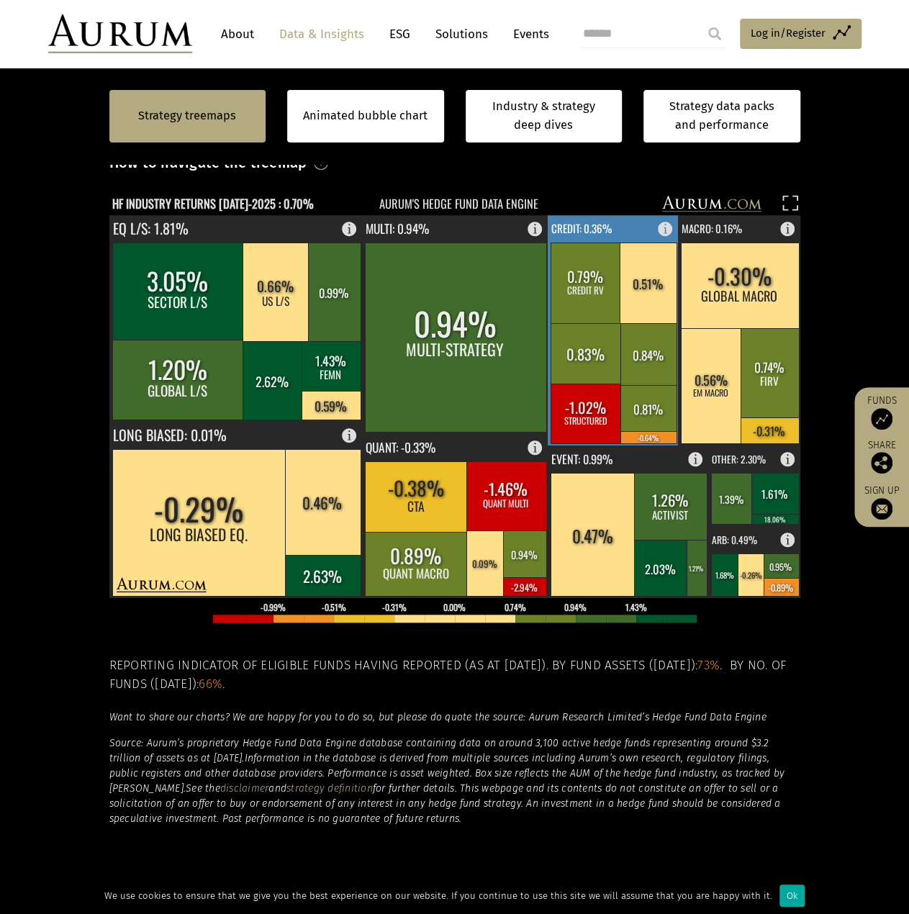
click at [640, 228] on rect at bounding box center [614, 330] width 132 height 230
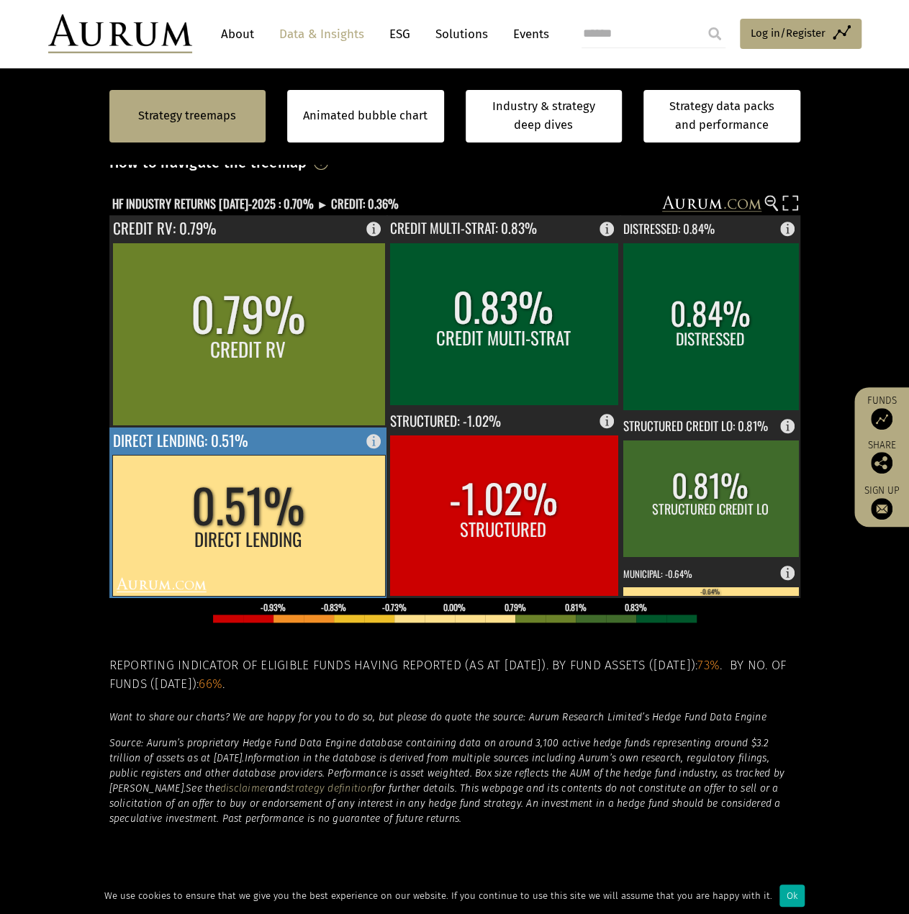
click at [260, 453] on rect at bounding box center [248, 512] width 278 height 171
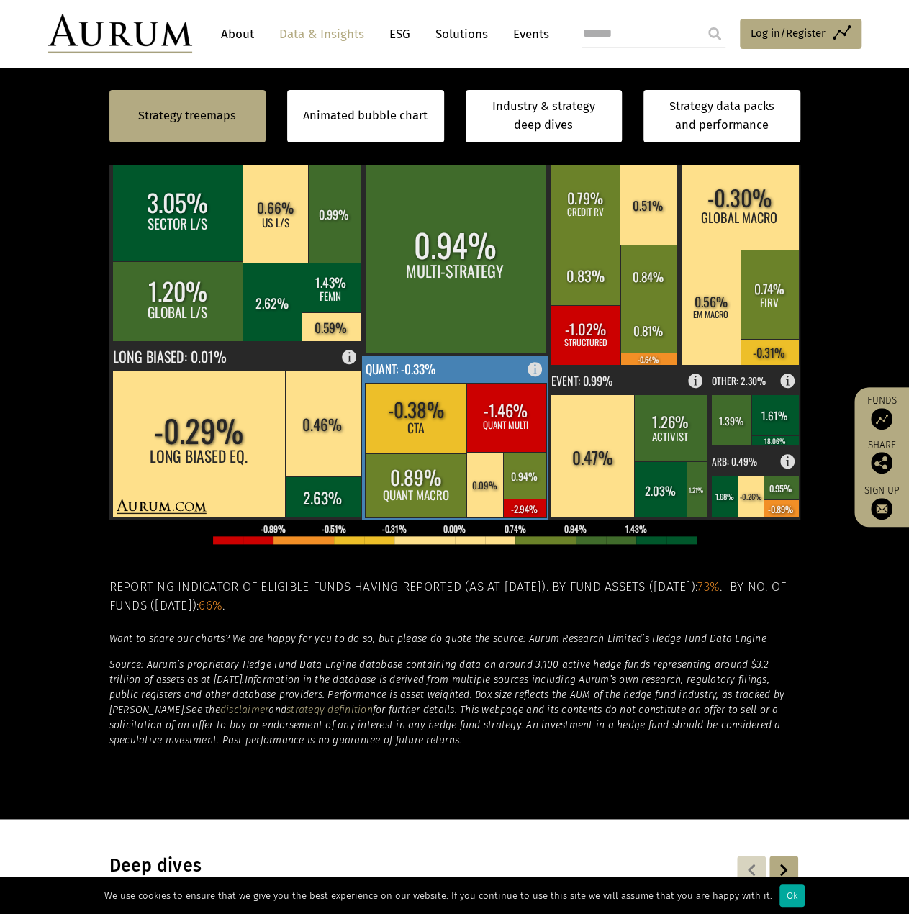
scroll to position [383, 0]
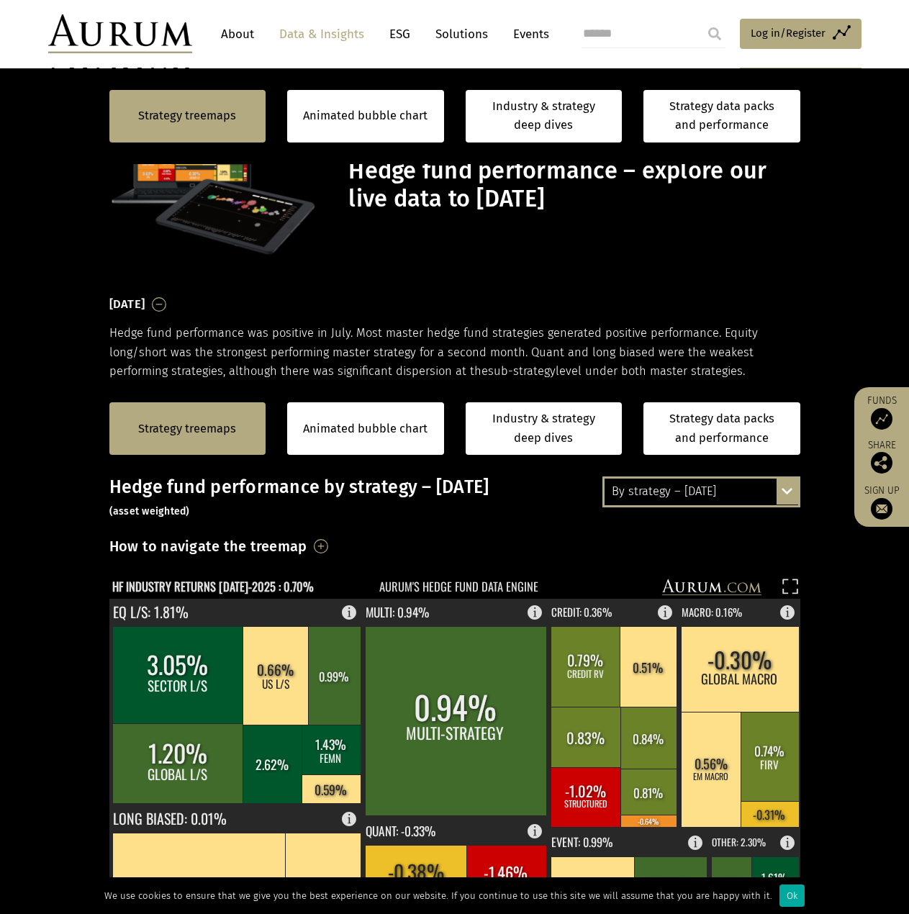
scroll to position [383, 0]
